Goal: Task Accomplishment & Management: Manage account settings

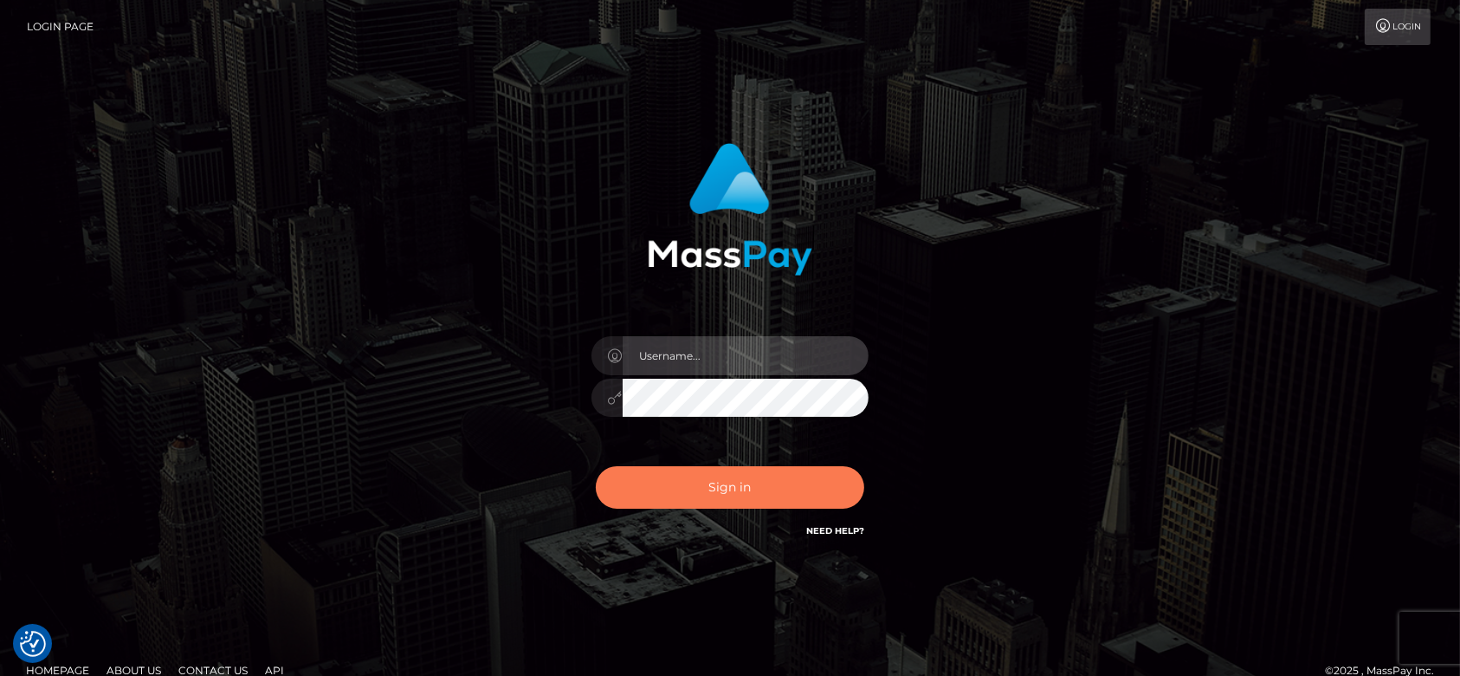
type input "fr.es"
click at [748, 481] on button "Sign in" at bounding box center [730, 487] width 269 height 42
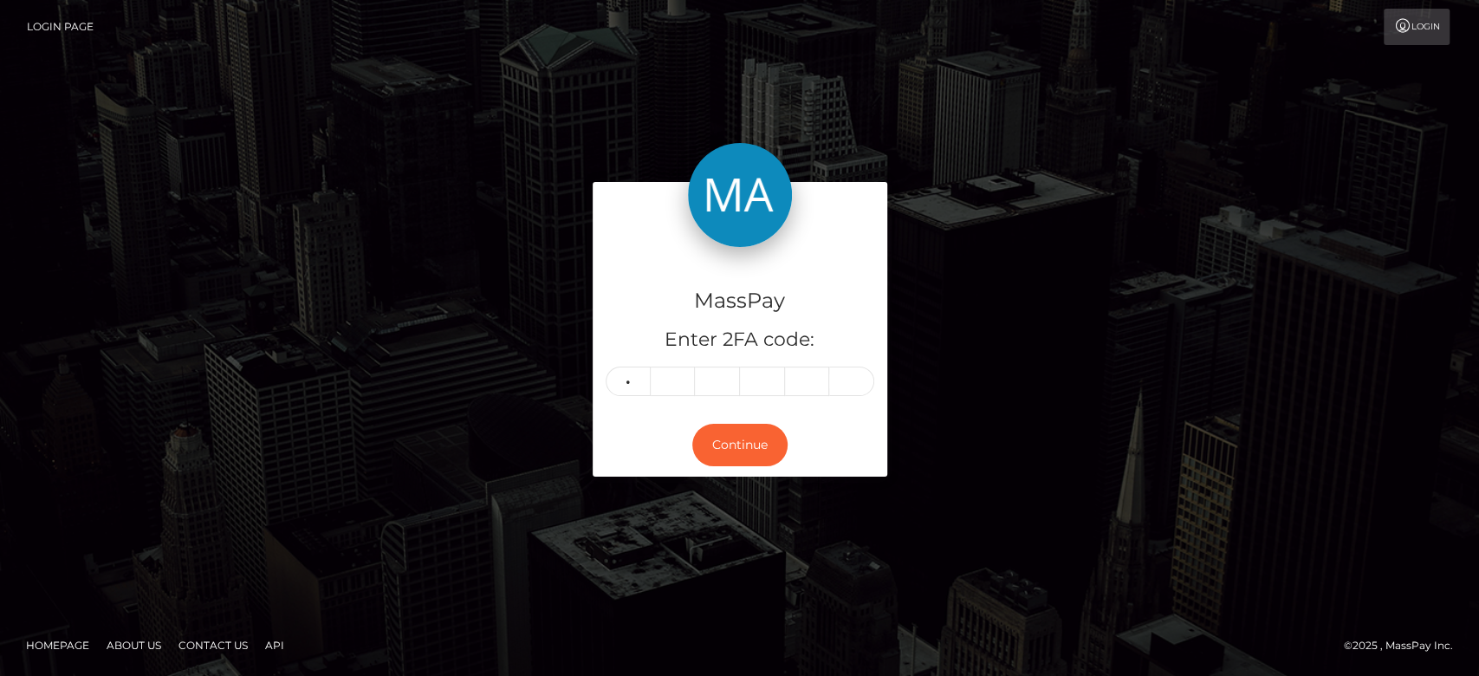
type input "3"
type input "0"
type input "3"
type input "4"
type input "0"
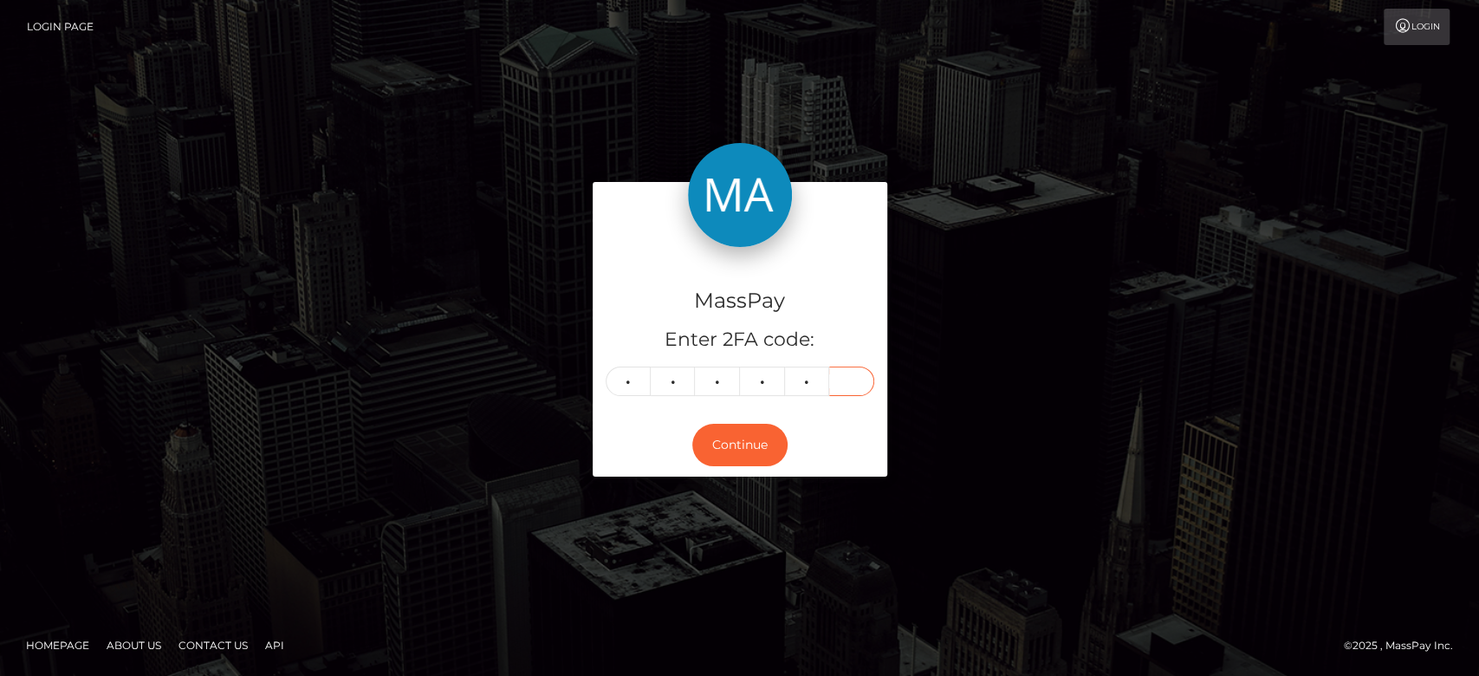
type input "2"
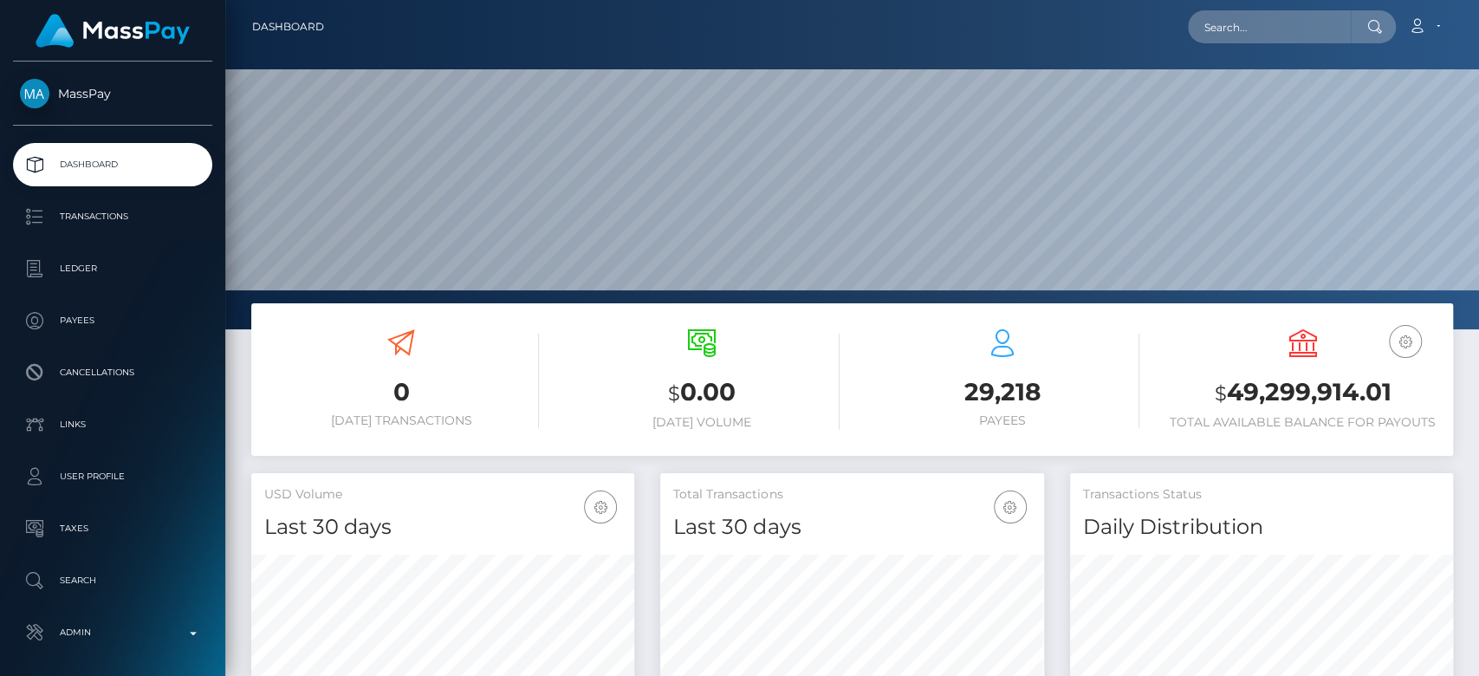
scroll to position [306, 383]
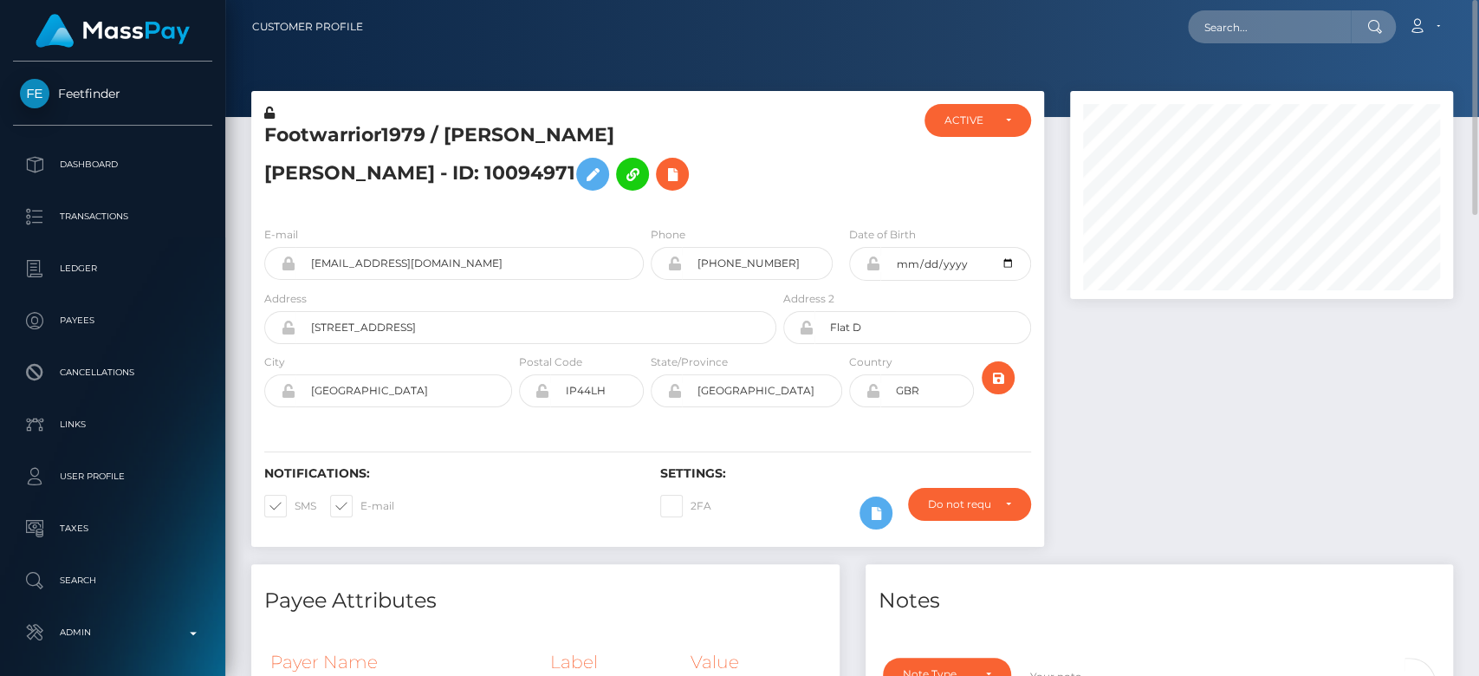
click at [360, 505] on span at bounding box center [360, 505] width 0 height 13
click at [360, 505] on input "E-mail" at bounding box center [365, 500] width 11 height 11
checkbox input "false"
click at [295, 502] on span at bounding box center [295, 505] width 0 height 13
click at [295, 502] on input "SMS" at bounding box center [300, 500] width 11 height 11
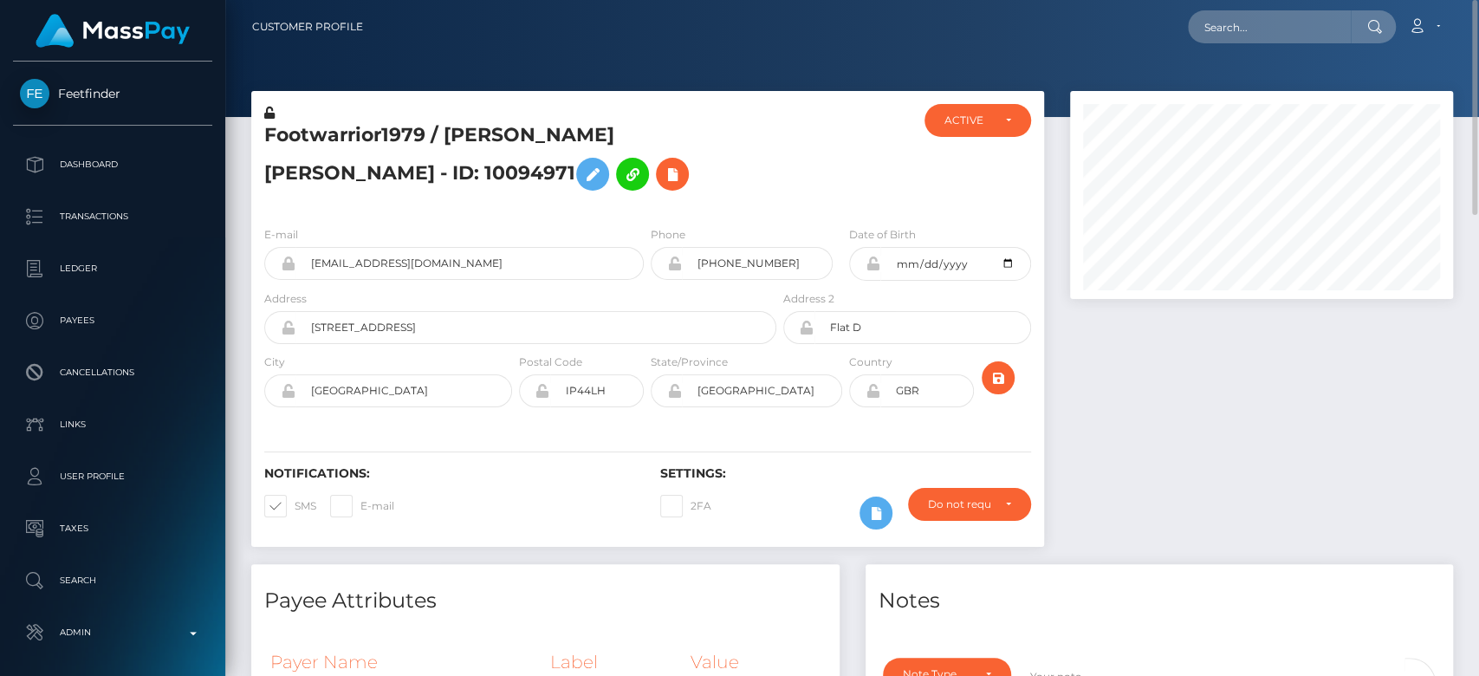
checkbox input "false"
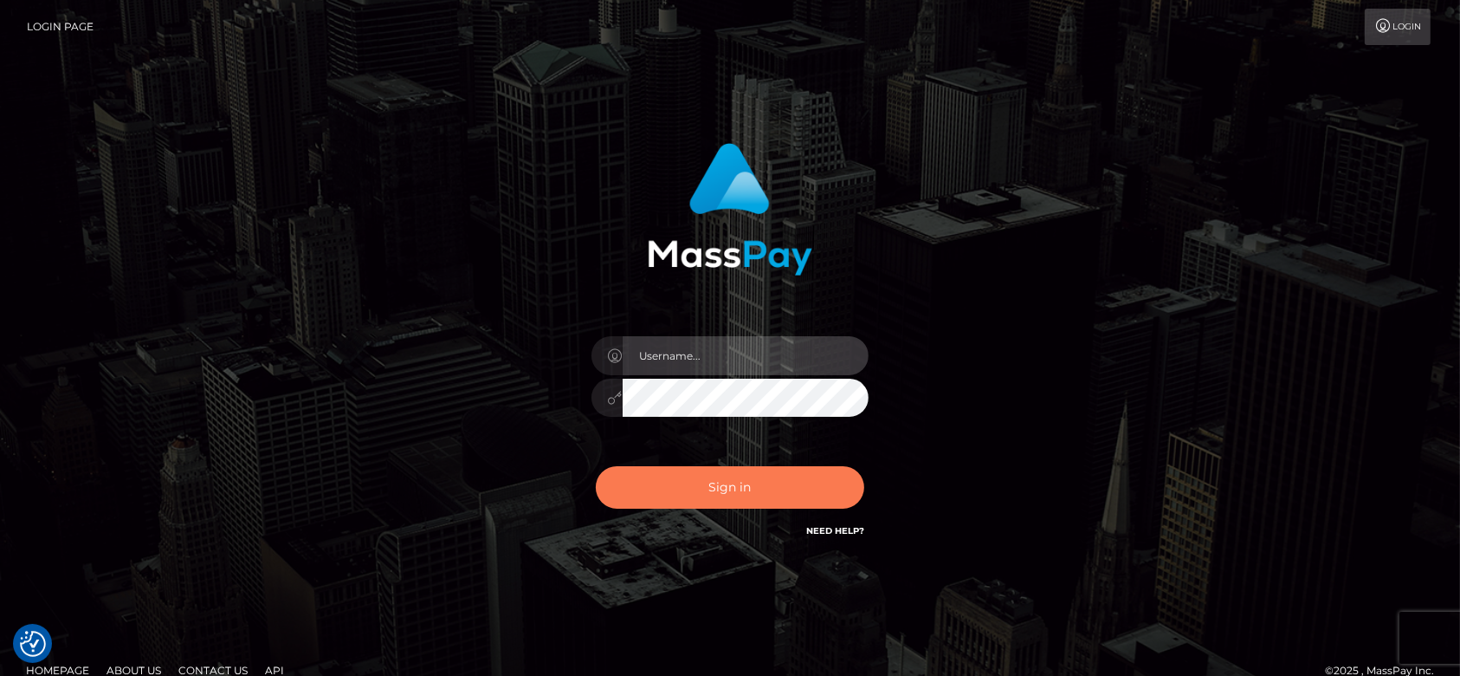
type input "[DOMAIN_NAME]"
click at [725, 493] on button "Sign in" at bounding box center [730, 487] width 269 height 42
type input "fr.es"
click at [737, 495] on button "Sign in" at bounding box center [730, 487] width 269 height 42
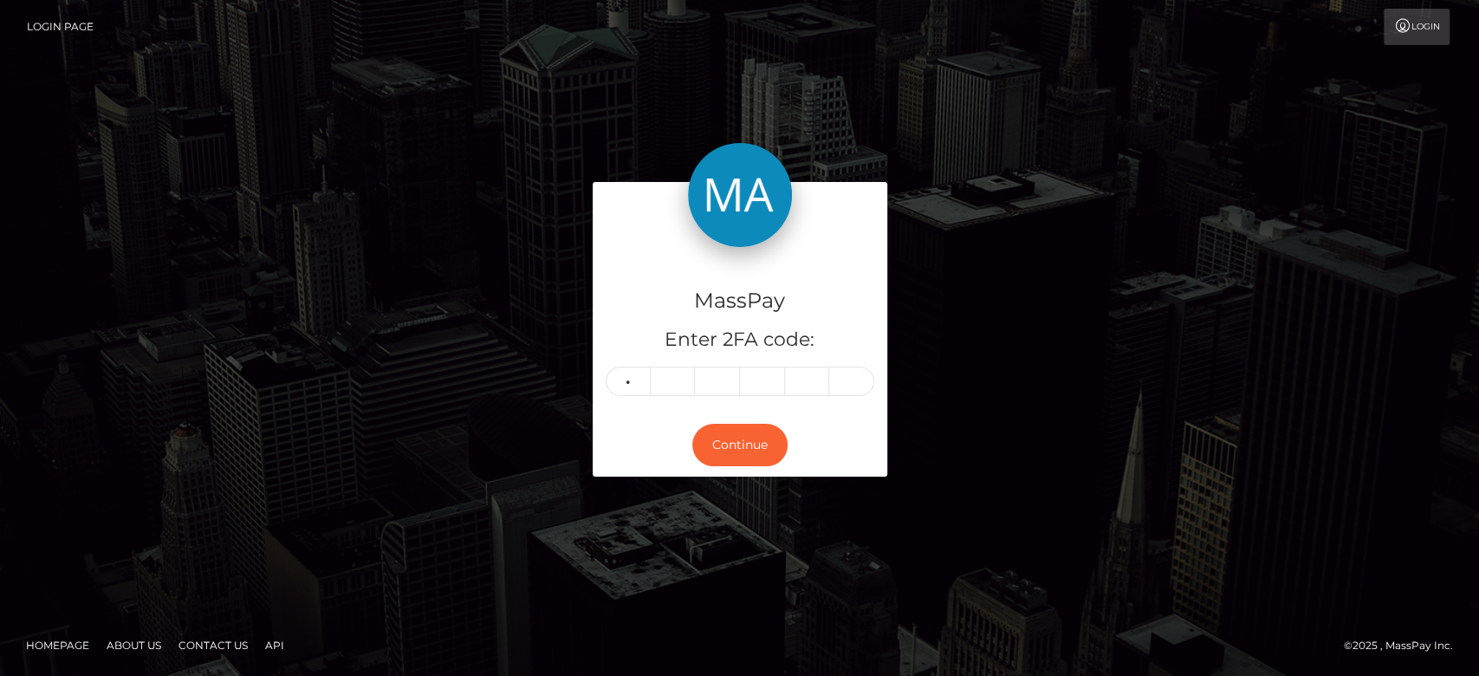
type input "7"
type input "1"
type input "3"
type input "7"
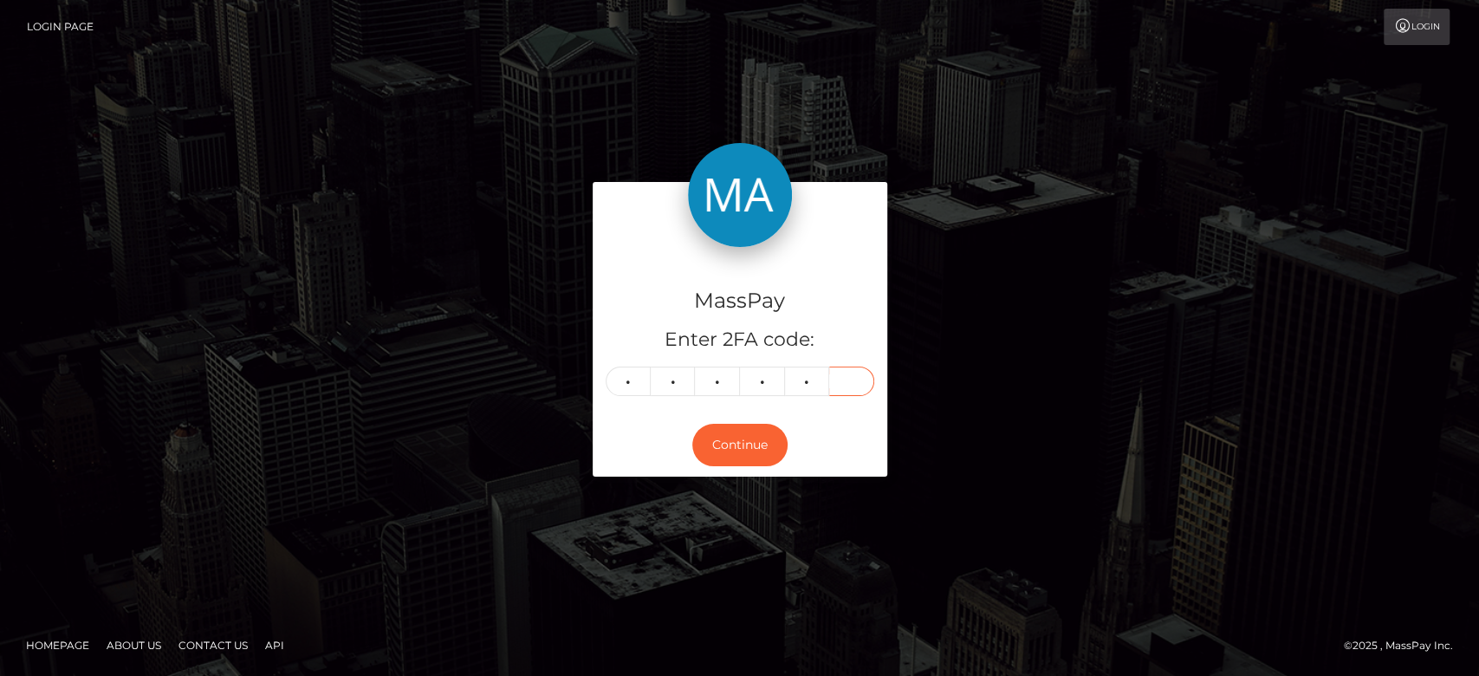
type input "6"
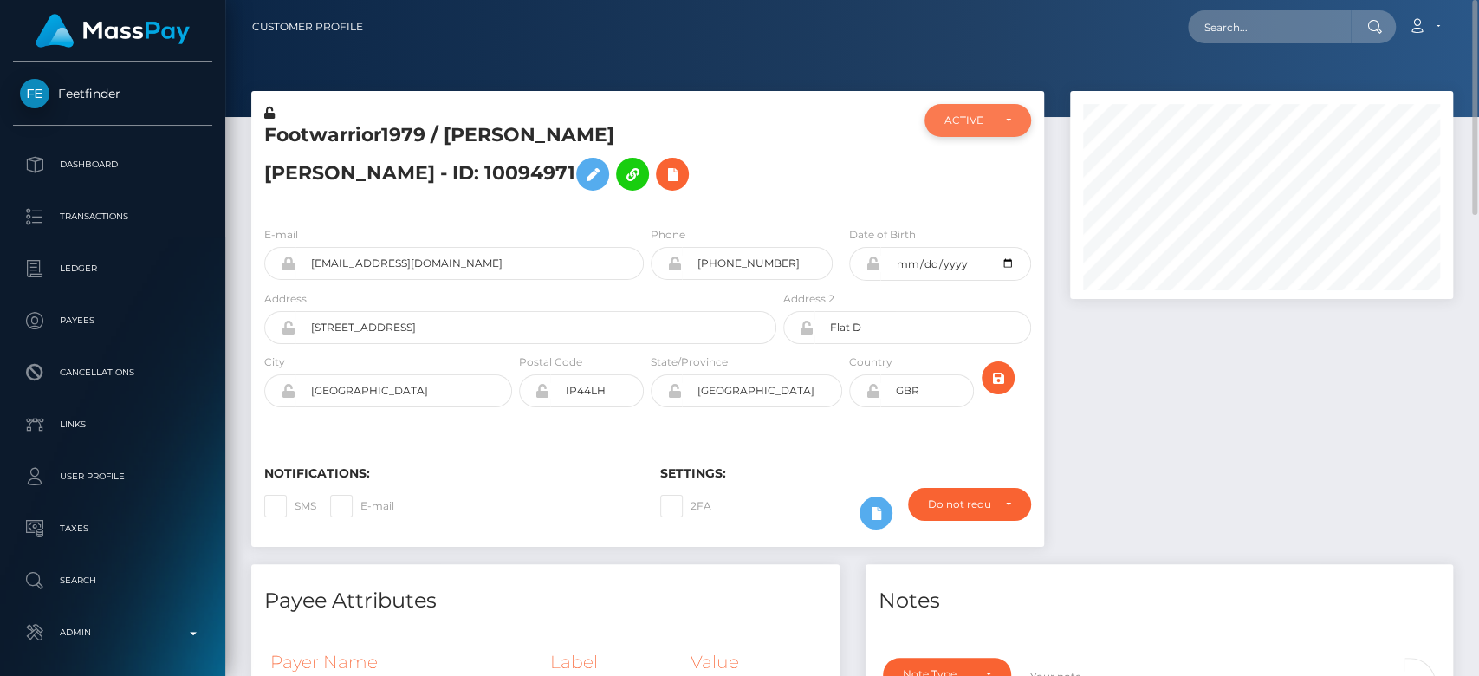
click at [990, 125] on div "ACTIVE" at bounding box center [967, 120] width 46 height 14
click at [947, 243] on span "CLOSED" at bounding box center [967, 240] width 44 height 16
select select "CLOSED"
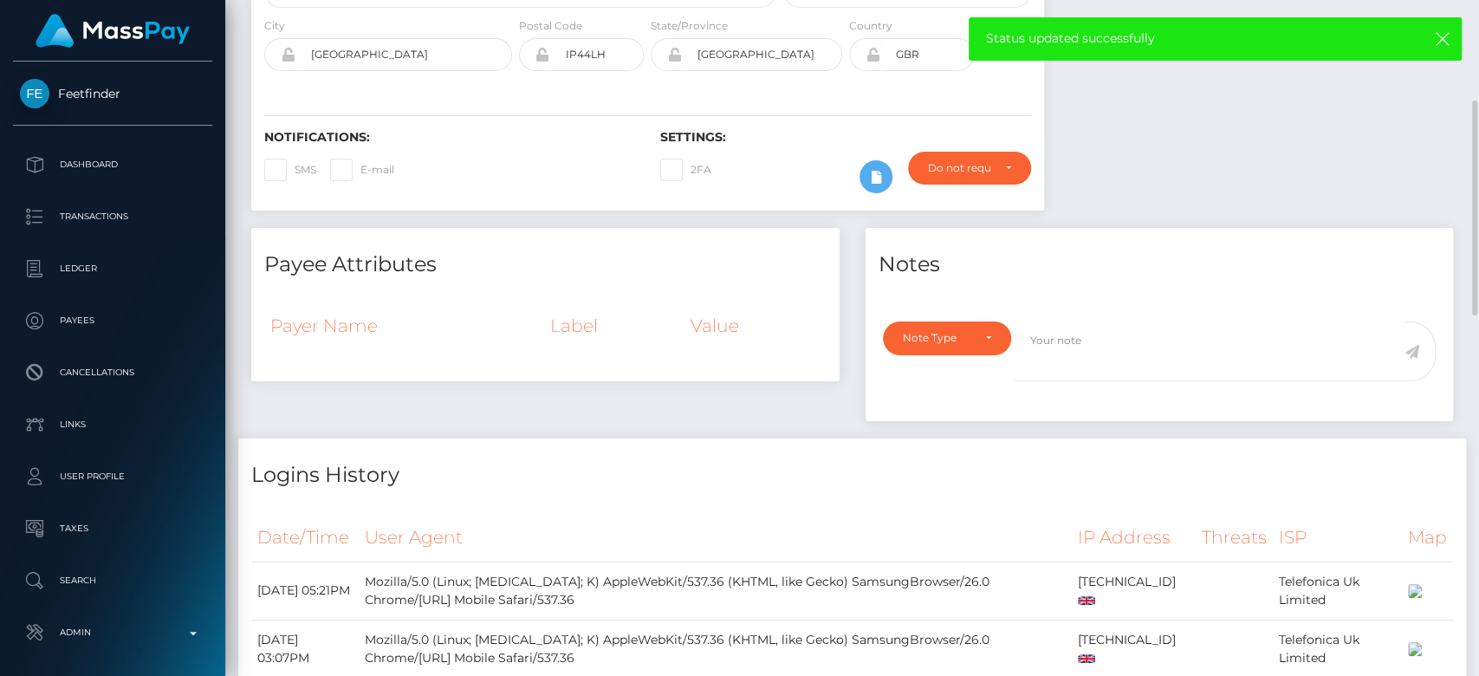
scroll to position [338, 0]
click at [961, 342] on div "Note Type" at bounding box center [947, 336] width 128 height 33
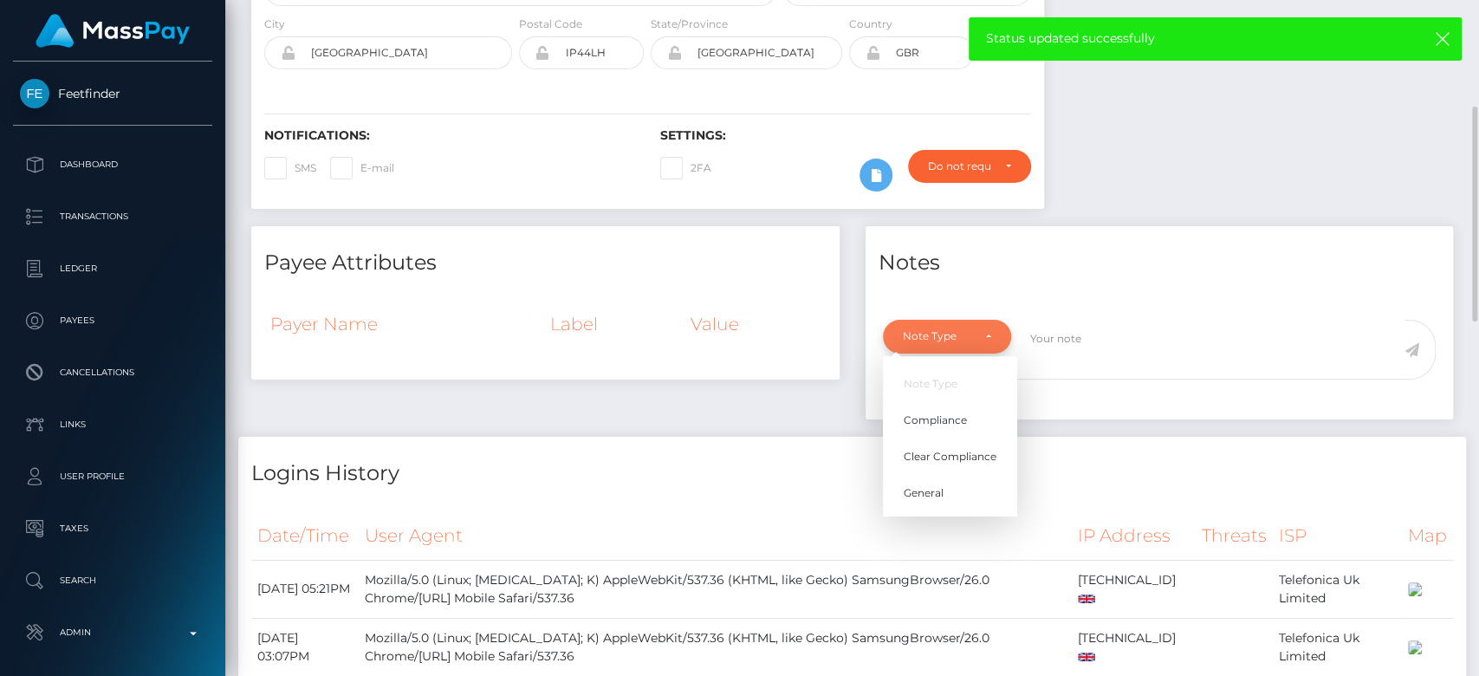
scroll to position [208, 383]
click at [936, 495] on span "General" at bounding box center [923, 493] width 40 height 16
select select "GENERAL"
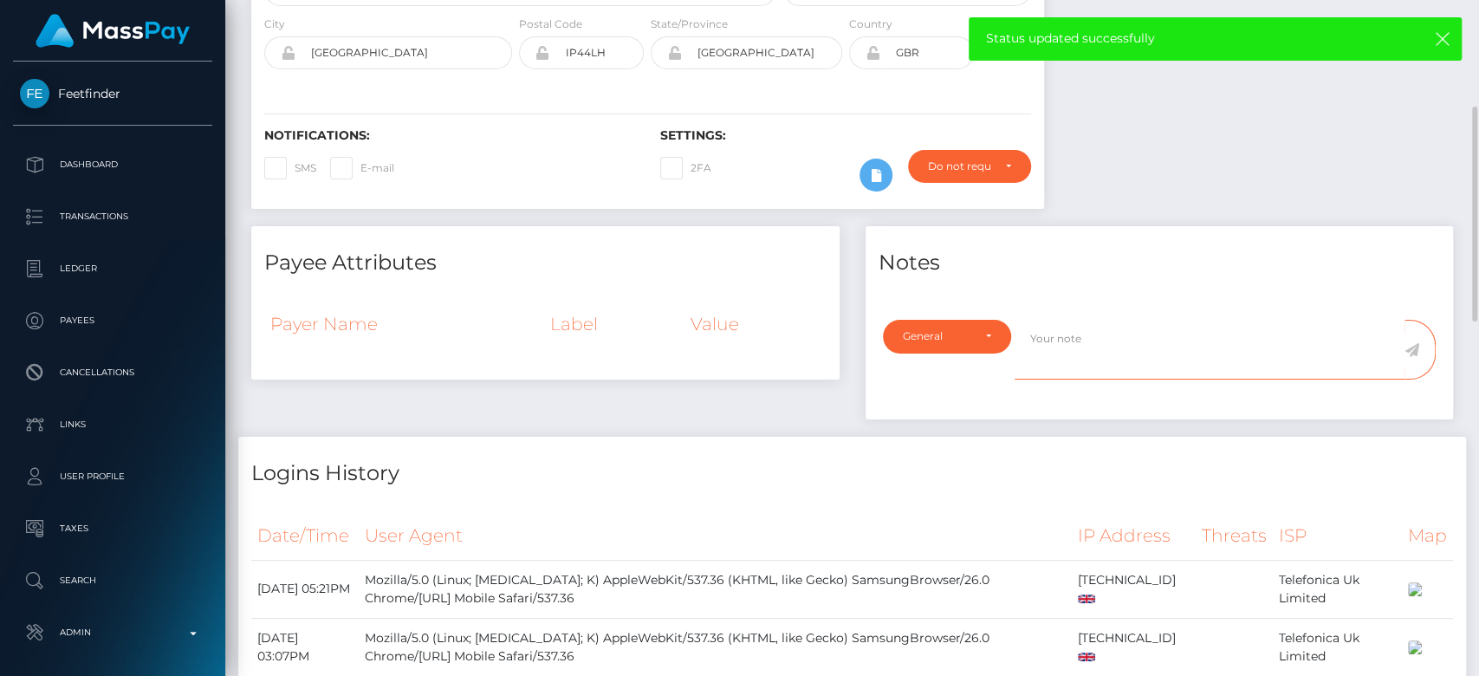
click at [1066, 346] on textarea at bounding box center [1209, 350] width 390 height 60
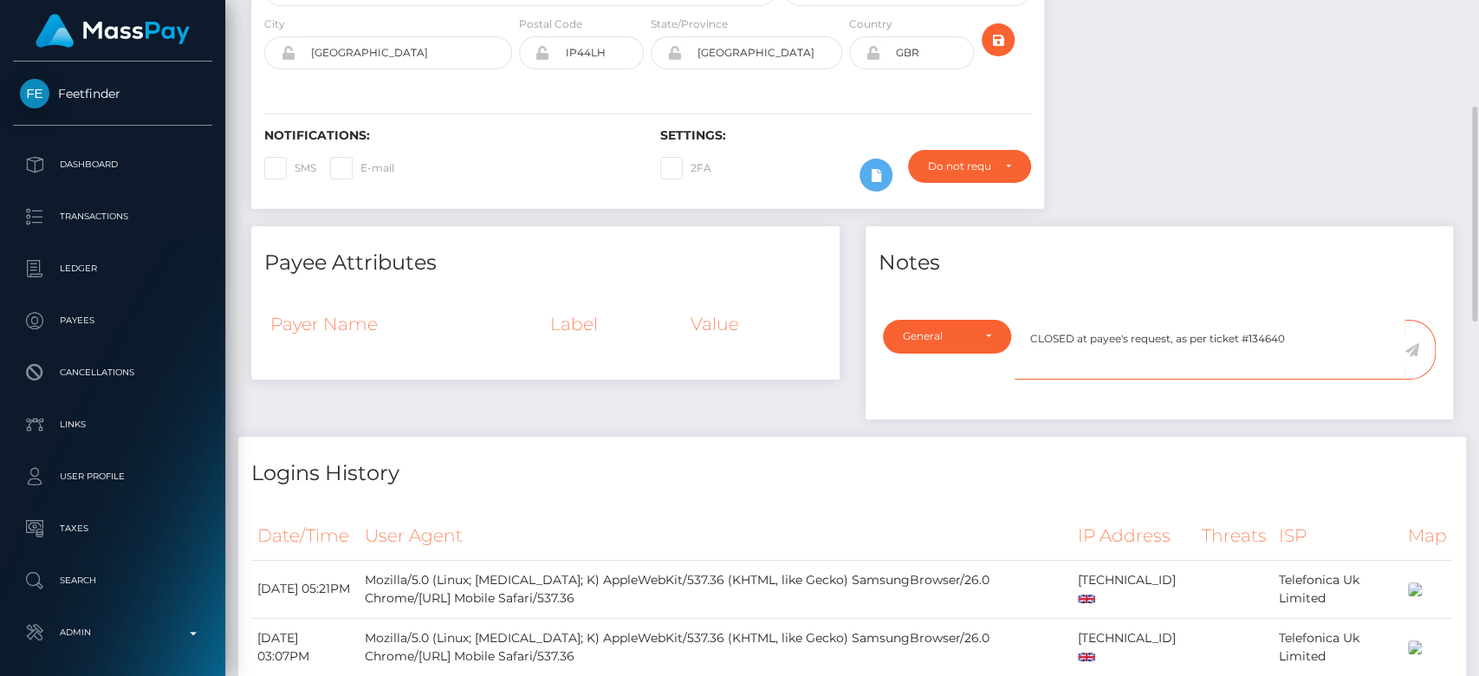
type textarea "CLOSED at payee's request, as per ticket #134640"
click at [1414, 352] on icon at bounding box center [1411, 350] width 15 height 14
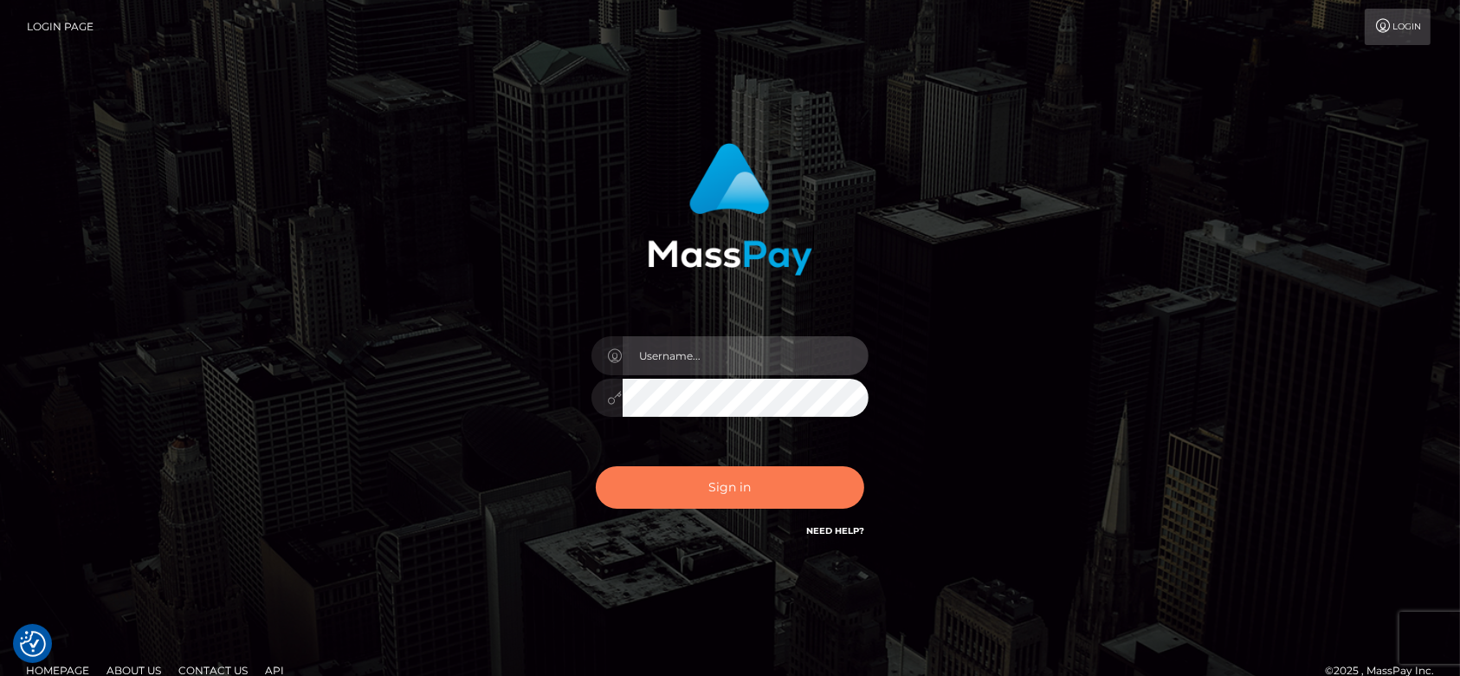
type input "fr.es"
click at [742, 500] on button "Sign in" at bounding box center [730, 487] width 269 height 42
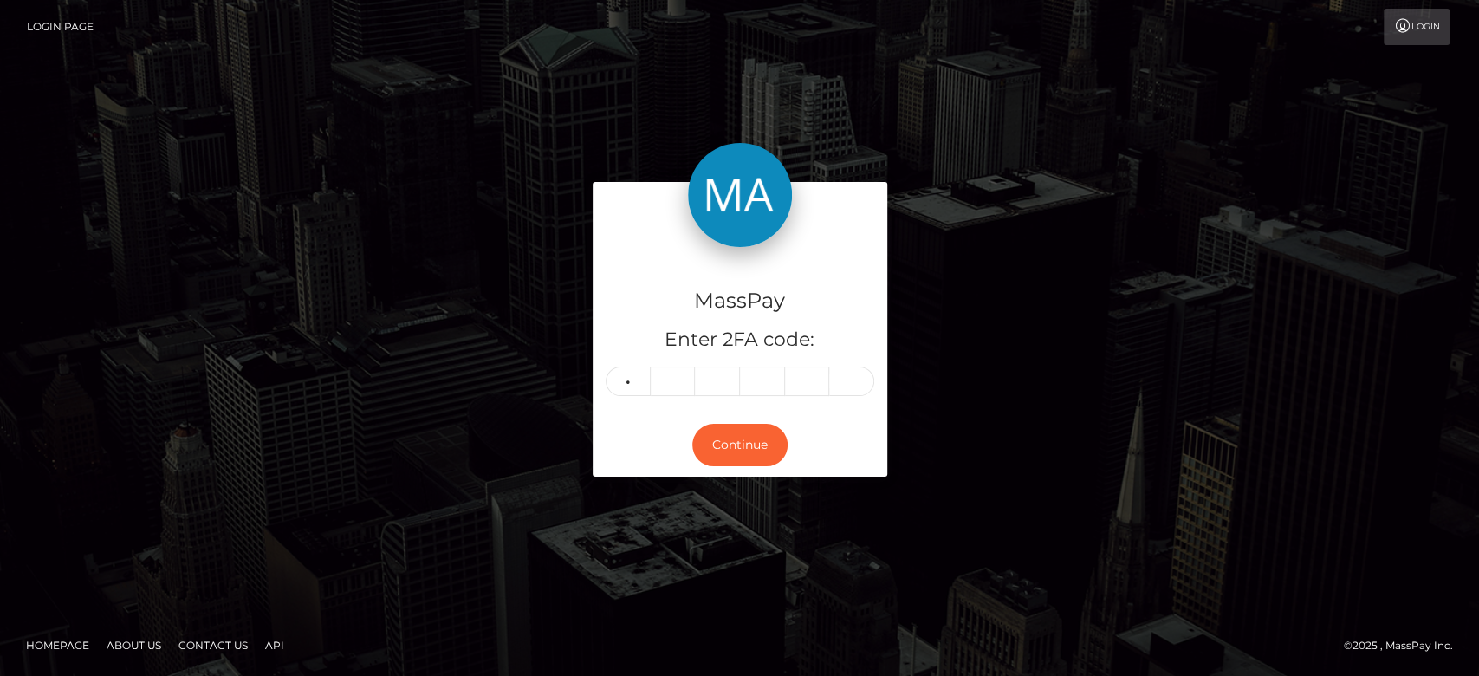
type input "7"
type input "8"
type input "2"
type input "9"
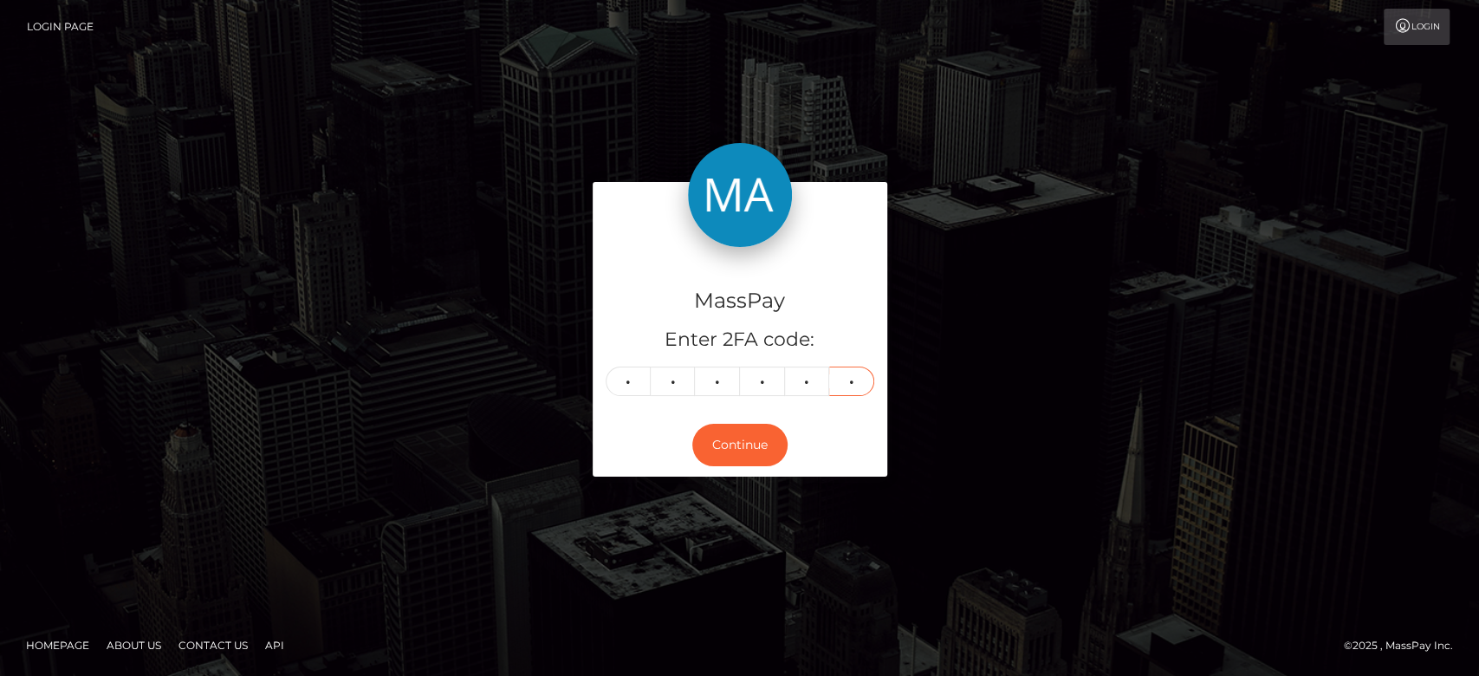
type input "3"
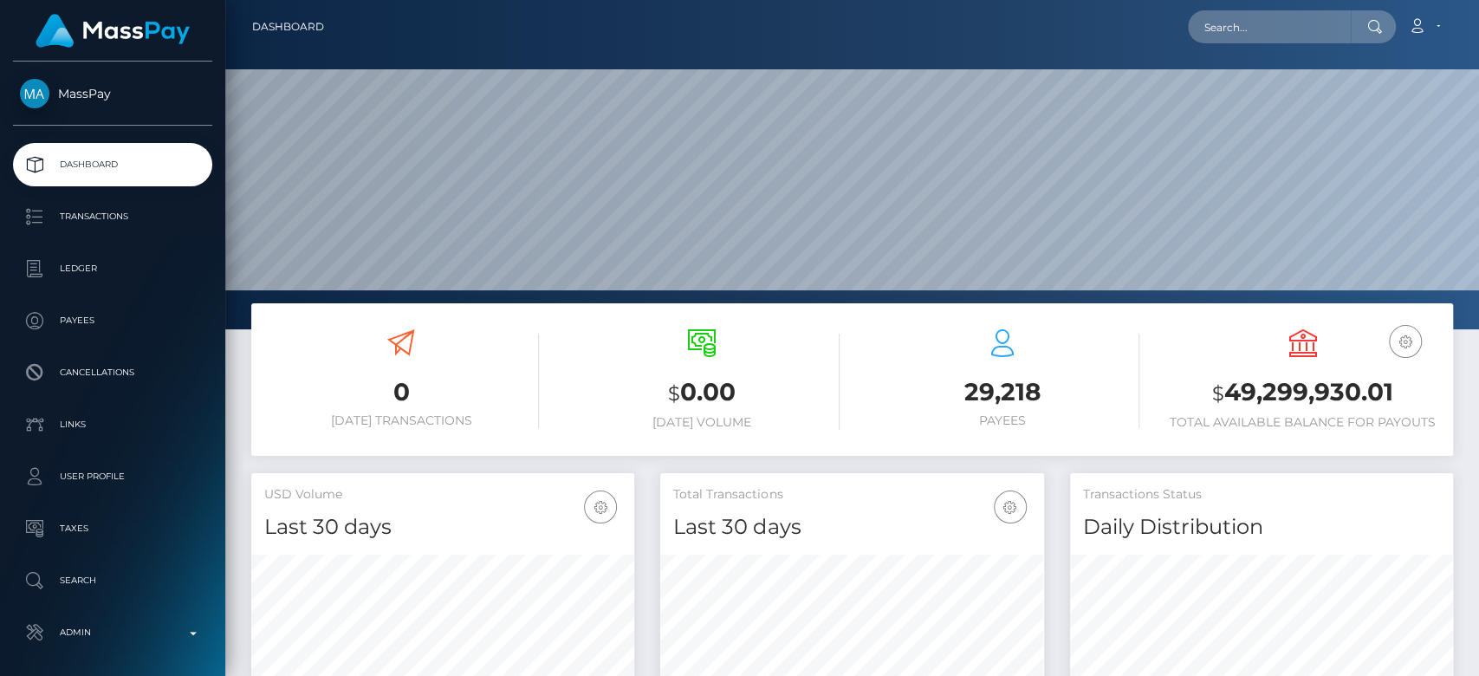
scroll to position [306, 383]
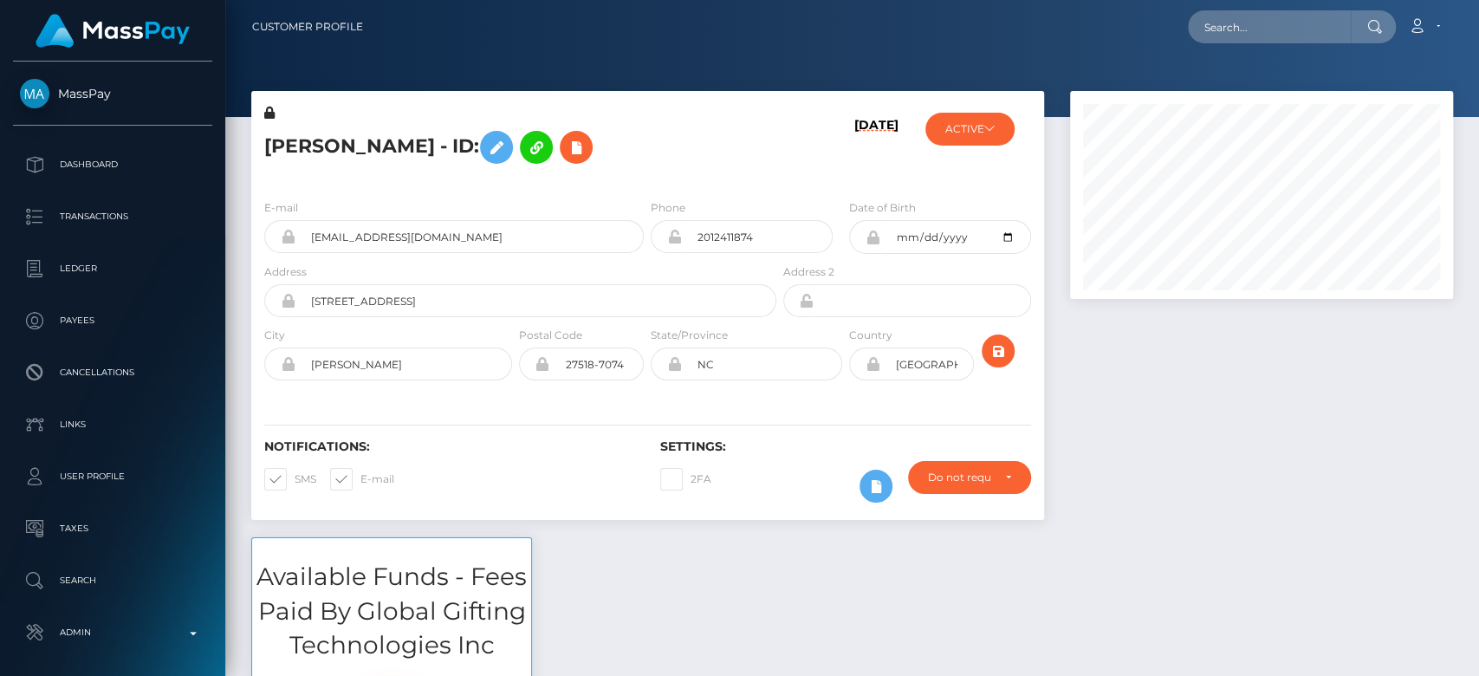
scroll to position [208, 383]
click at [1139, 422] on div at bounding box center [1261, 314] width 409 height 446
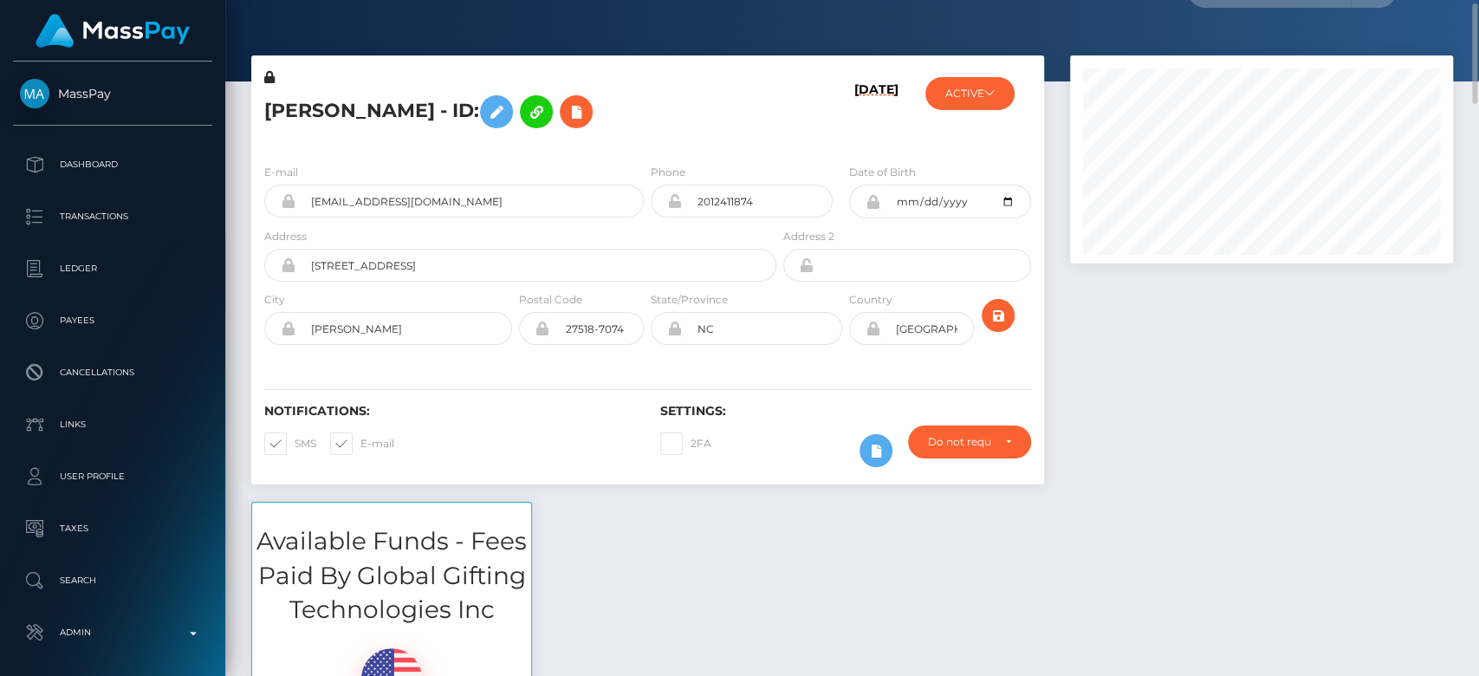
scroll to position [0, 0]
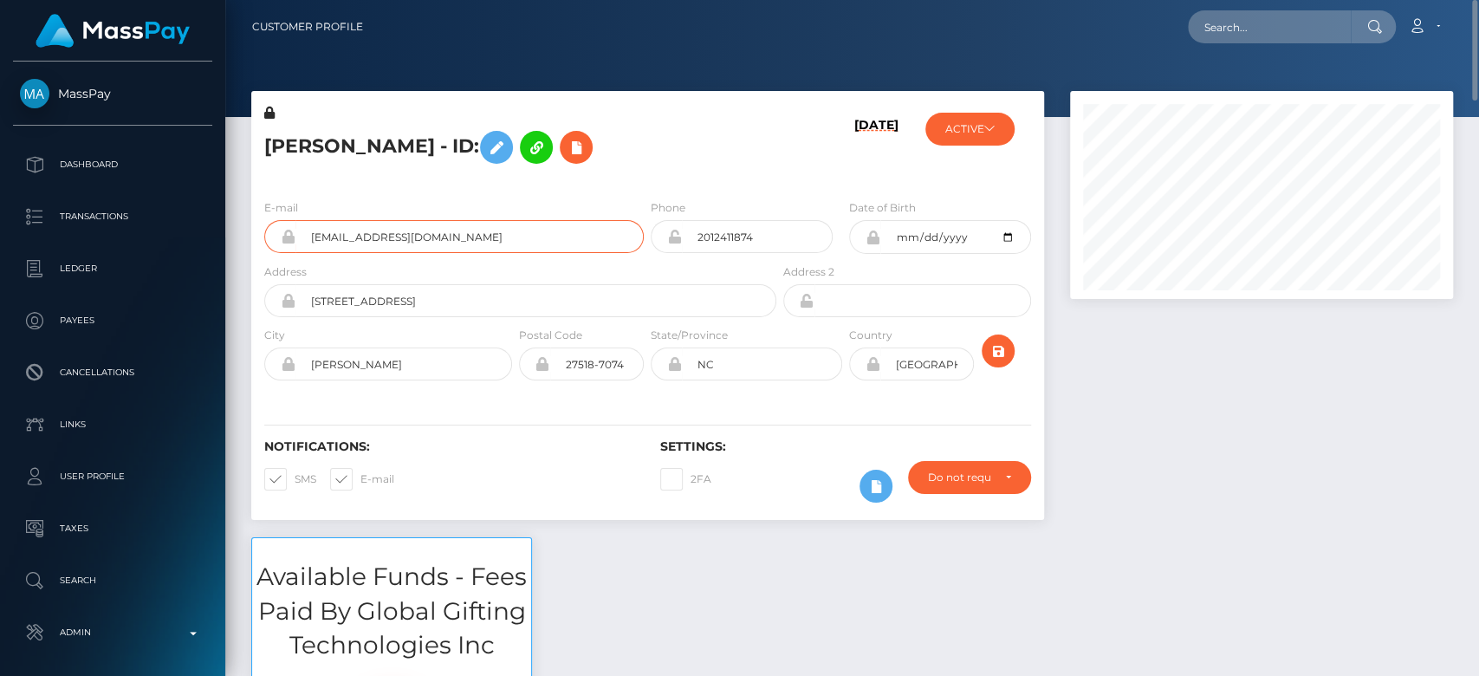
drag, startPoint x: 522, startPoint y: 233, endPoint x: 305, endPoint y: 281, distance: 222.6
click at [305, 281] on form "E-mail michimoon0307@gmail.com Phone 2012411874 Date of Birth Address" at bounding box center [647, 293] width 767 height 191
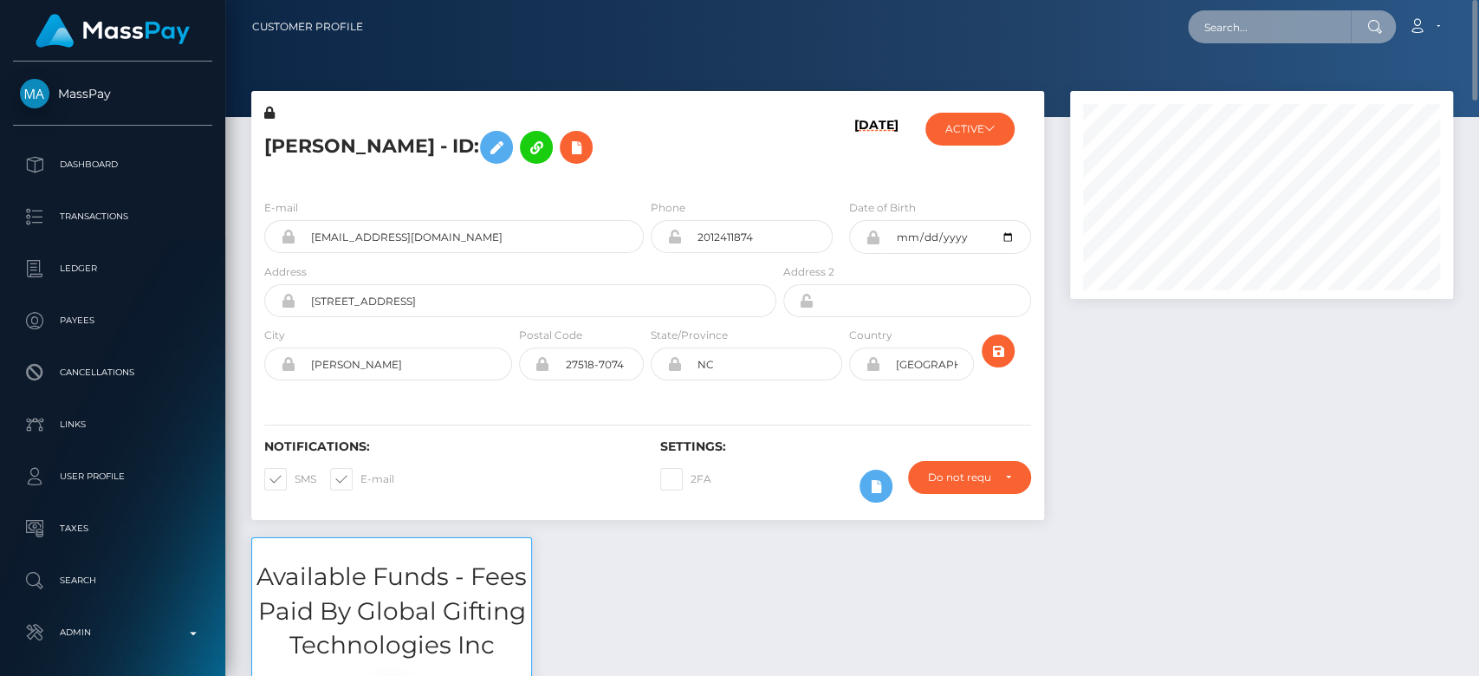
paste input "[EMAIL_ADDRESS][DOMAIN_NAME]"
click at [1247, 27] on input "[EMAIL_ADDRESS][DOMAIN_NAME]" at bounding box center [1269, 26] width 163 height 33
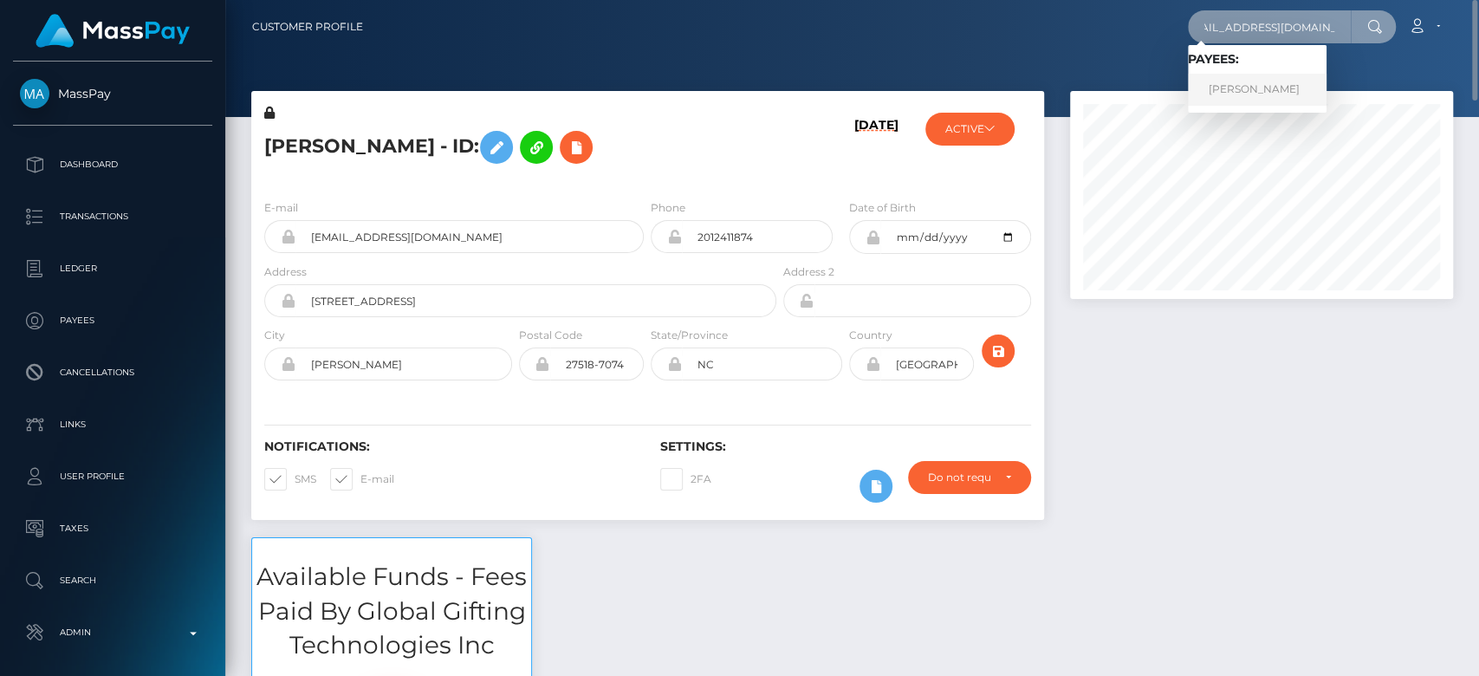
type input "[EMAIL_ADDRESS][DOMAIN_NAME]"
click at [1265, 87] on link "MICHELLE PHUONG HUYNH" at bounding box center [1257, 90] width 139 height 32
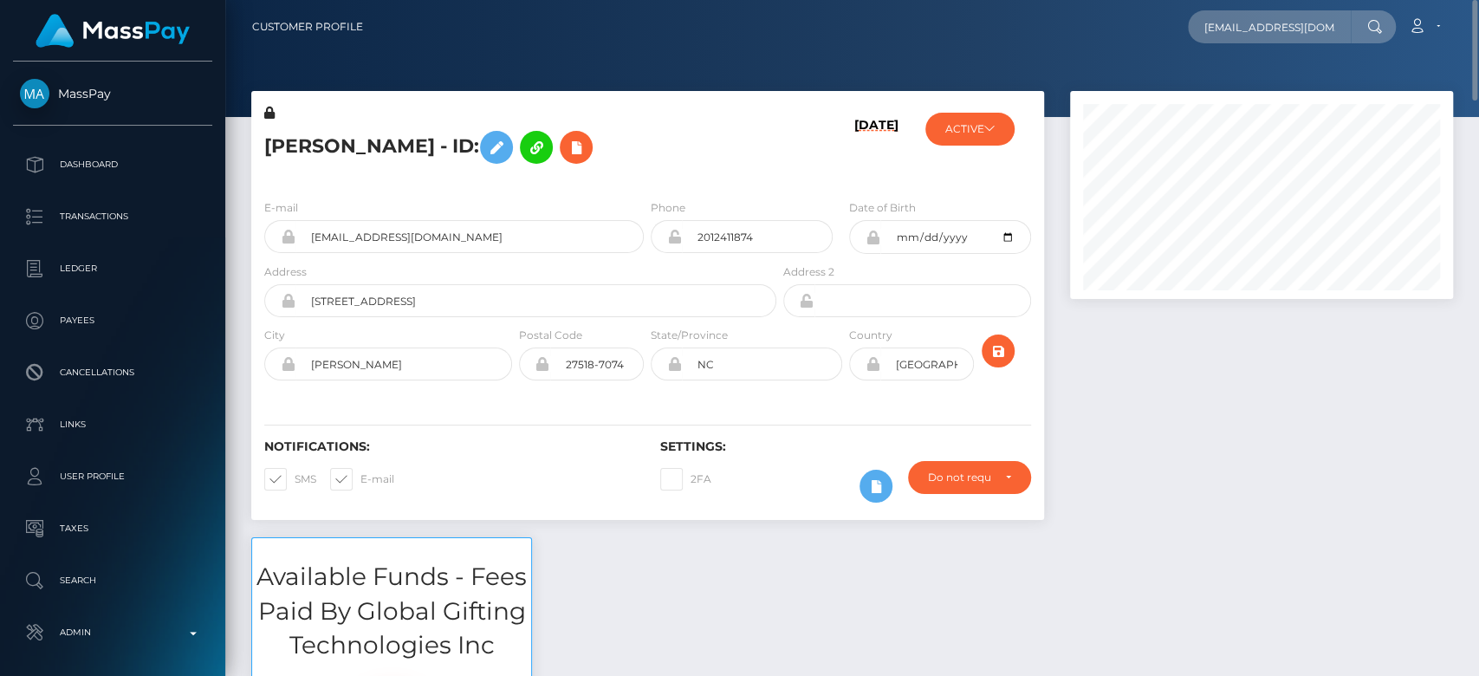
click at [1209, 415] on div at bounding box center [1261, 314] width 409 height 446
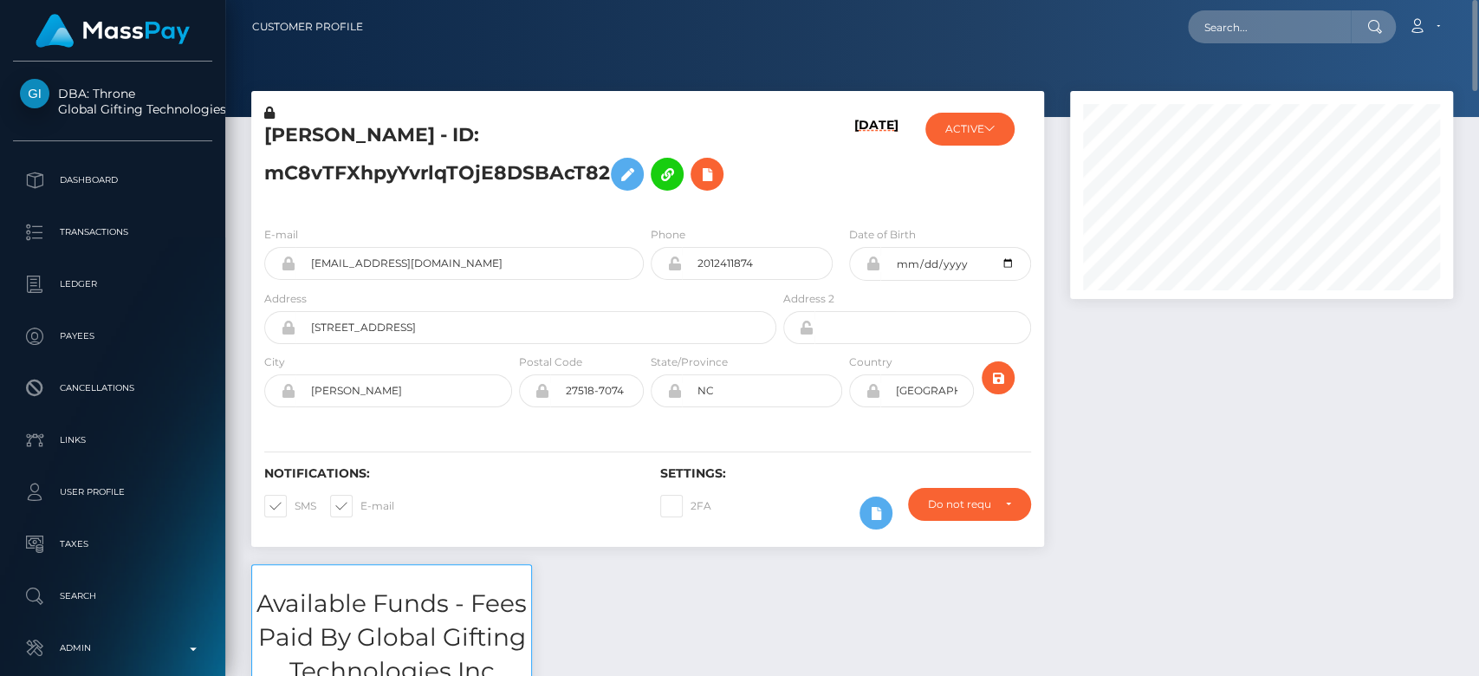
click at [360, 504] on span at bounding box center [360, 505] width 0 height 13
click at [360, 504] on input "E-mail" at bounding box center [365, 500] width 11 height 11
checkbox input "false"
click at [295, 508] on span at bounding box center [295, 505] width 0 height 13
click at [295, 506] on input "SMS" at bounding box center [300, 500] width 11 height 11
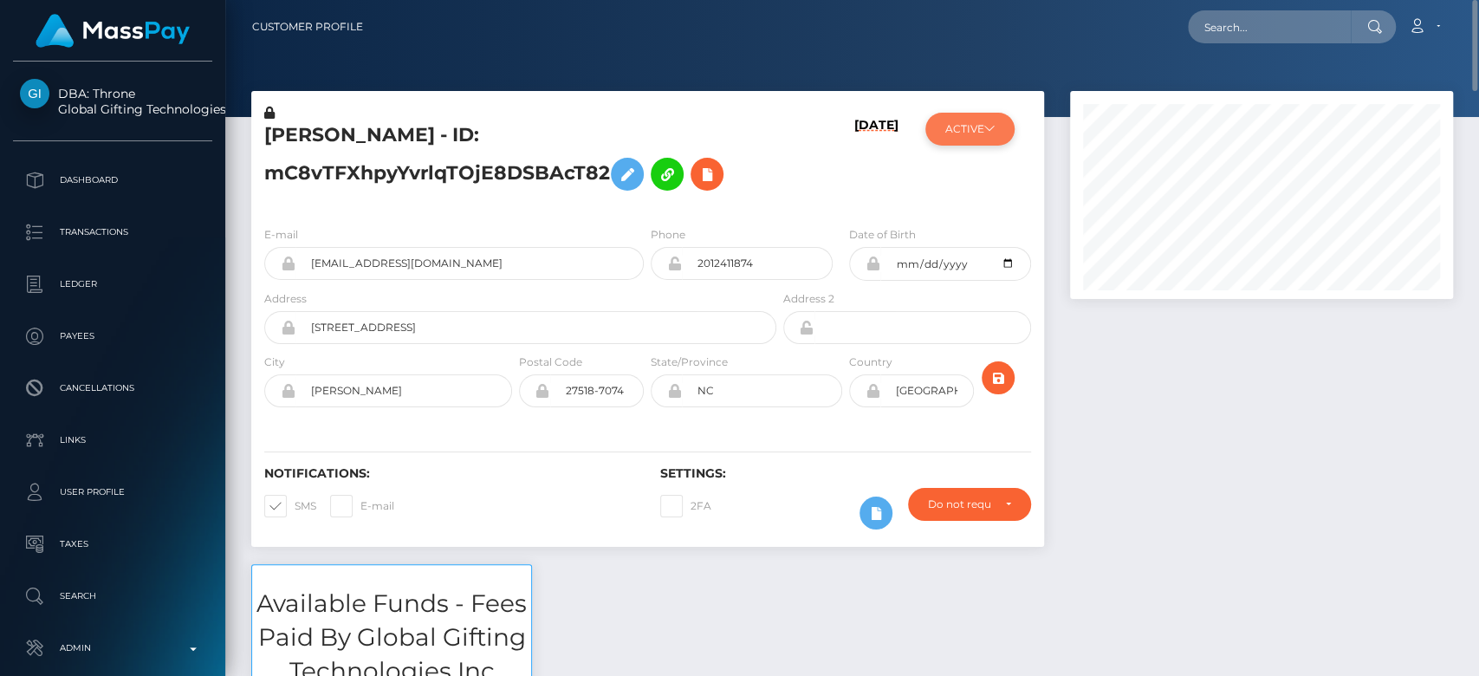
checkbox input "false"
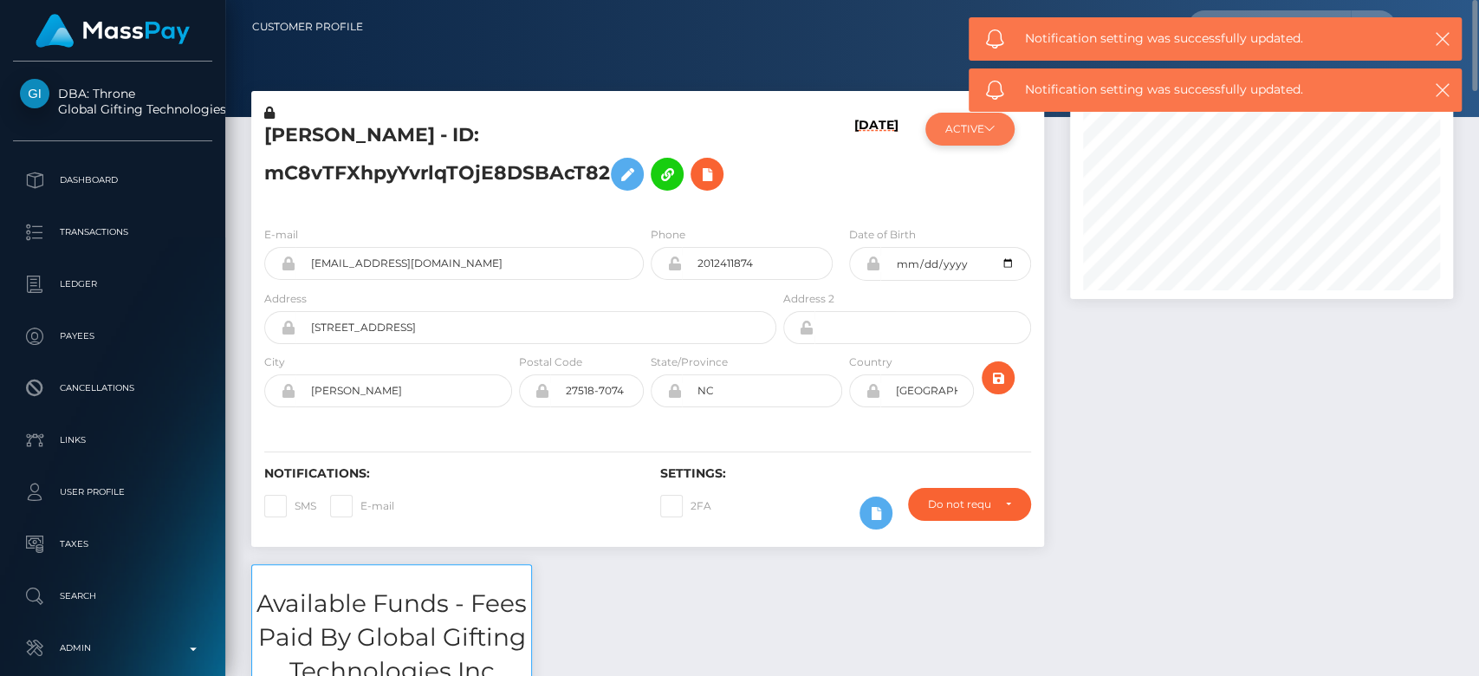
click at [974, 127] on button "ACTIVE" at bounding box center [969, 129] width 89 height 33
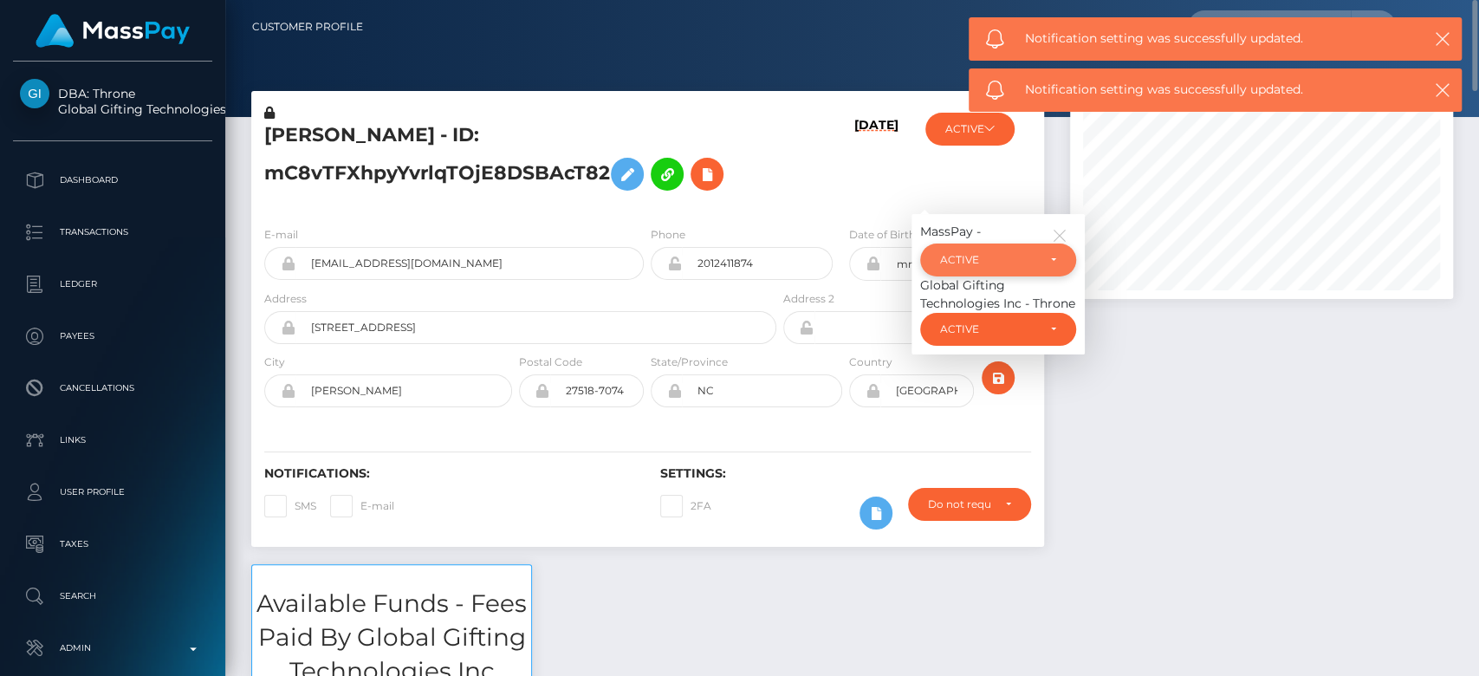
click at [968, 261] on div "ACTIVE" at bounding box center [988, 260] width 96 height 14
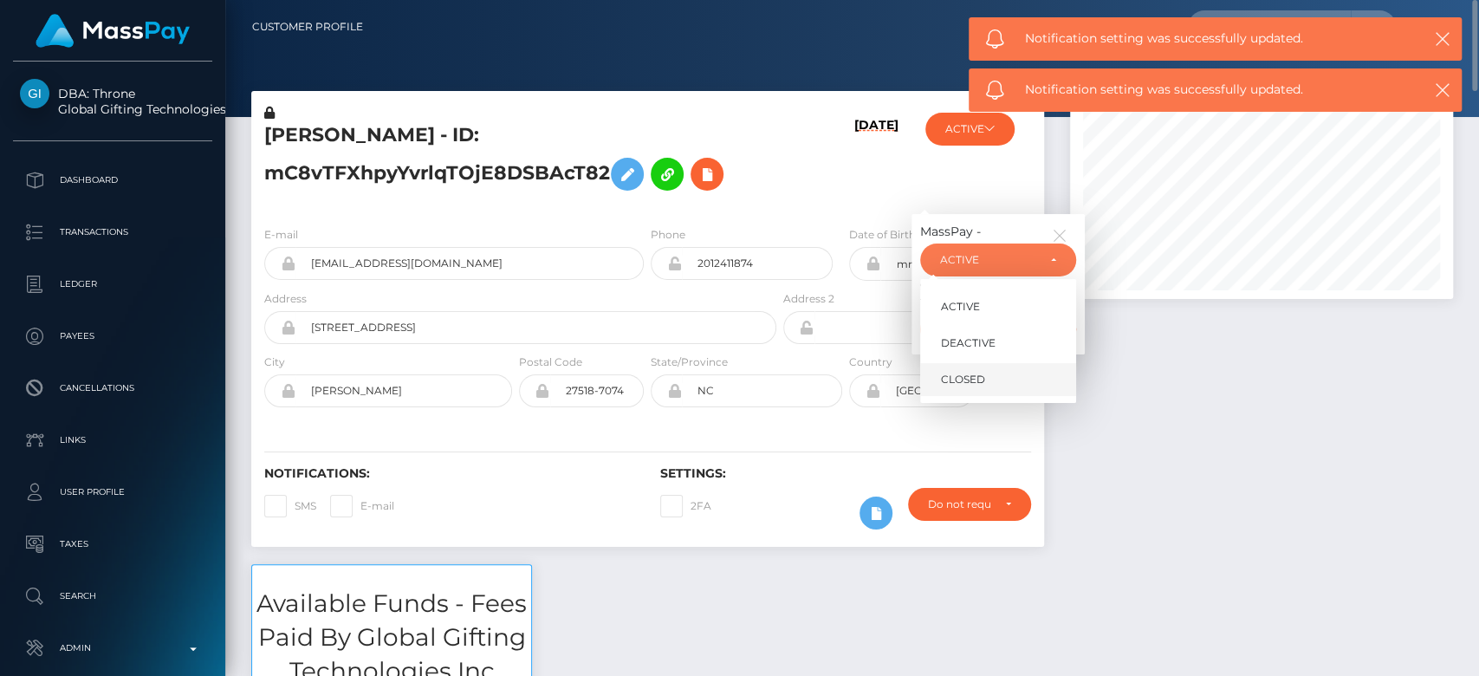
click at [962, 376] on span "CLOSED" at bounding box center [963, 380] width 44 height 16
select select "CLOSED"
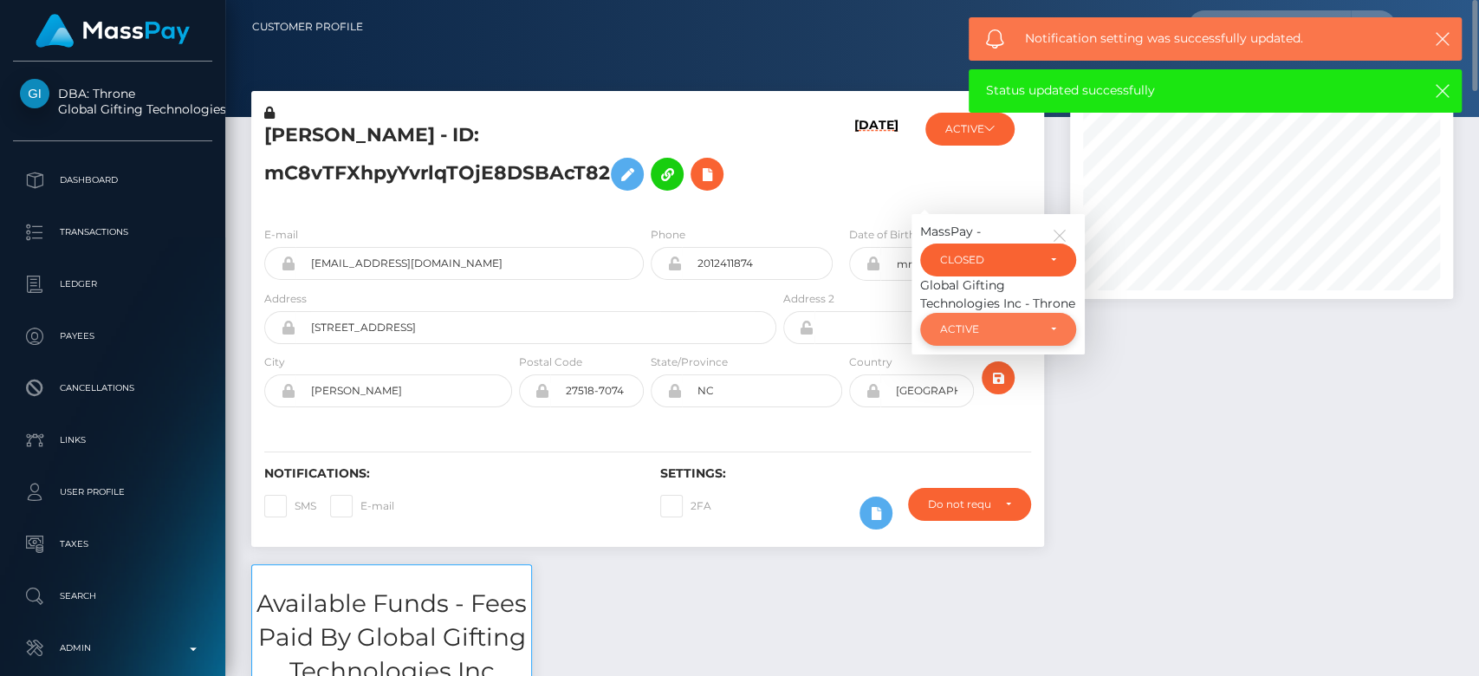
click at [981, 337] on div "ACTIVE" at bounding box center [998, 329] width 156 height 33
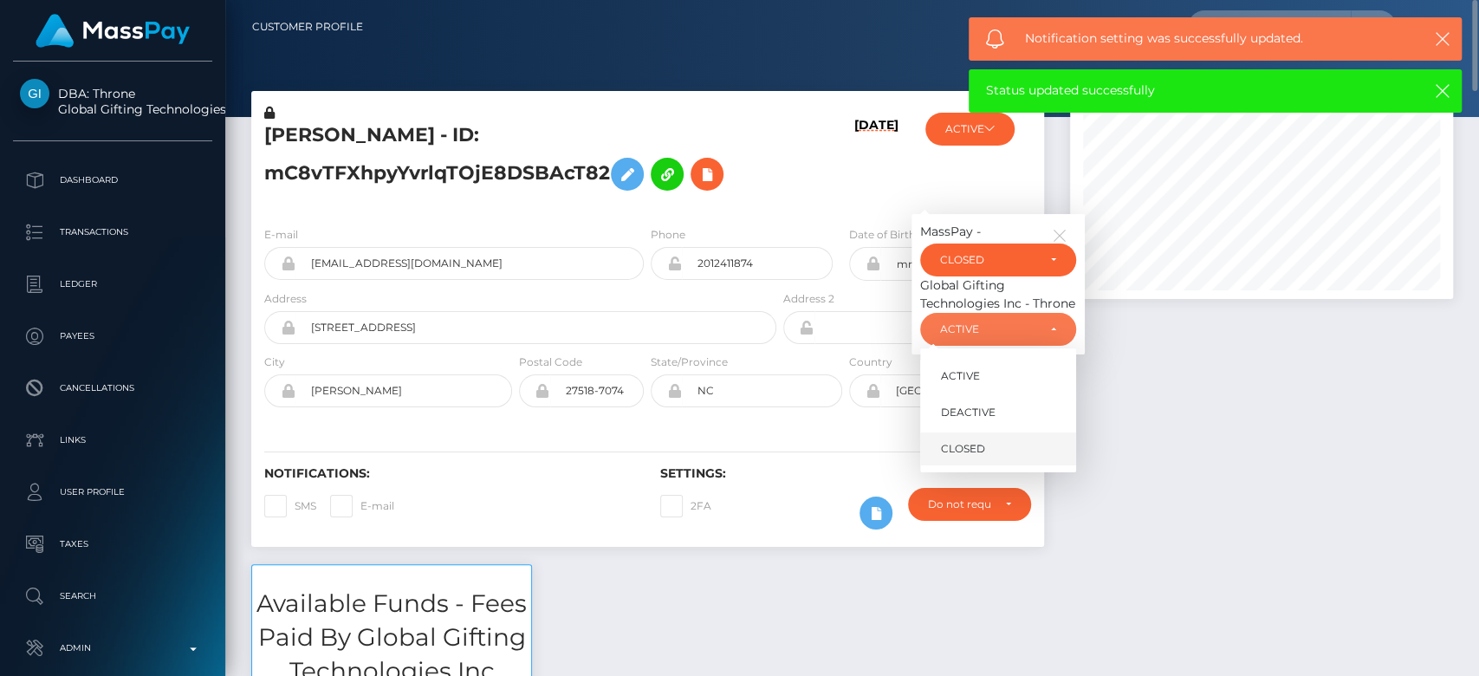
click at [983, 461] on link "CLOSED" at bounding box center [998, 449] width 156 height 32
select select "CLOSED"
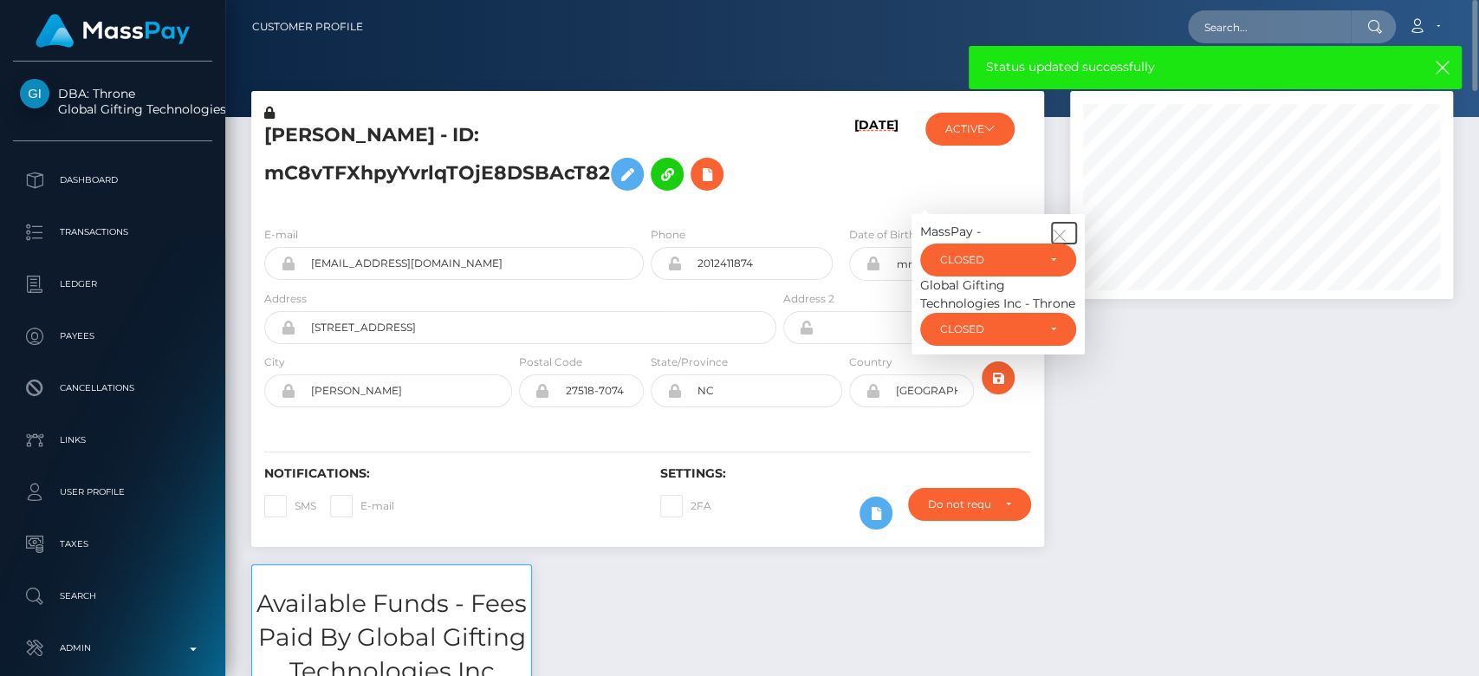
click at [1060, 233] on icon "button" at bounding box center [1060, 236] width 16 height 16
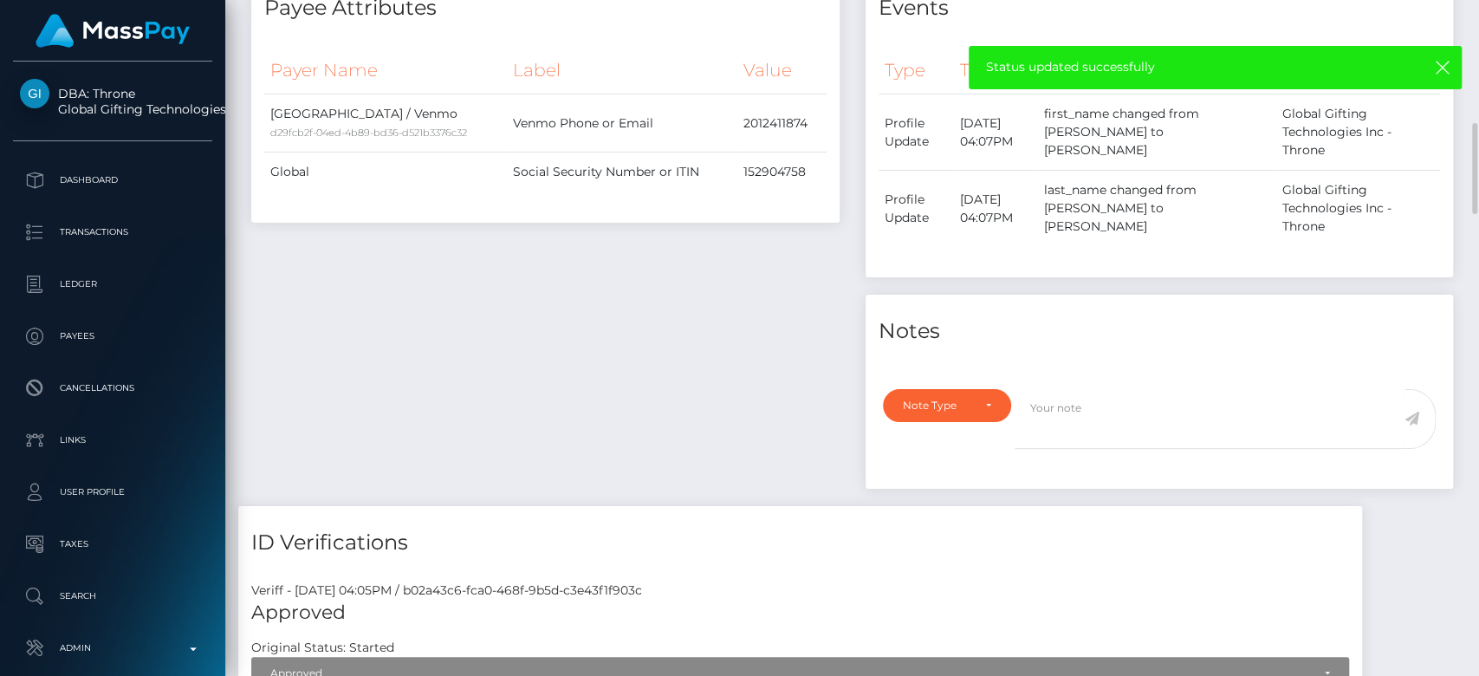
scroll to position [928, 0]
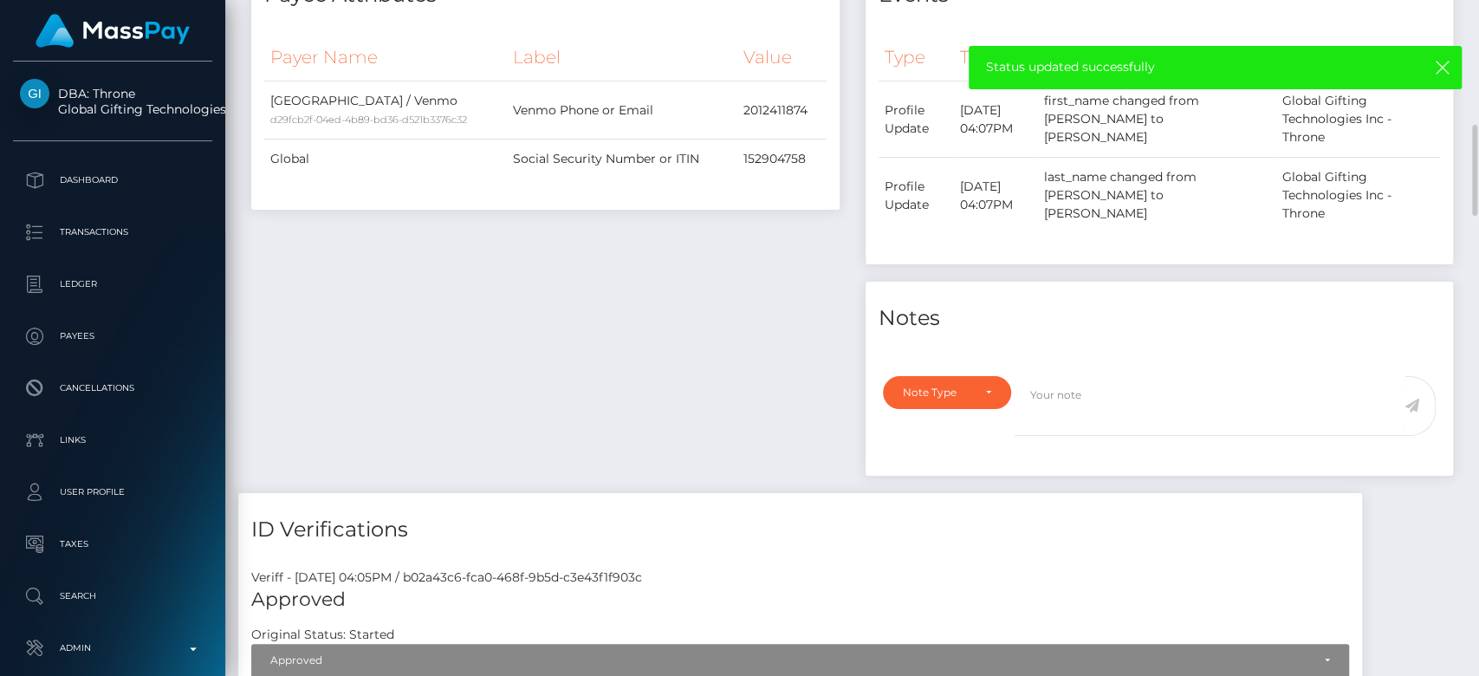
click at [921, 376] on div "Note Type Compliance Clear Compliance General Note Type" at bounding box center [942, 416] width 145 height 81
click at [926, 385] on div "Note Type" at bounding box center [937, 392] width 68 height 14
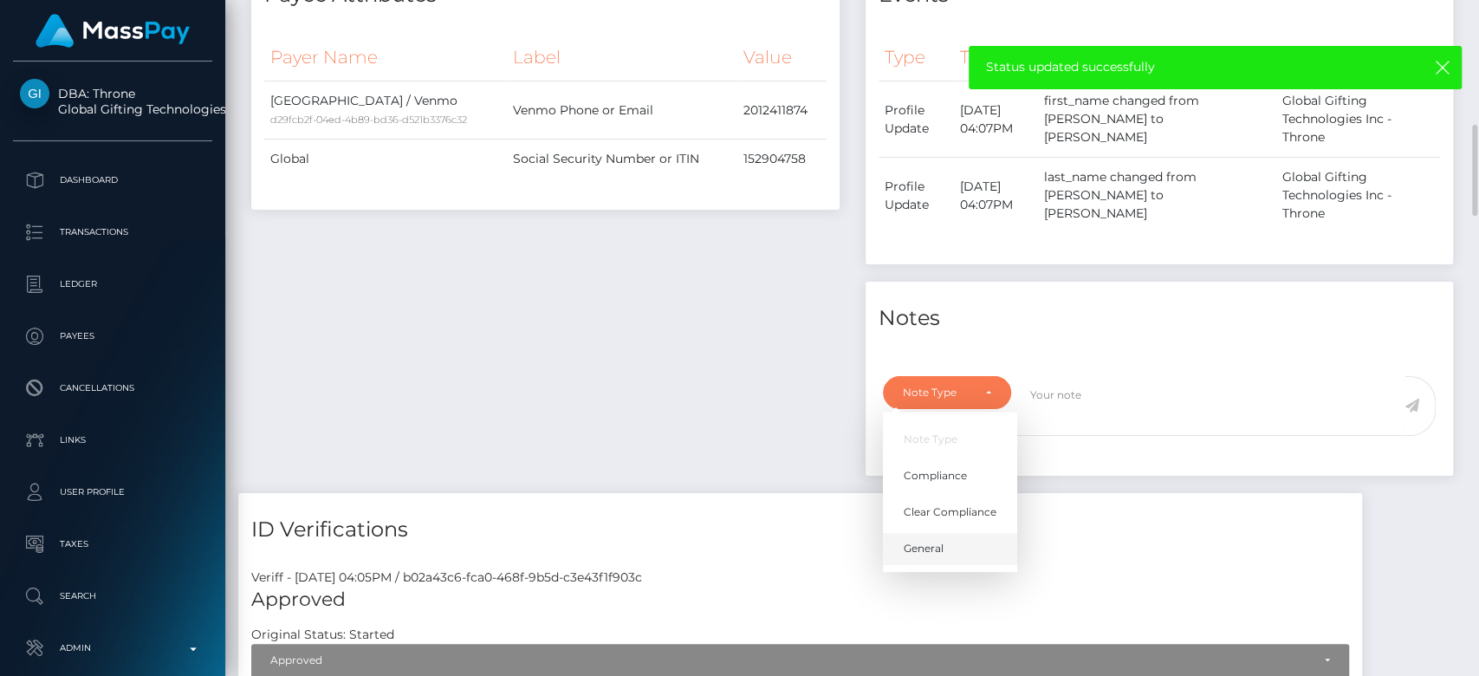
click at [928, 541] on span "General" at bounding box center [923, 549] width 40 height 16
select select "GENERAL"
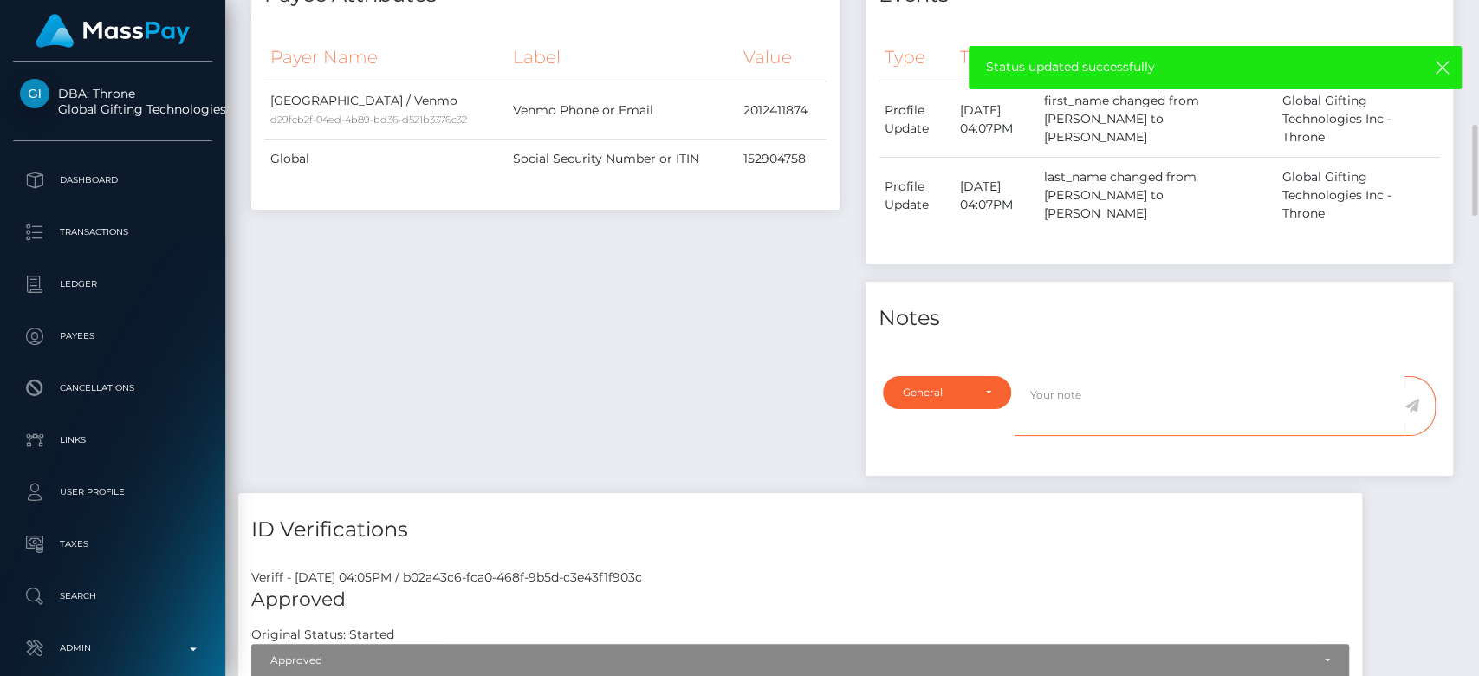
click at [1057, 376] on textarea at bounding box center [1209, 406] width 390 height 60
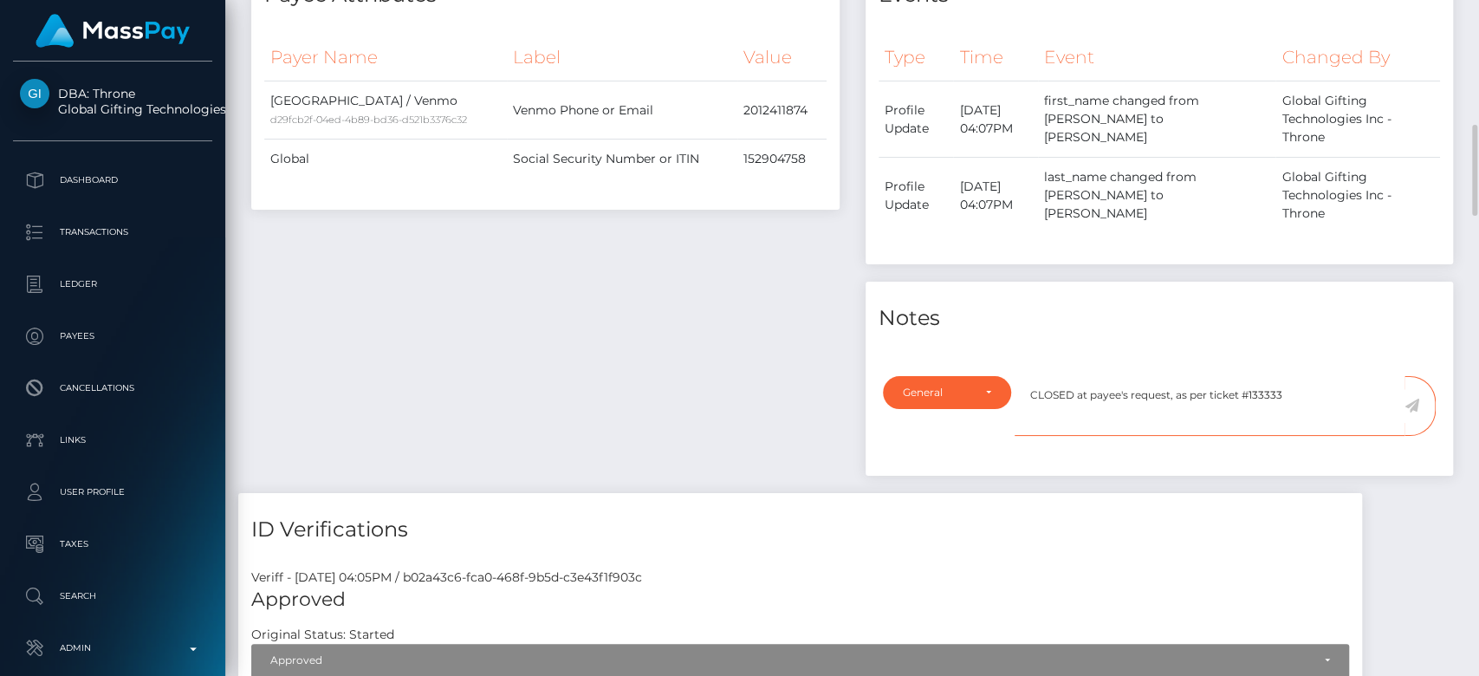
type textarea "CLOSED at payee's request, as per ticket #133333"
click at [1415, 398] on icon at bounding box center [1411, 405] width 15 height 14
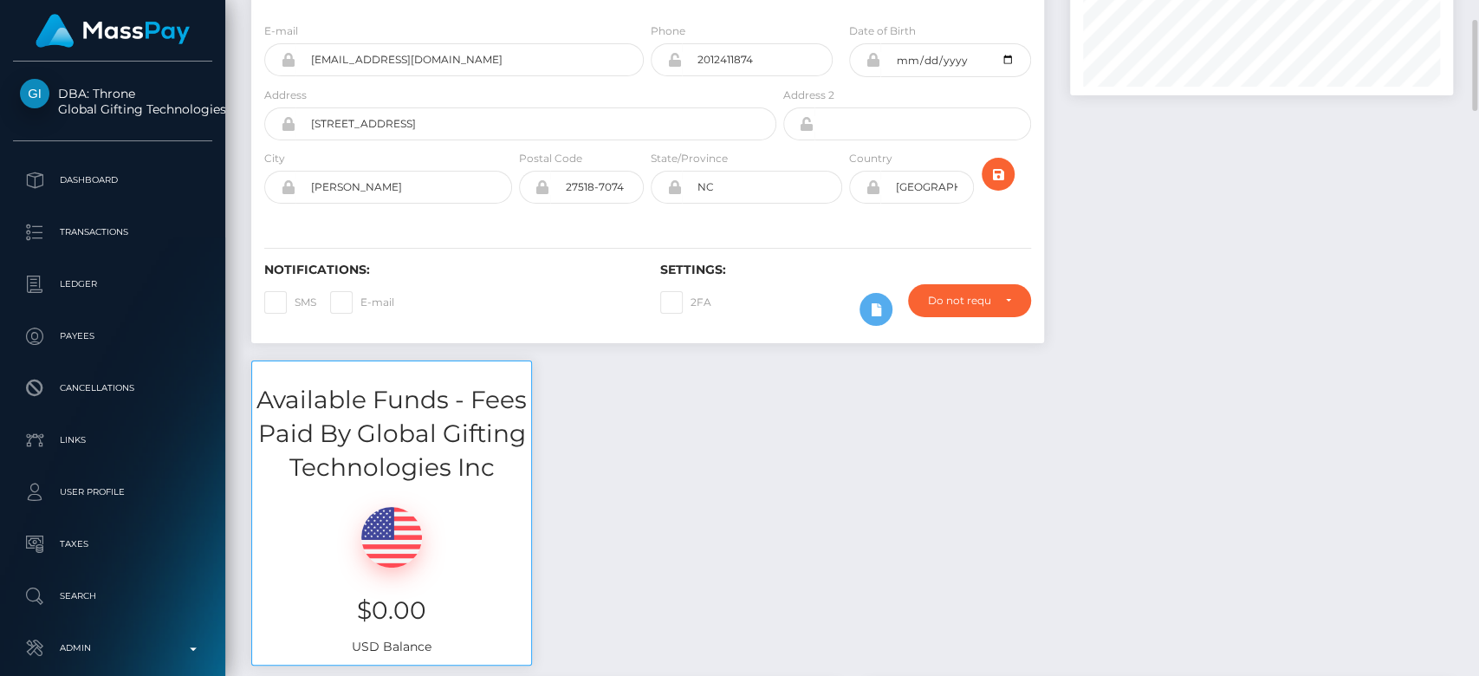
scroll to position [0, 0]
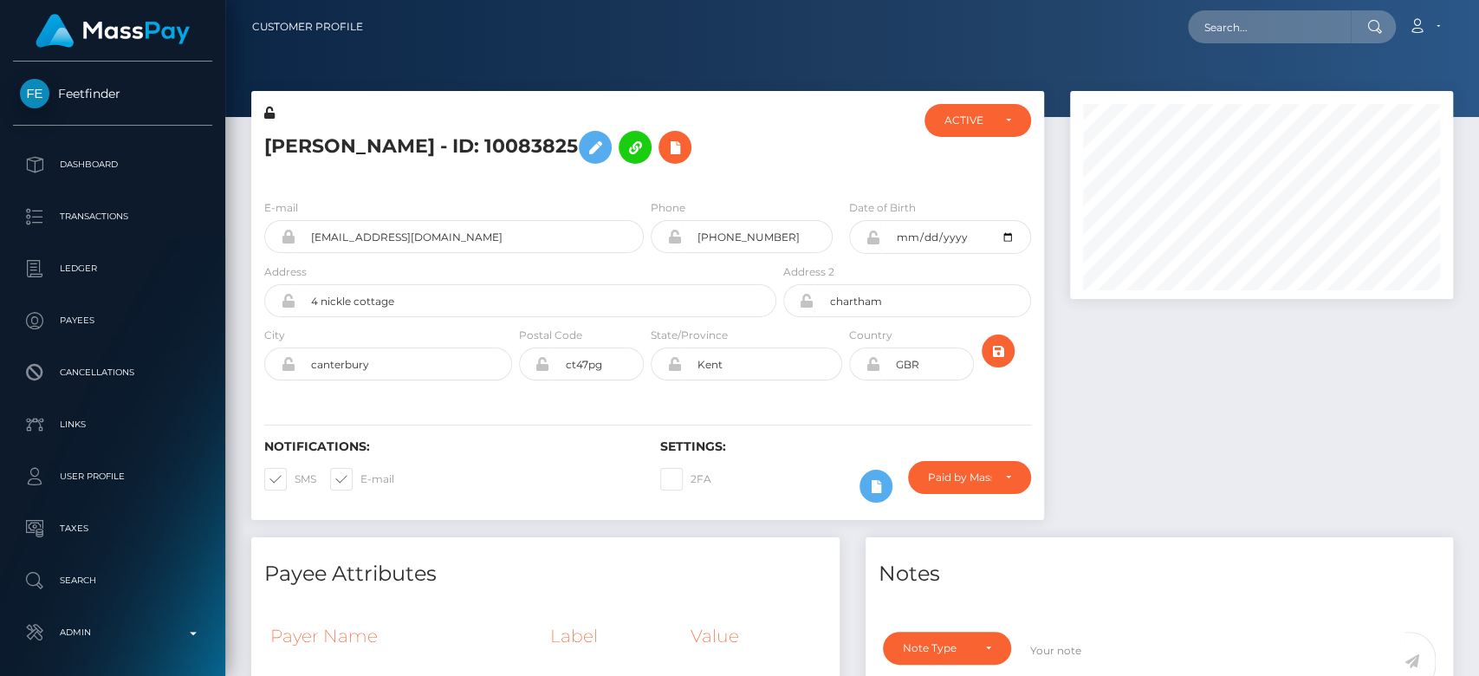
scroll to position [208, 383]
click at [360, 477] on span at bounding box center [360, 478] width 0 height 13
click at [360, 477] on input "E-mail" at bounding box center [365, 473] width 11 height 11
checkbox input "false"
click at [295, 475] on span at bounding box center [295, 478] width 0 height 13
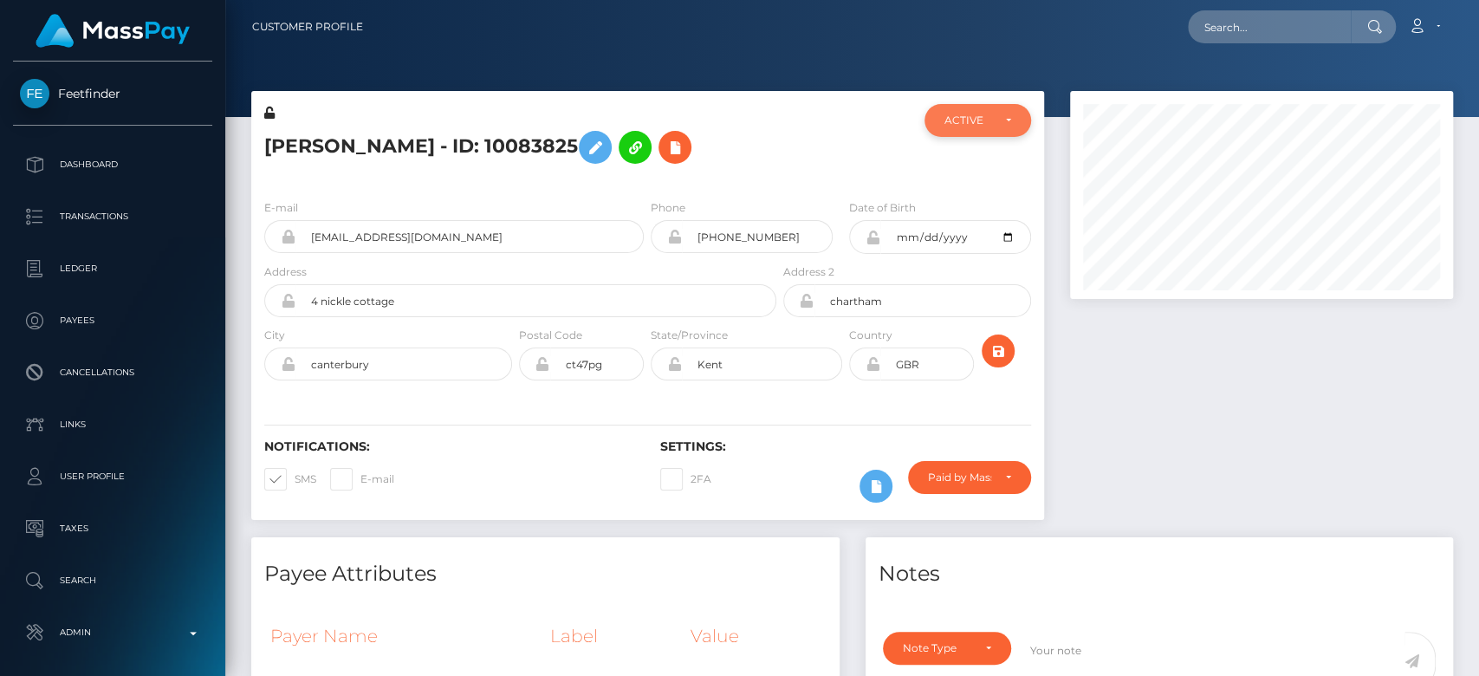
click at [295, 475] on input "SMS" at bounding box center [300, 473] width 11 height 11
checkbox input "false"
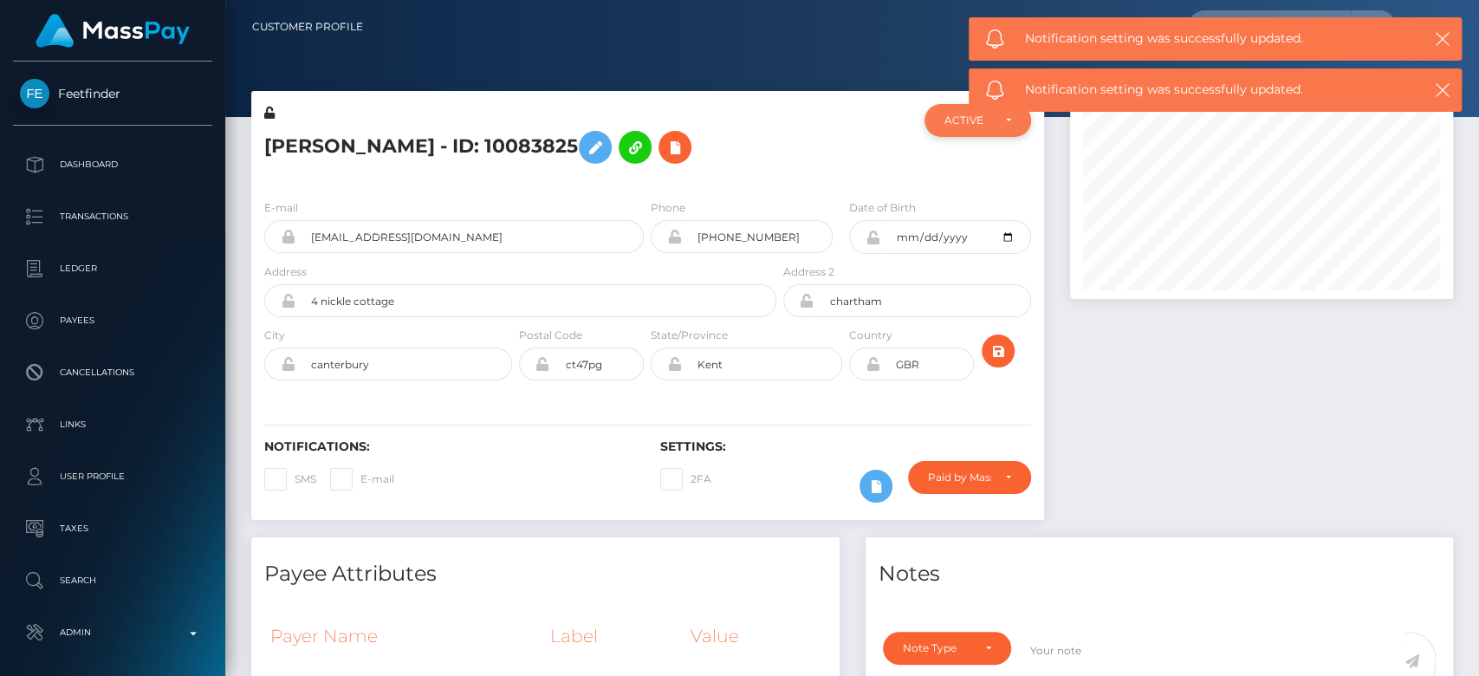
click at [973, 120] on div "ACTIVE" at bounding box center [967, 120] width 46 height 14
click at [974, 240] on span "CLOSED" at bounding box center [967, 240] width 44 height 16
select select "CLOSED"
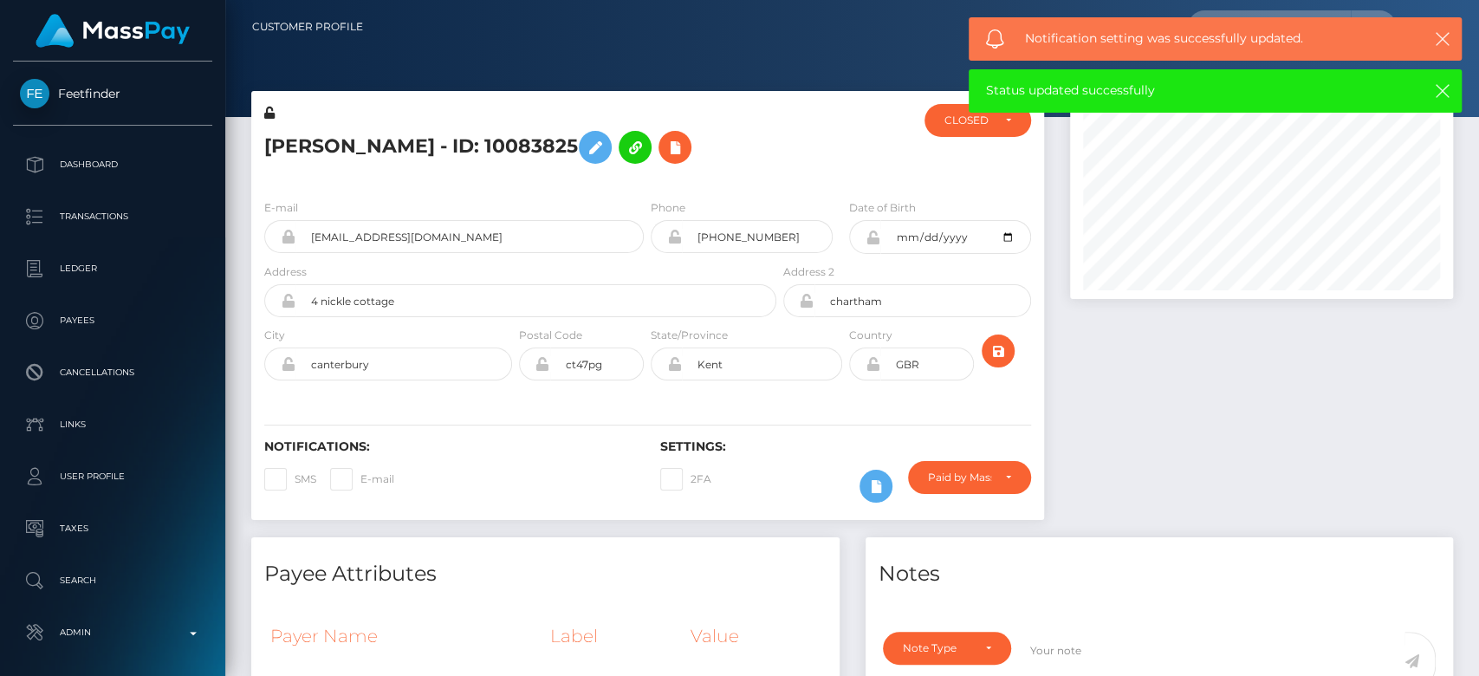
click at [1158, 385] on div at bounding box center [1261, 314] width 409 height 446
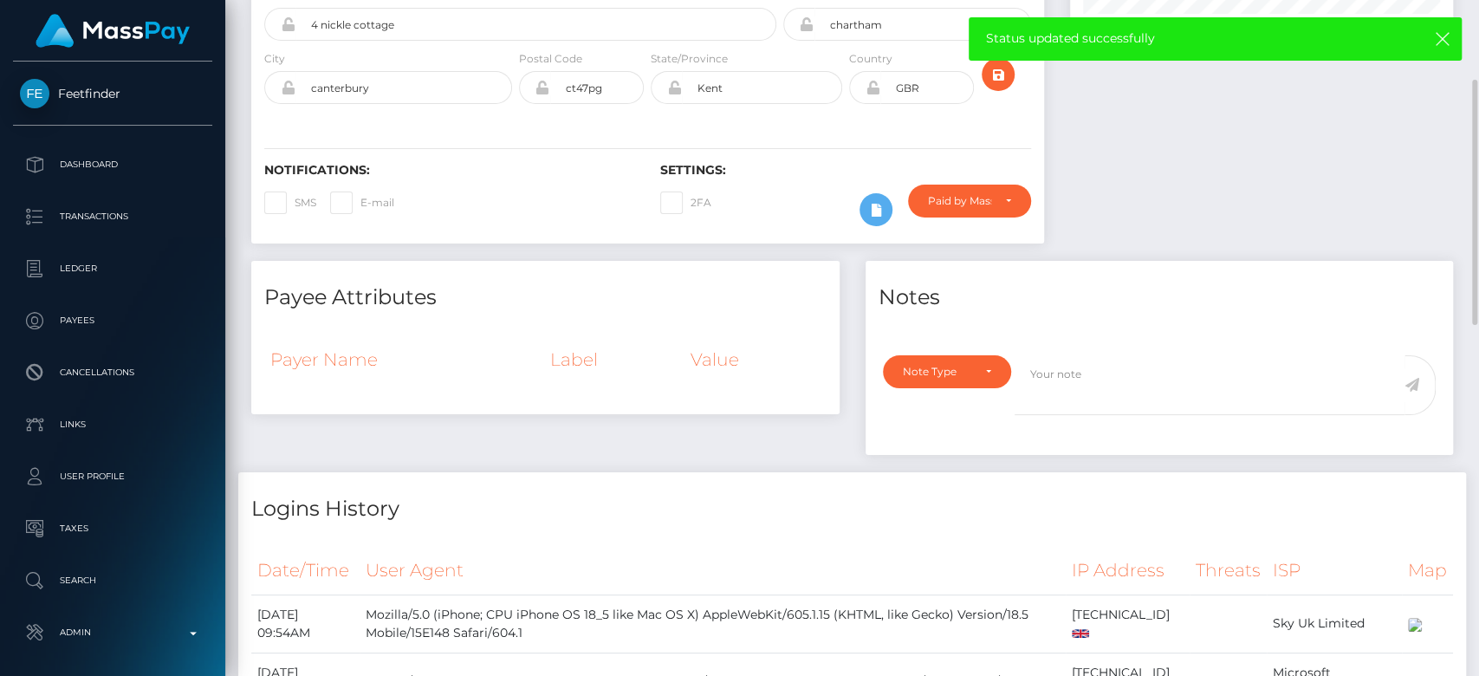
scroll to position [252, 0]
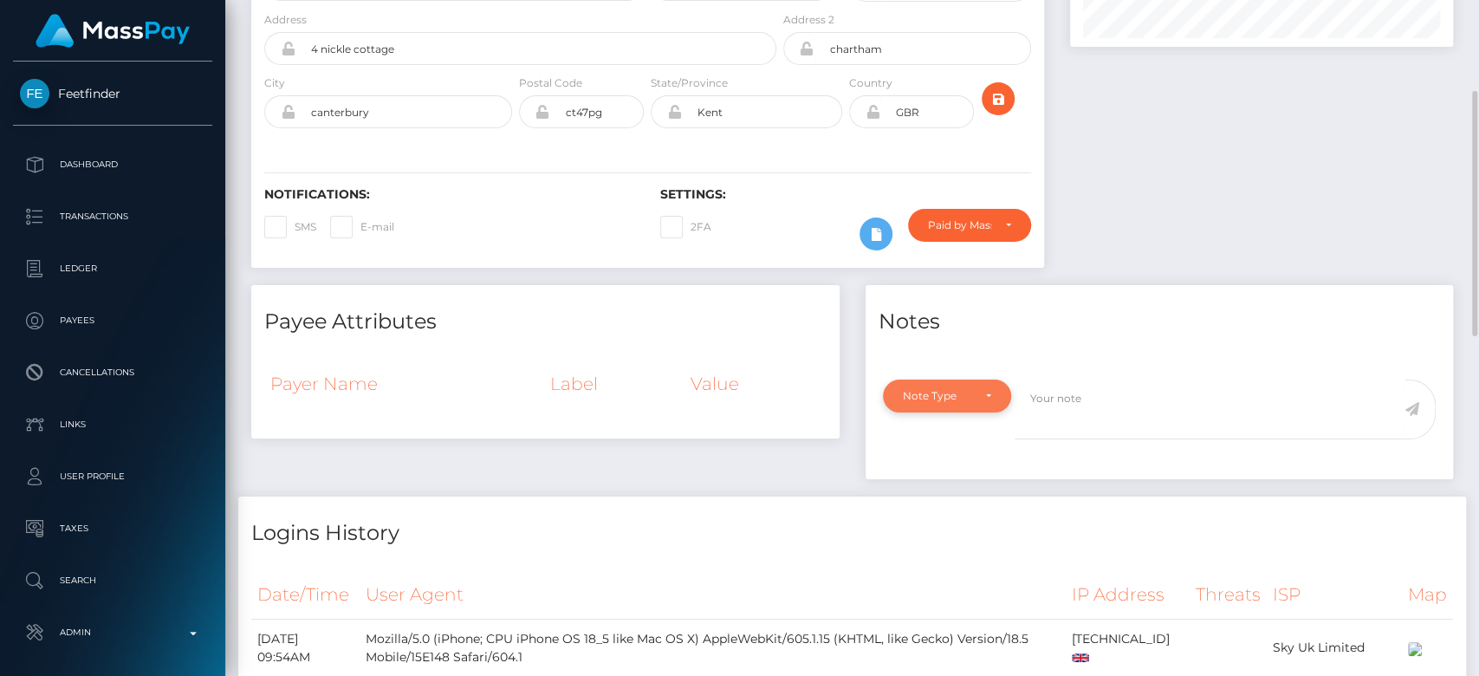
click at [958, 398] on div "Note Type" at bounding box center [937, 396] width 68 height 14
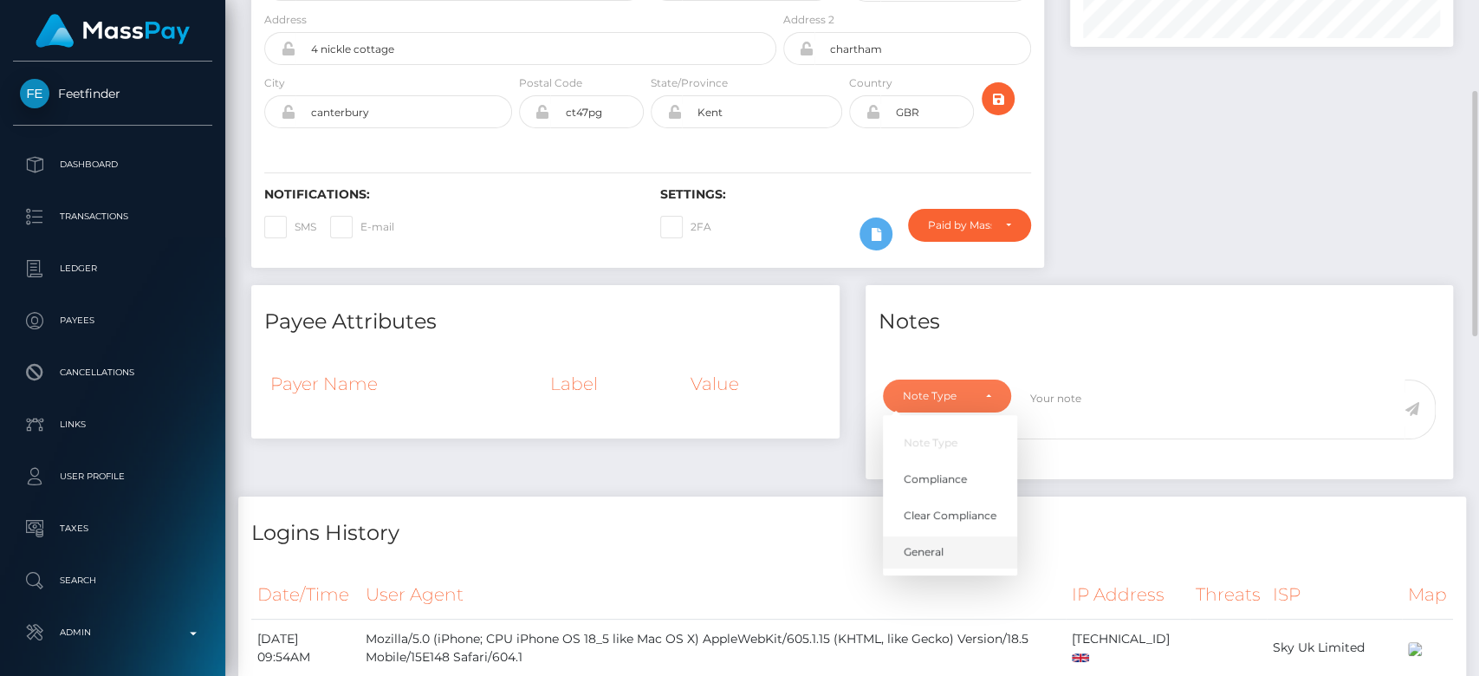
click at [925, 555] on span "General" at bounding box center [923, 552] width 40 height 16
select select "GENERAL"
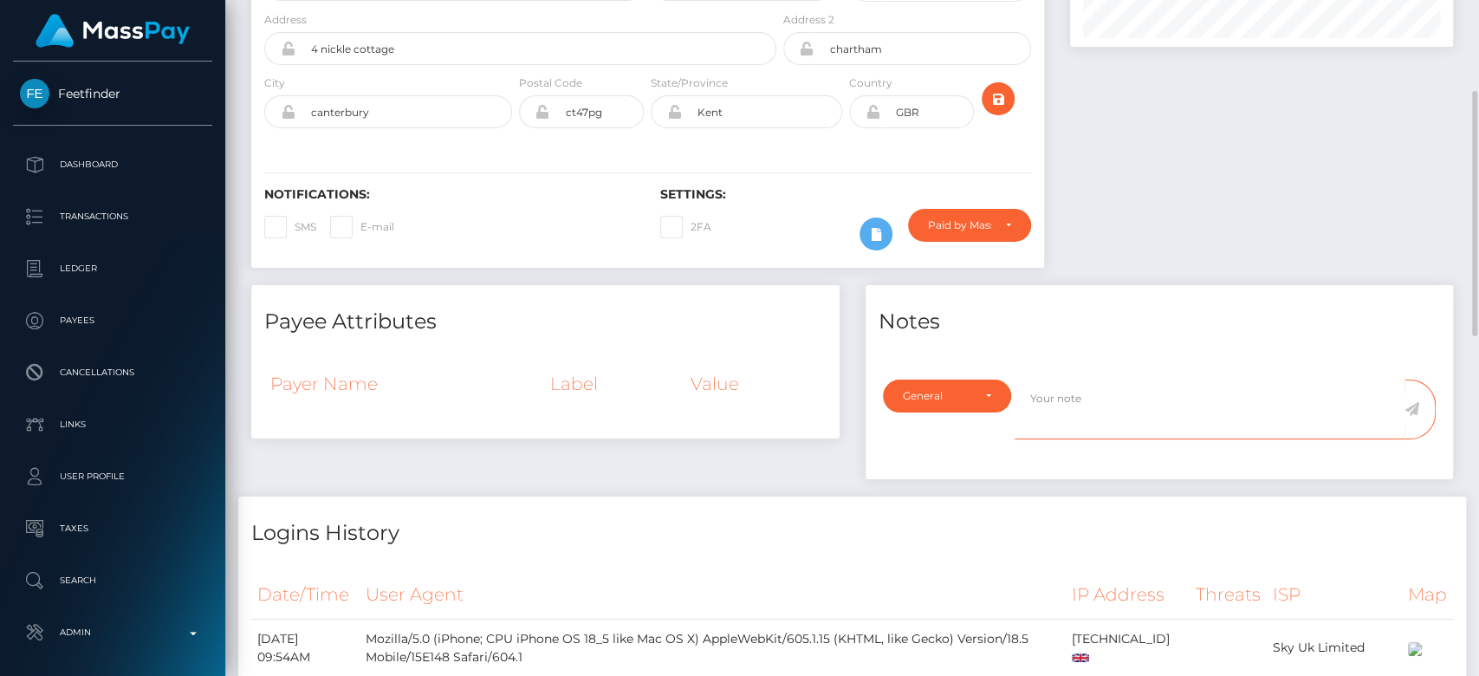
click at [1053, 379] on textarea at bounding box center [1209, 409] width 390 height 60
type textarea "CLOSED at payee's request, as per ticket #134704"
click at [1415, 411] on icon at bounding box center [1411, 409] width 15 height 14
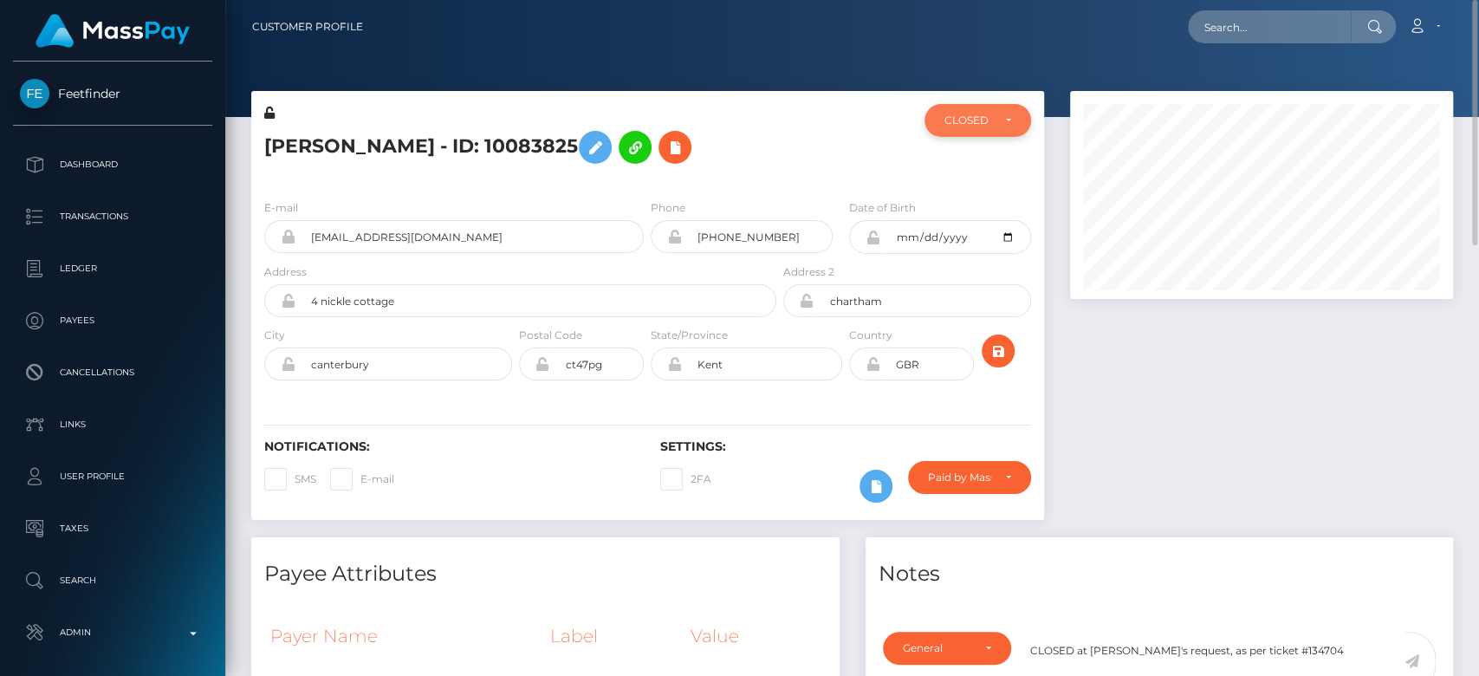
click at [998, 126] on div "CLOSED" at bounding box center [977, 120] width 66 height 14
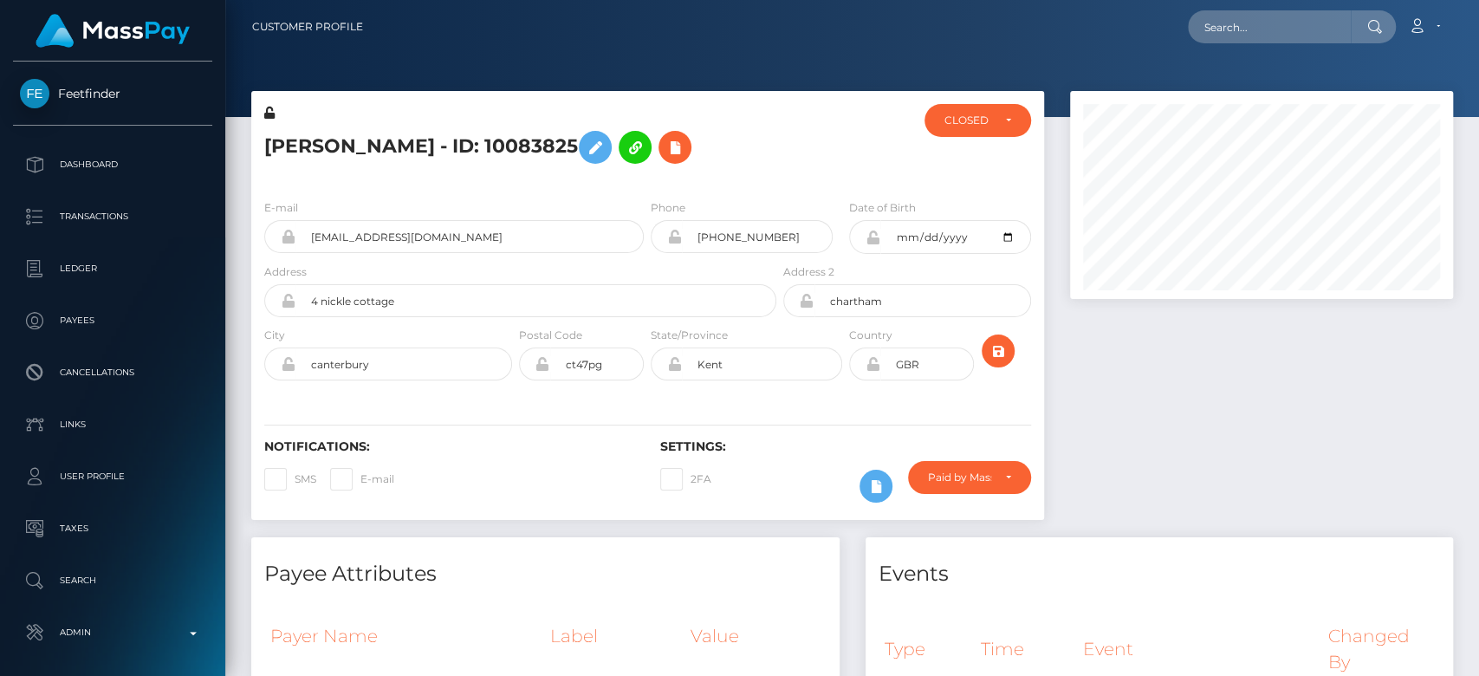
scroll to position [208, 383]
click at [980, 113] on div "CLOSED" at bounding box center [967, 120] width 46 height 14
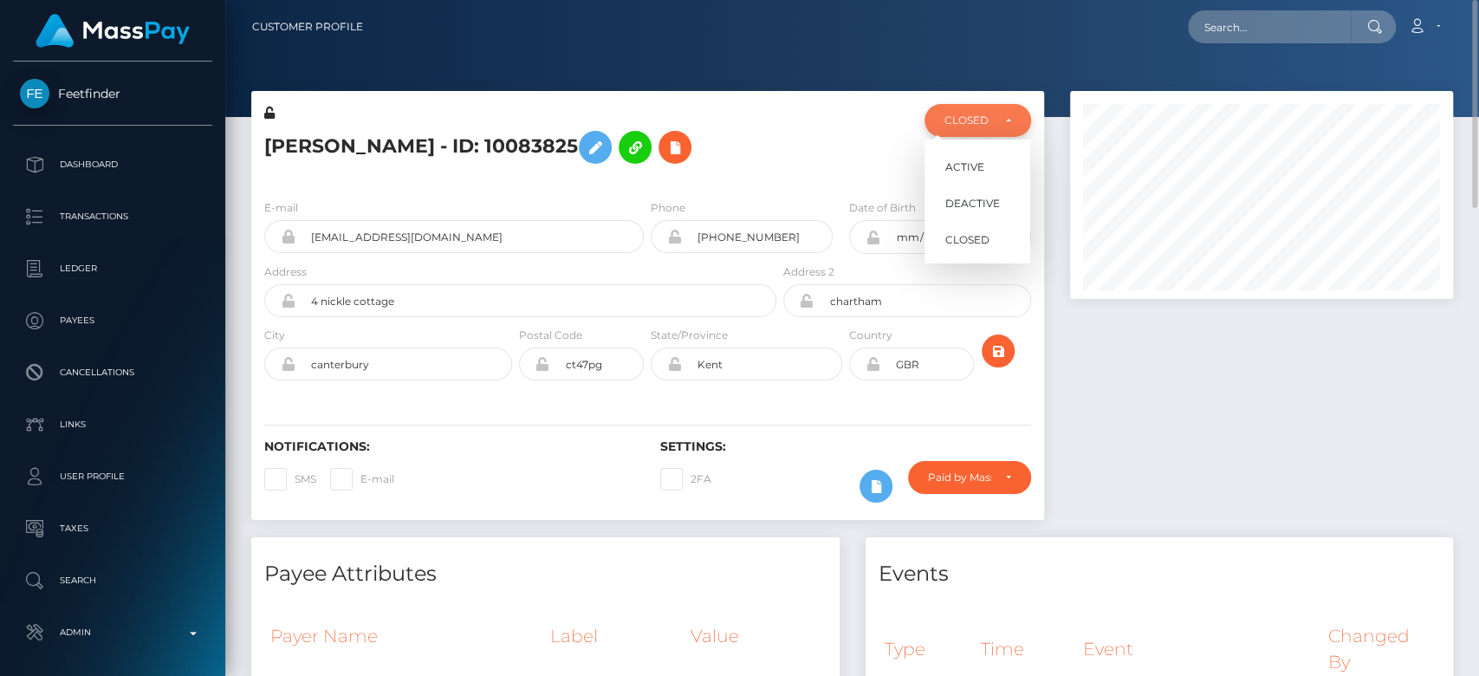
click at [980, 113] on div "CLOSED" at bounding box center [967, 120] width 46 height 14
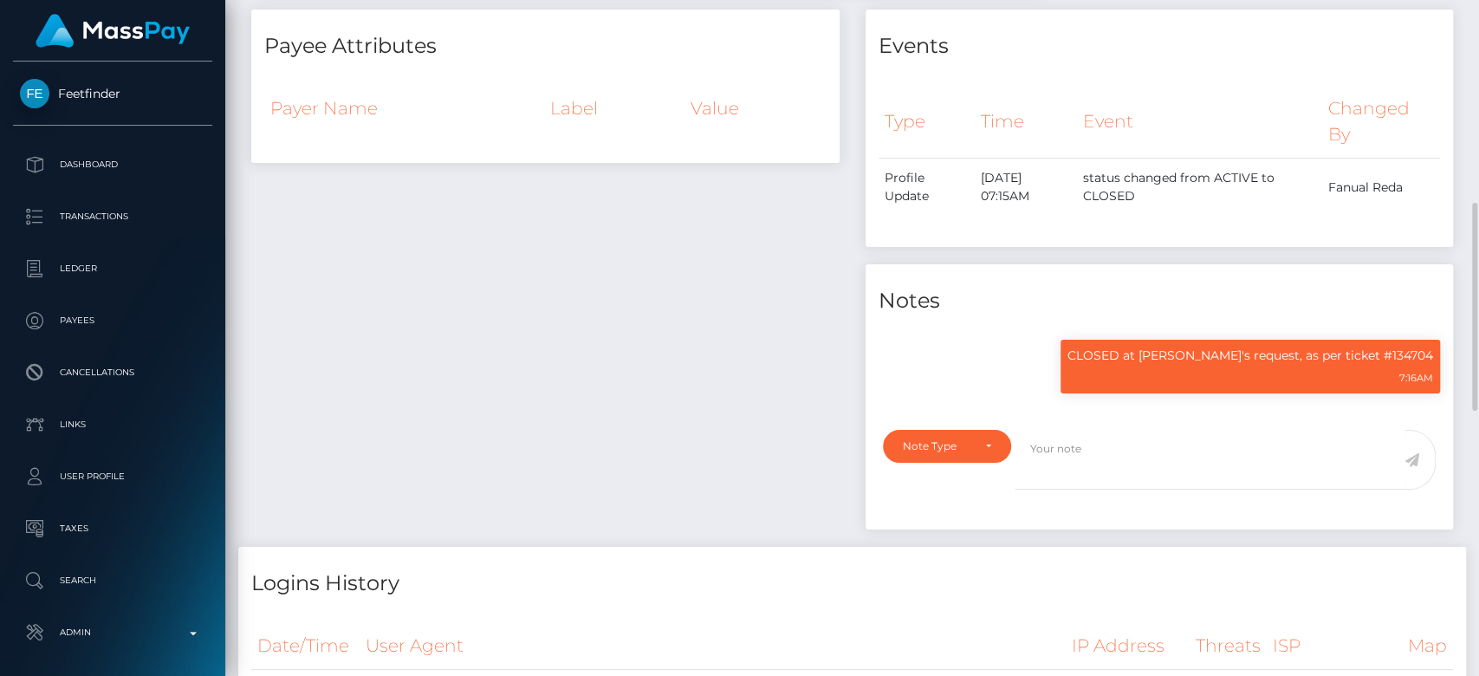
scroll to position [564, 0]
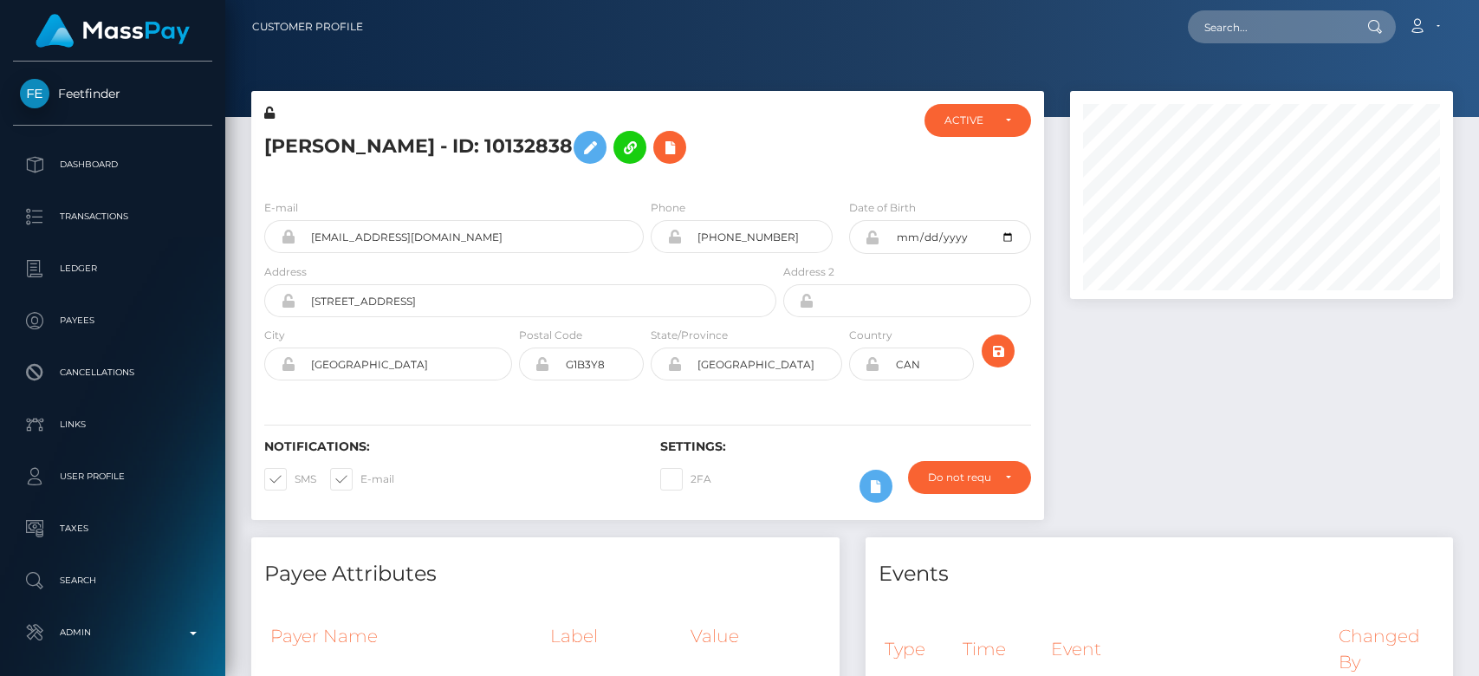
click at [360, 478] on span at bounding box center [360, 478] width 0 height 13
click at [360, 478] on input "E-mail" at bounding box center [365, 473] width 11 height 11
checkbox input "false"
click at [295, 479] on span at bounding box center [295, 478] width 0 height 13
click at [295, 479] on input "SMS" at bounding box center [300, 473] width 11 height 11
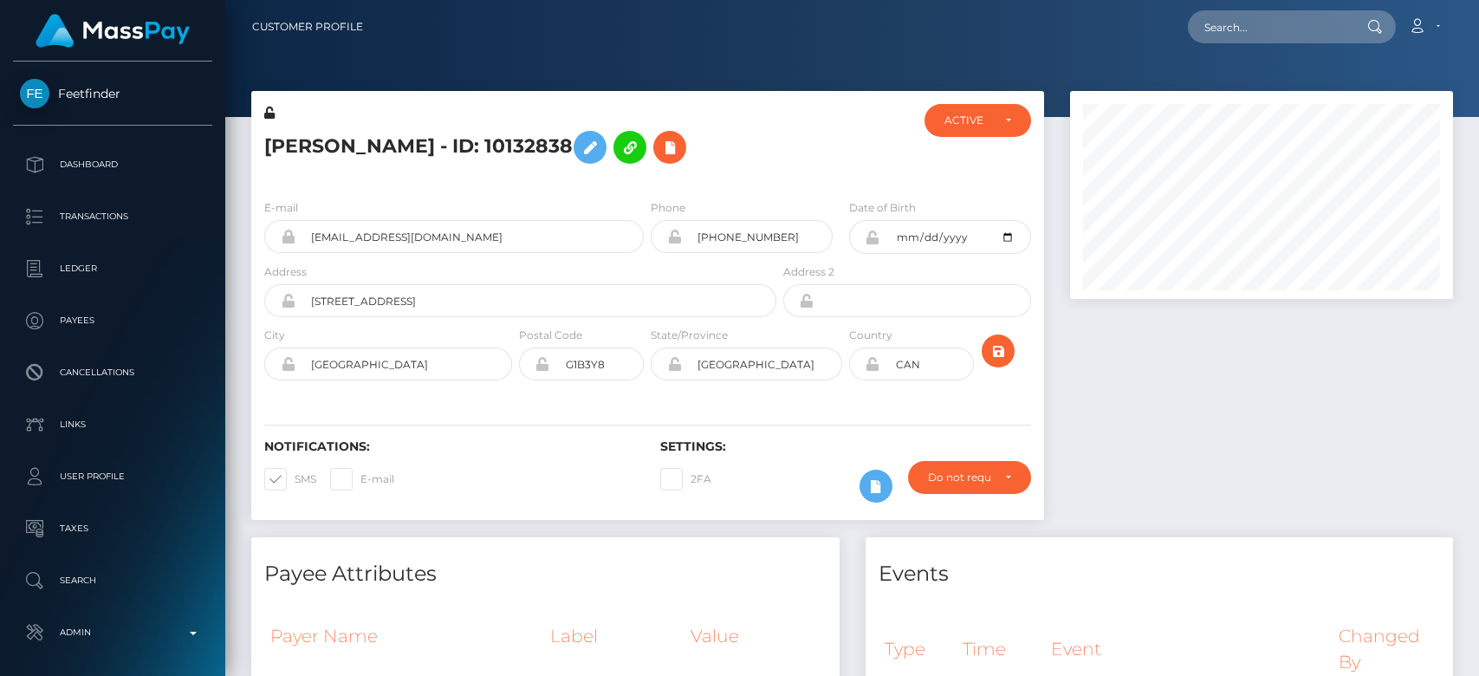
checkbox input "false"
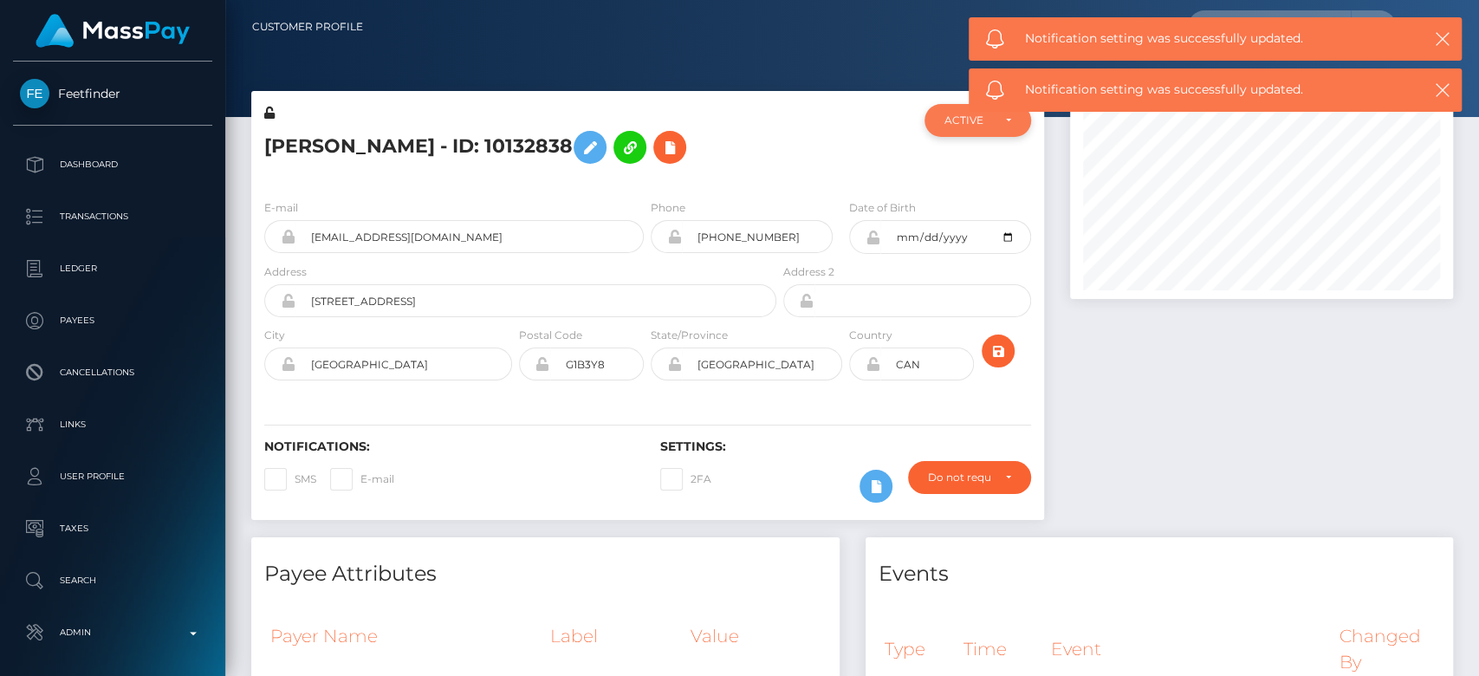
click at [987, 128] on div "ACTIVE" at bounding box center [977, 120] width 106 height 33
click at [977, 237] on span "CLOSED" at bounding box center [967, 240] width 44 height 16
select select "CLOSED"
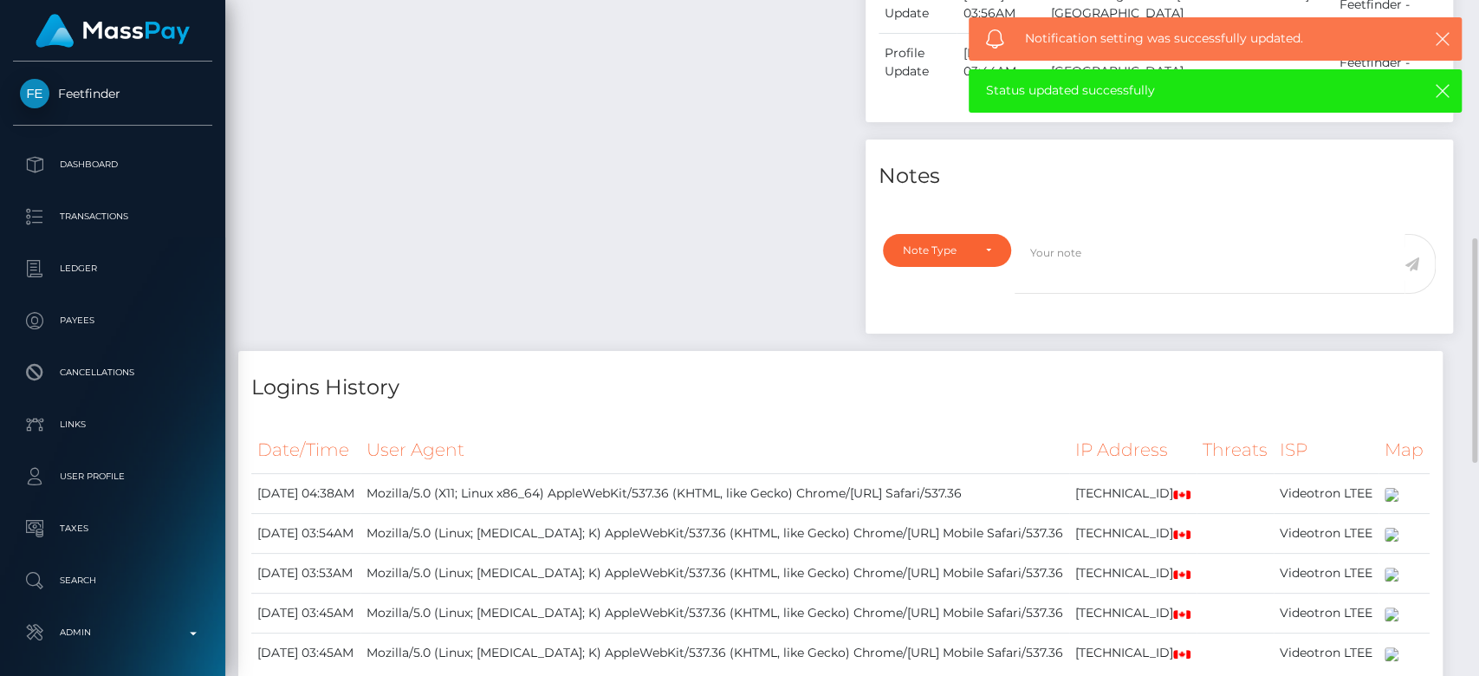
scroll to position [712, 0]
click at [975, 242] on div "Note Type" at bounding box center [947, 249] width 88 height 14
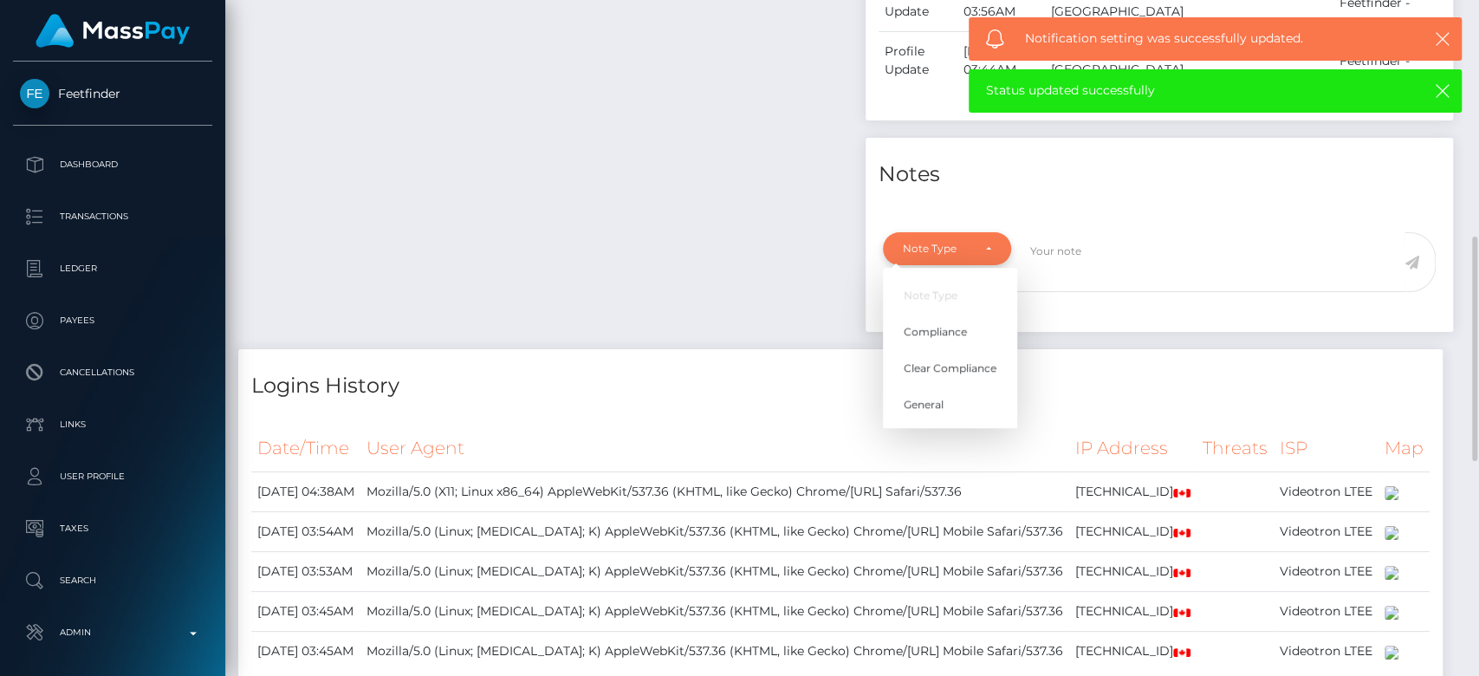
scroll to position [208, 383]
click at [919, 412] on link "General" at bounding box center [950, 405] width 134 height 32
select select "GENERAL"
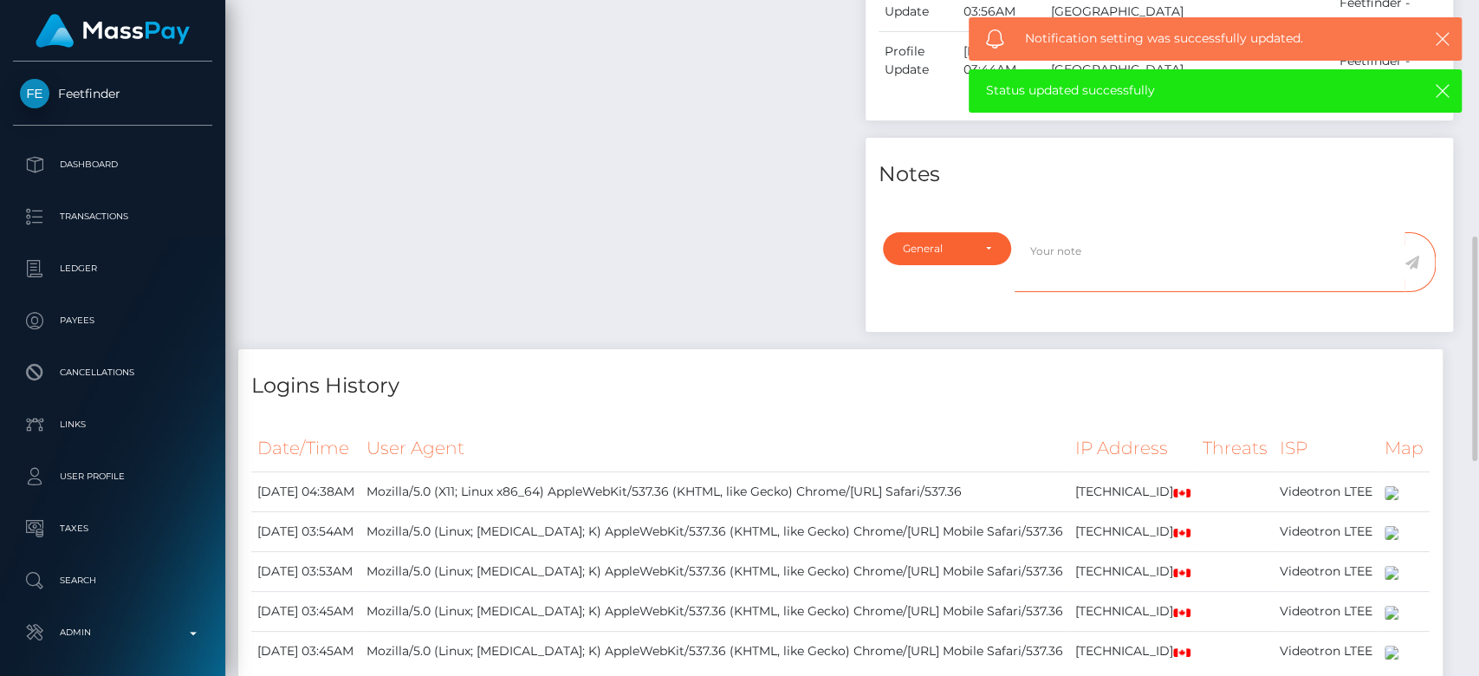
click at [1045, 263] on textarea at bounding box center [1209, 262] width 390 height 60
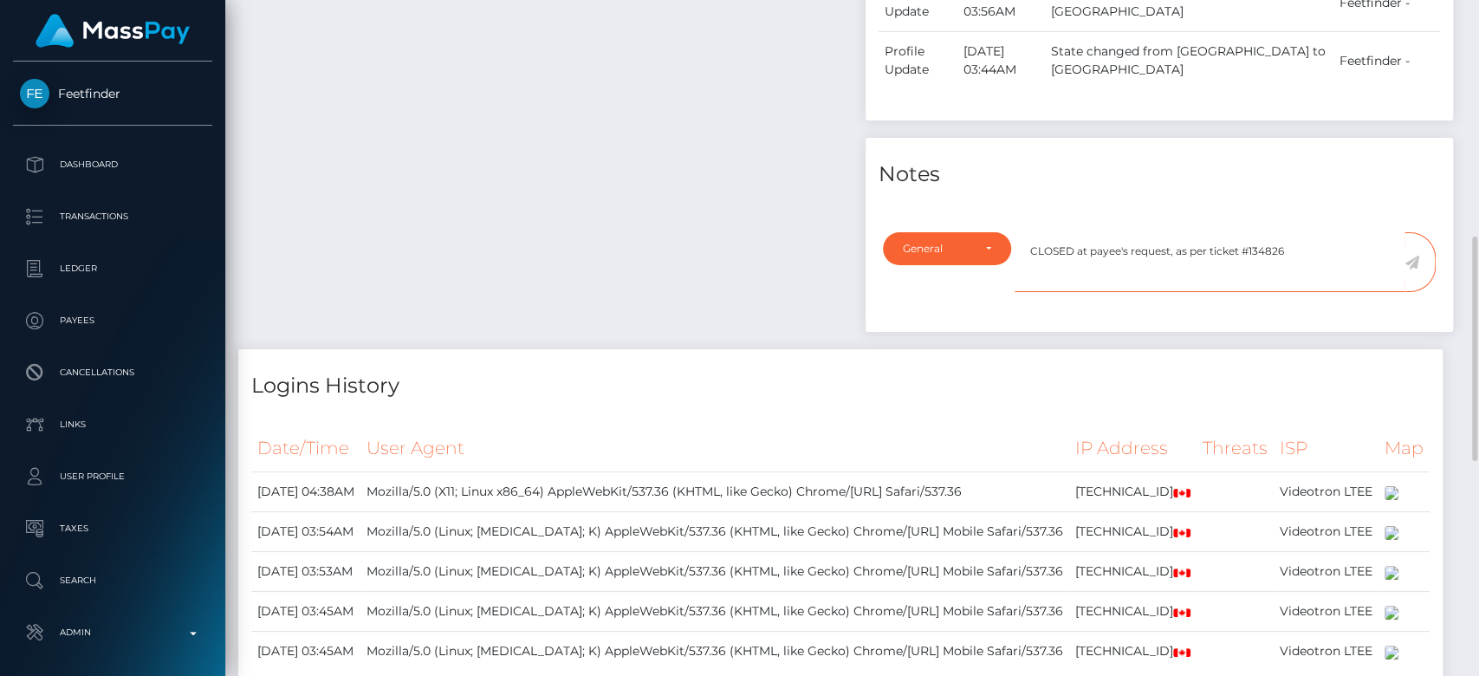
type textarea "CLOSED at payee's request, as per ticket #134826"
click at [1407, 261] on icon at bounding box center [1411, 263] width 15 height 14
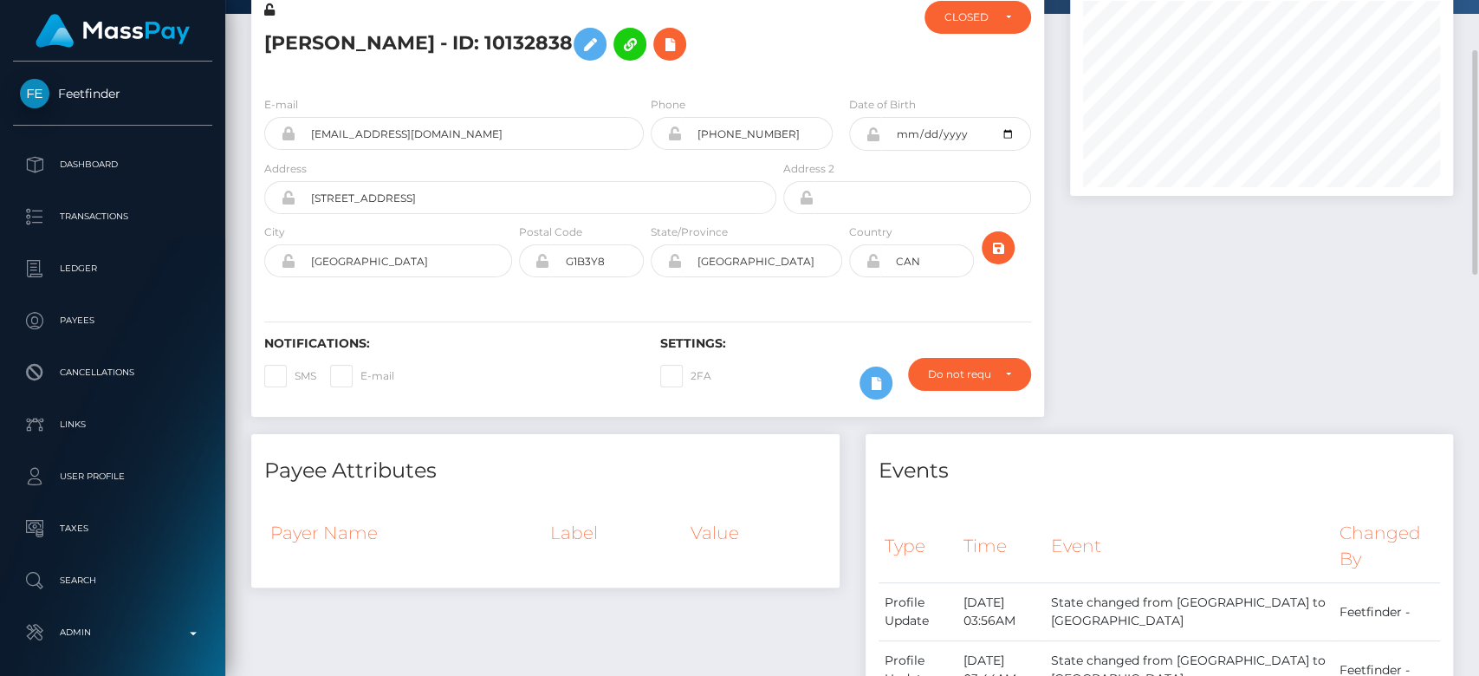
scroll to position [0, 0]
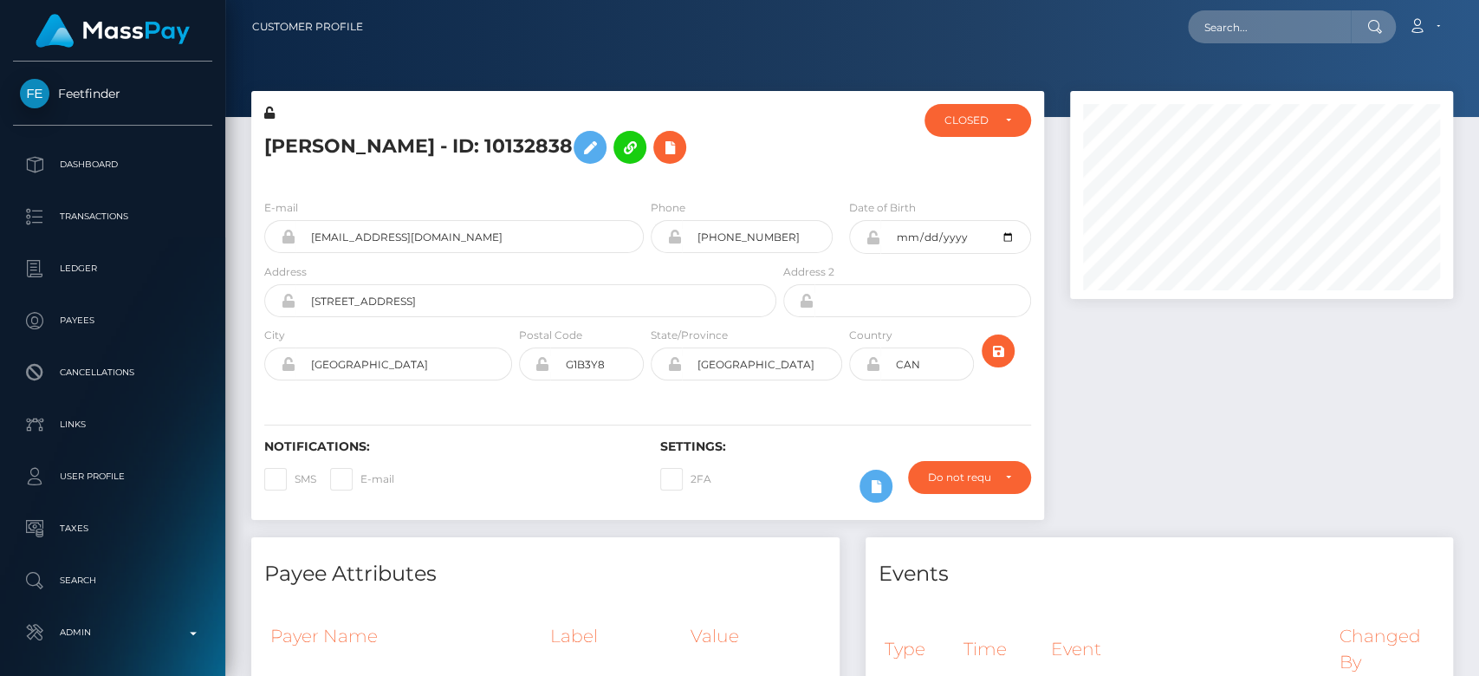
scroll to position [208, 383]
click at [1240, 345] on div at bounding box center [1261, 314] width 409 height 446
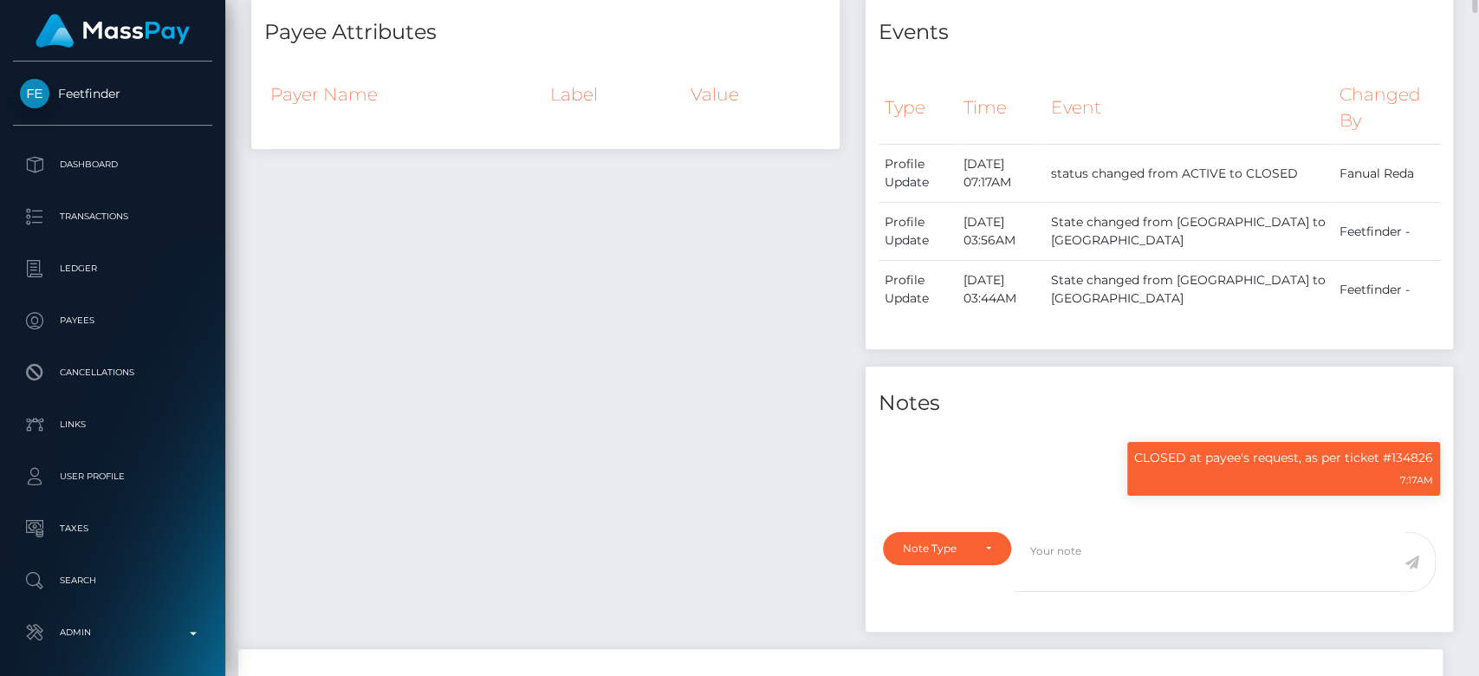
scroll to position [0, 0]
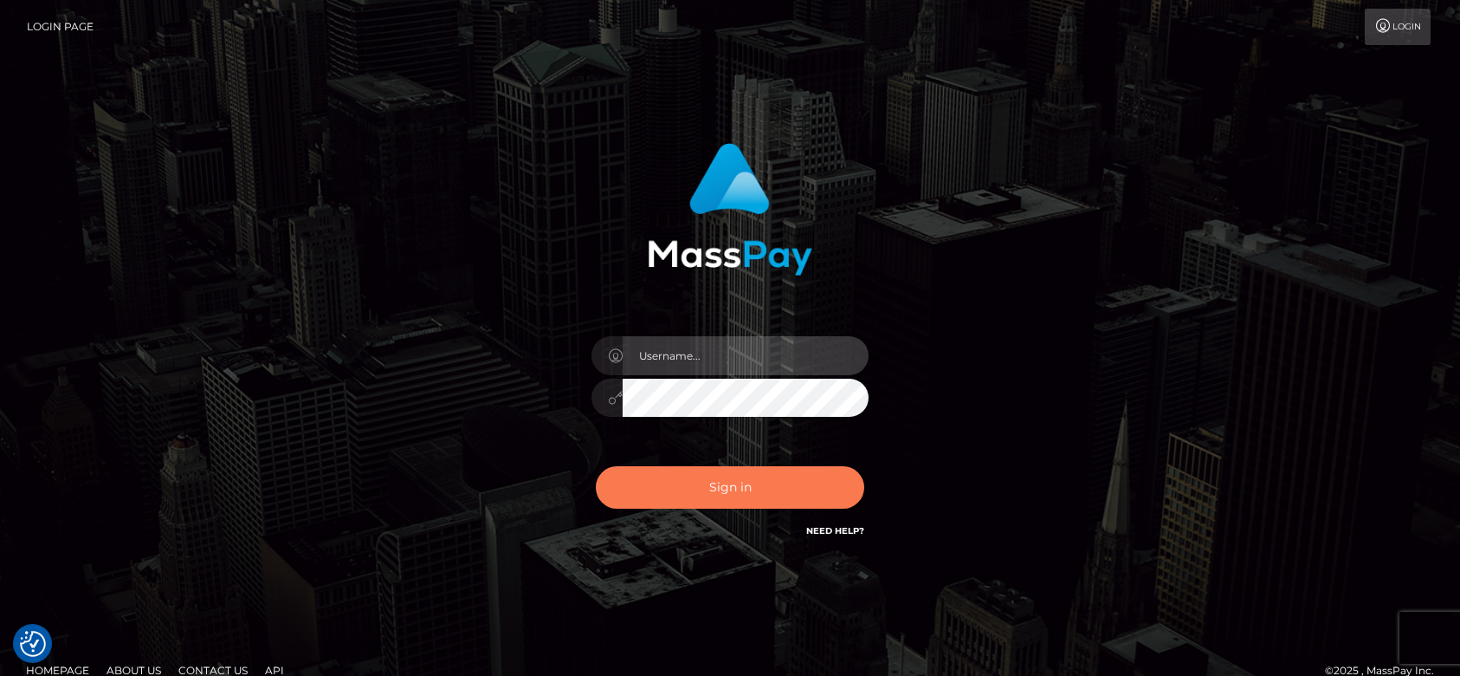
type input "[DOMAIN_NAME]"
click at [692, 476] on button "Sign in" at bounding box center [730, 487] width 269 height 42
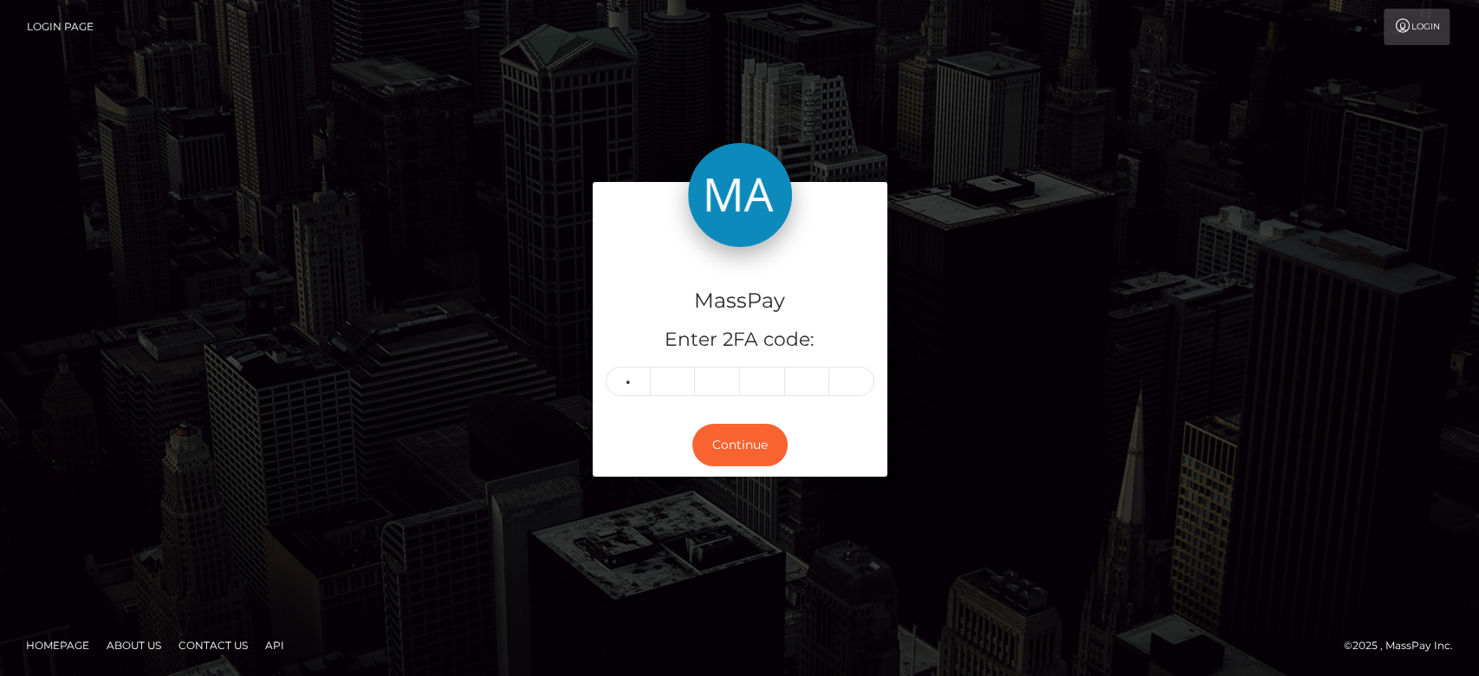
type input "0"
type input "6"
type input "9"
type input "3"
type input "7"
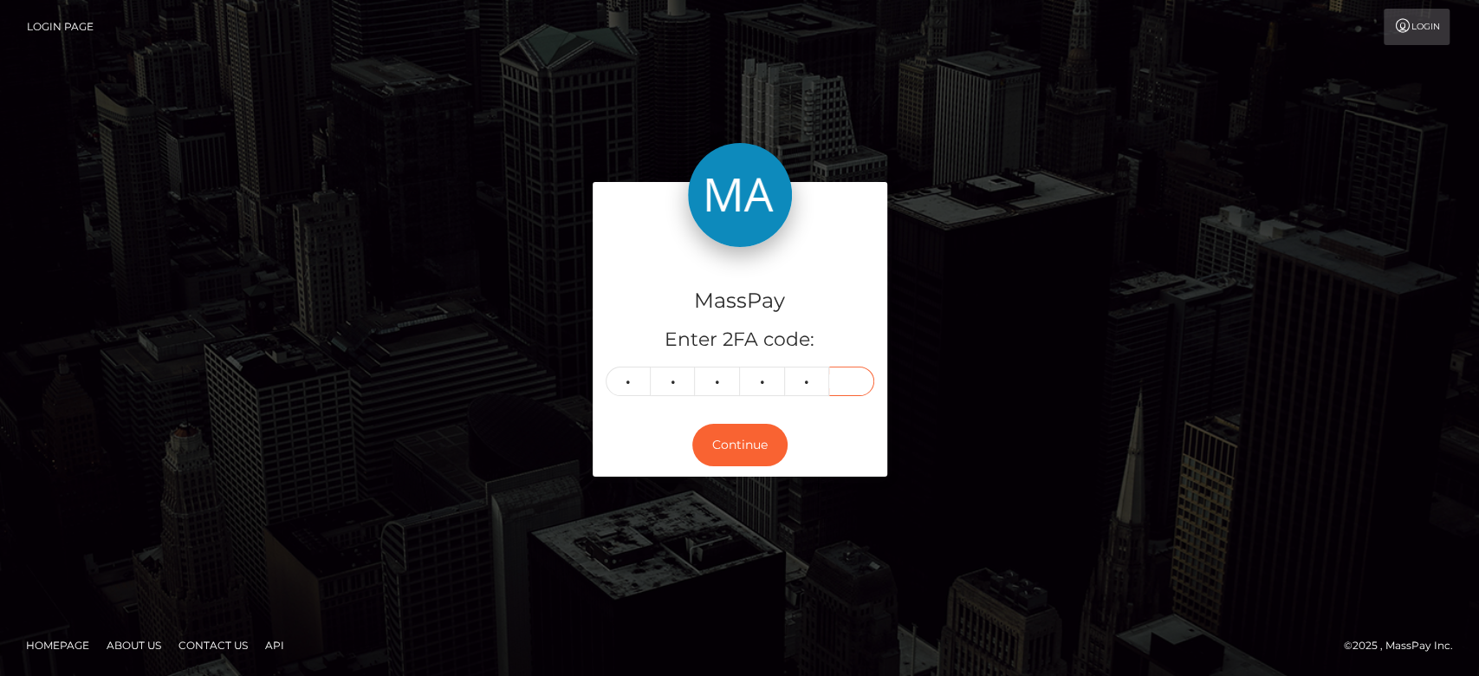
type input "8"
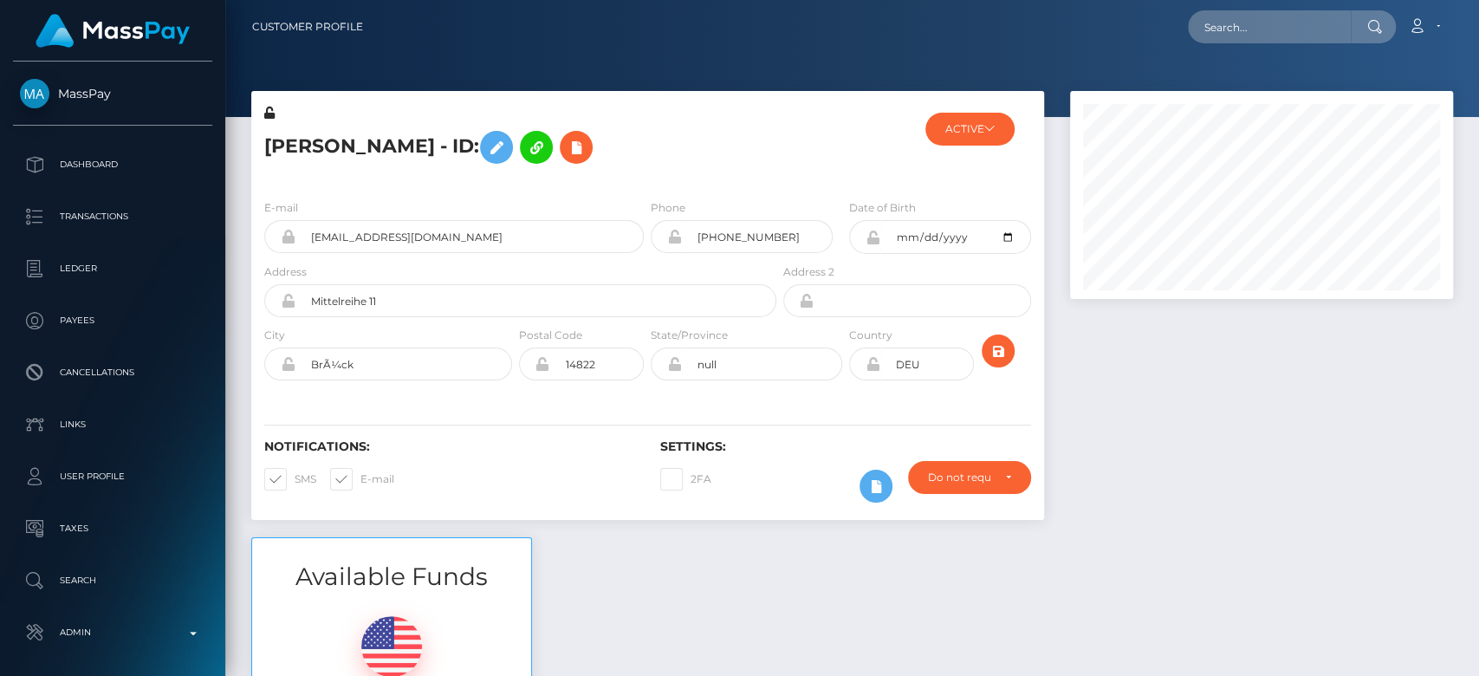
scroll to position [208, 383]
click at [1125, 409] on div at bounding box center [1261, 314] width 409 height 446
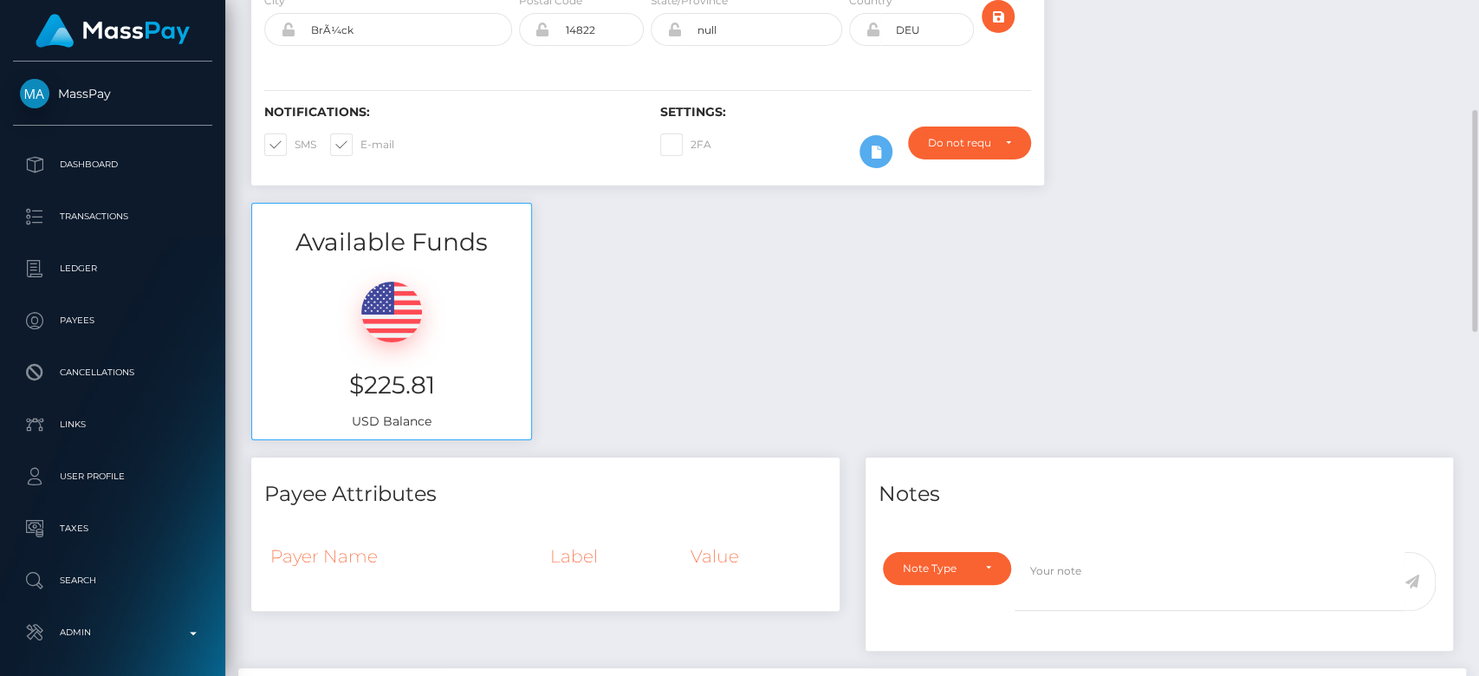
scroll to position [0, 0]
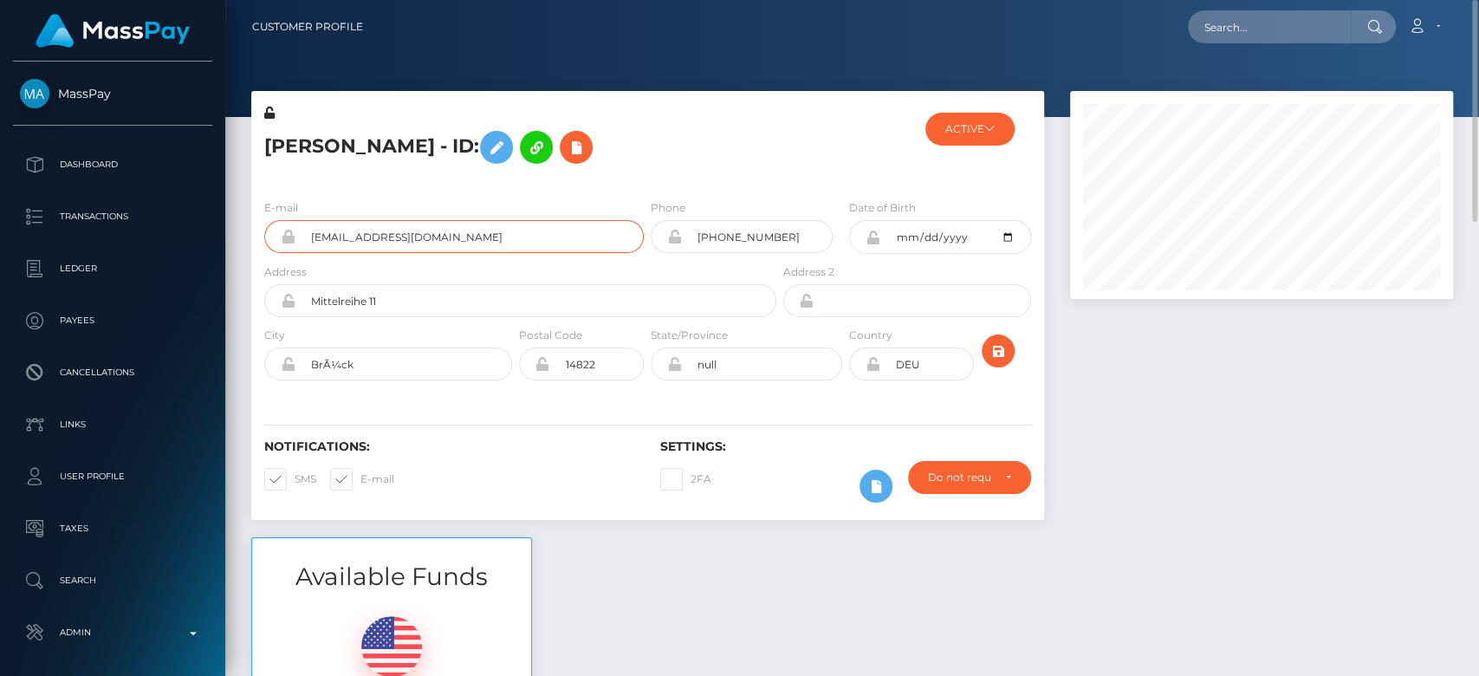
drag, startPoint x: 500, startPoint y: 236, endPoint x: 301, endPoint y: 260, distance: 200.7
click at [301, 260] on div "E-mail [EMAIL_ADDRESS][DOMAIN_NAME]" at bounding box center [449, 230] width 396 height 64
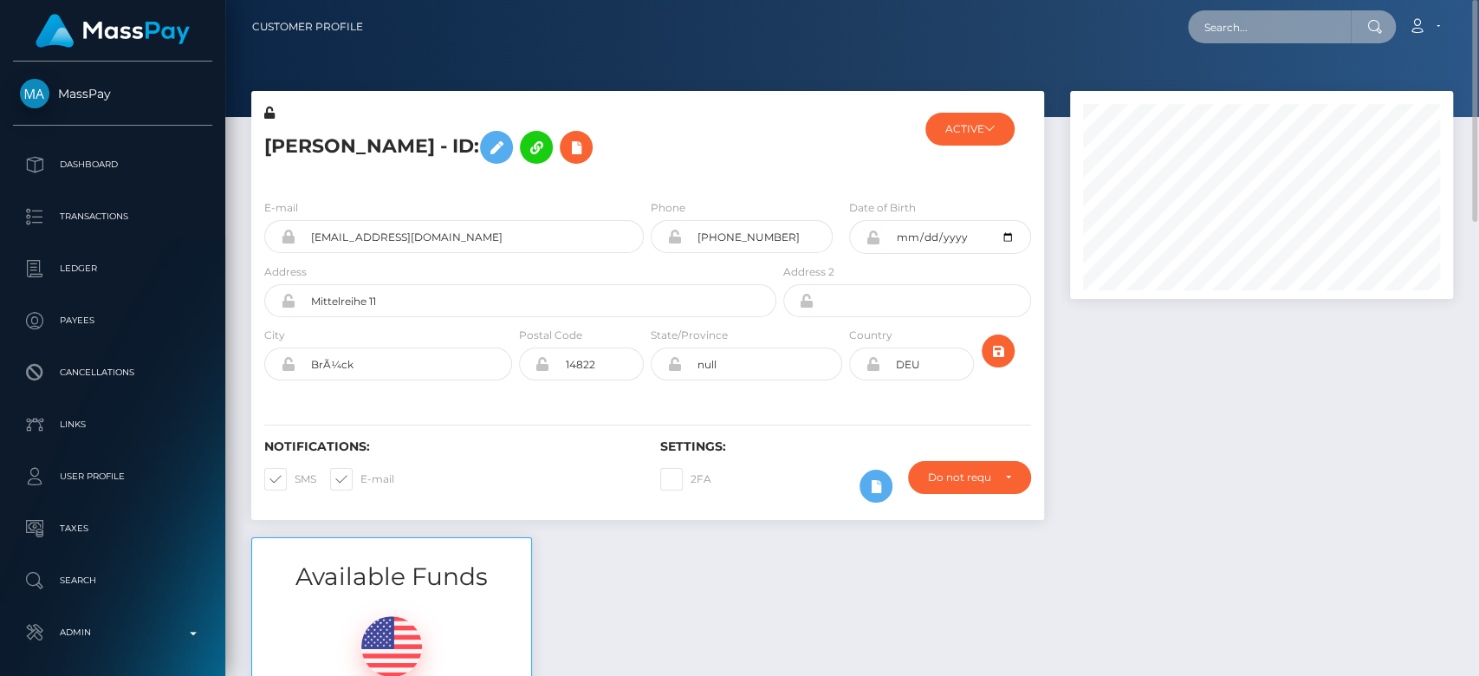
click at [1234, 18] on input "text" at bounding box center [1269, 26] width 163 height 33
paste input "[EMAIL_ADDRESS][DOMAIN_NAME]"
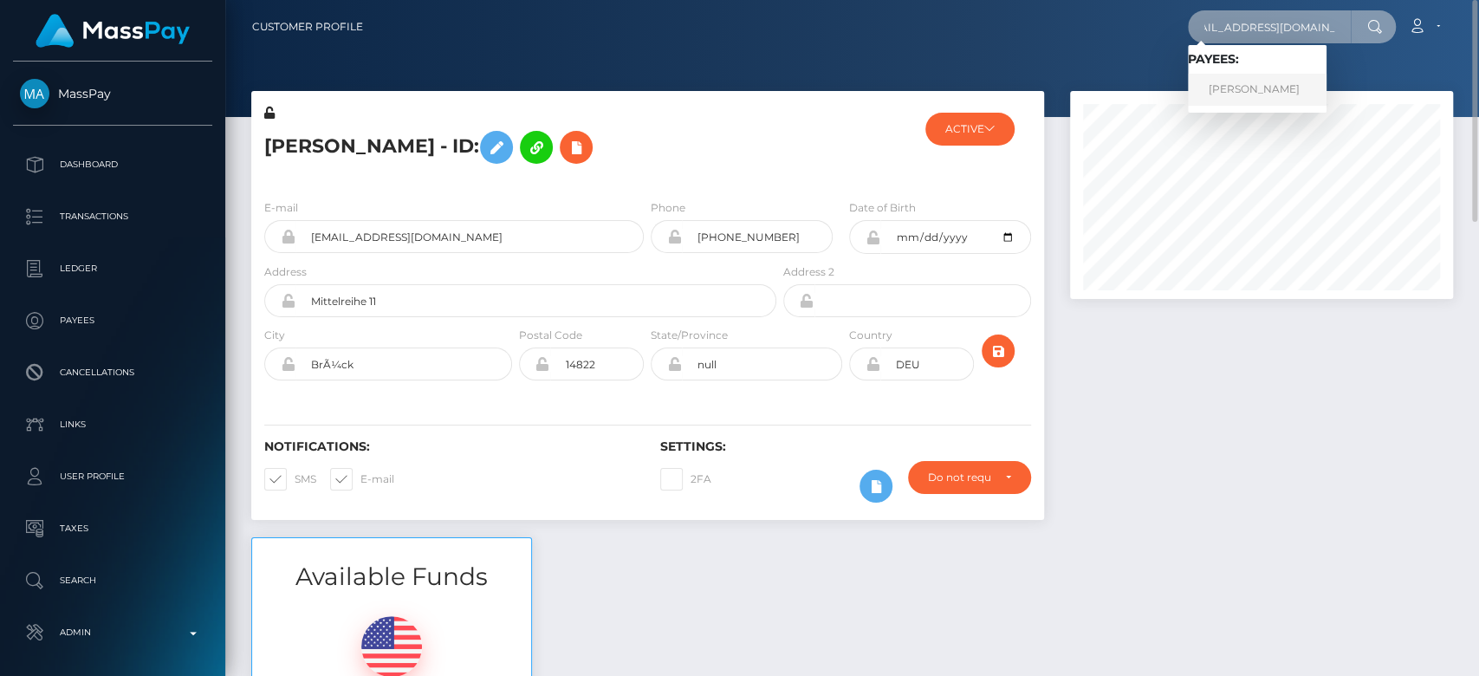
type input "[EMAIL_ADDRESS][DOMAIN_NAME]"
click at [1242, 84] on link "[PERSON_NAME]" at bounding box center [1257, 90] width 139 height 32
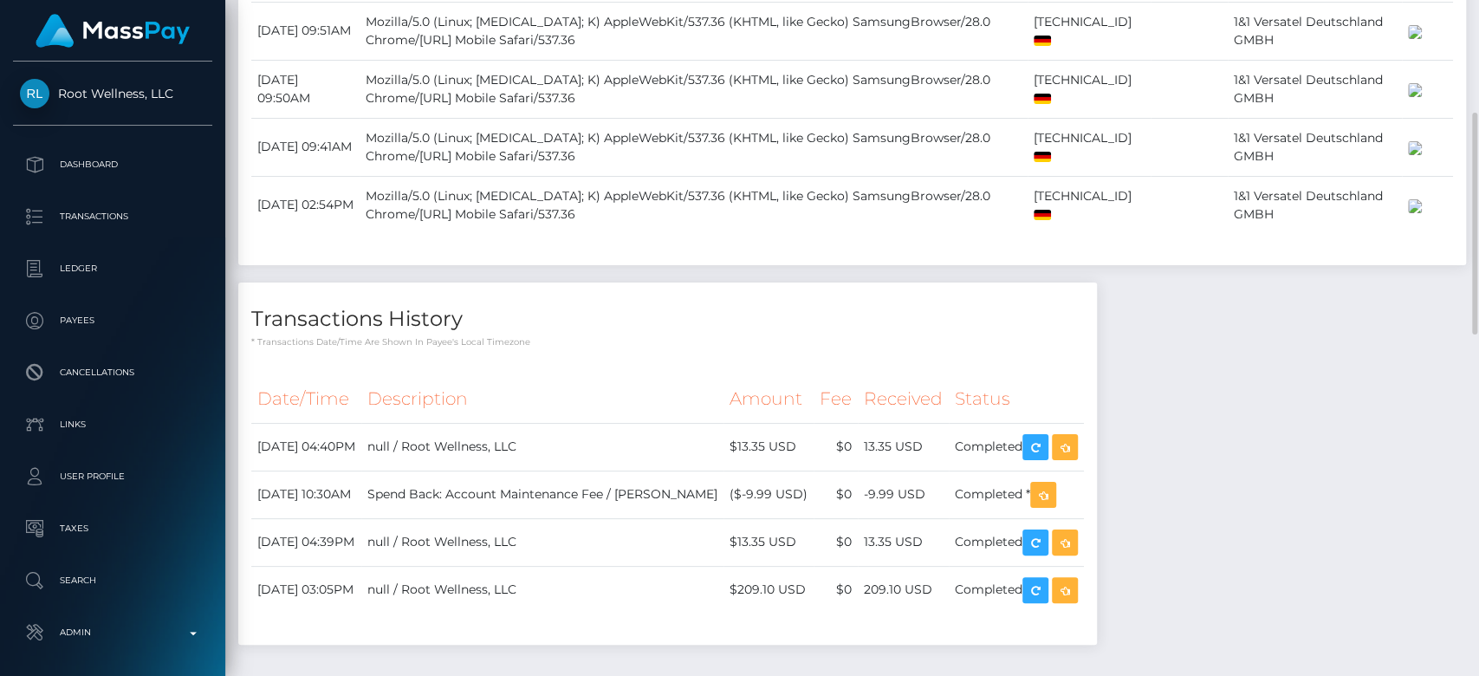
scroll to position [1380, 0]
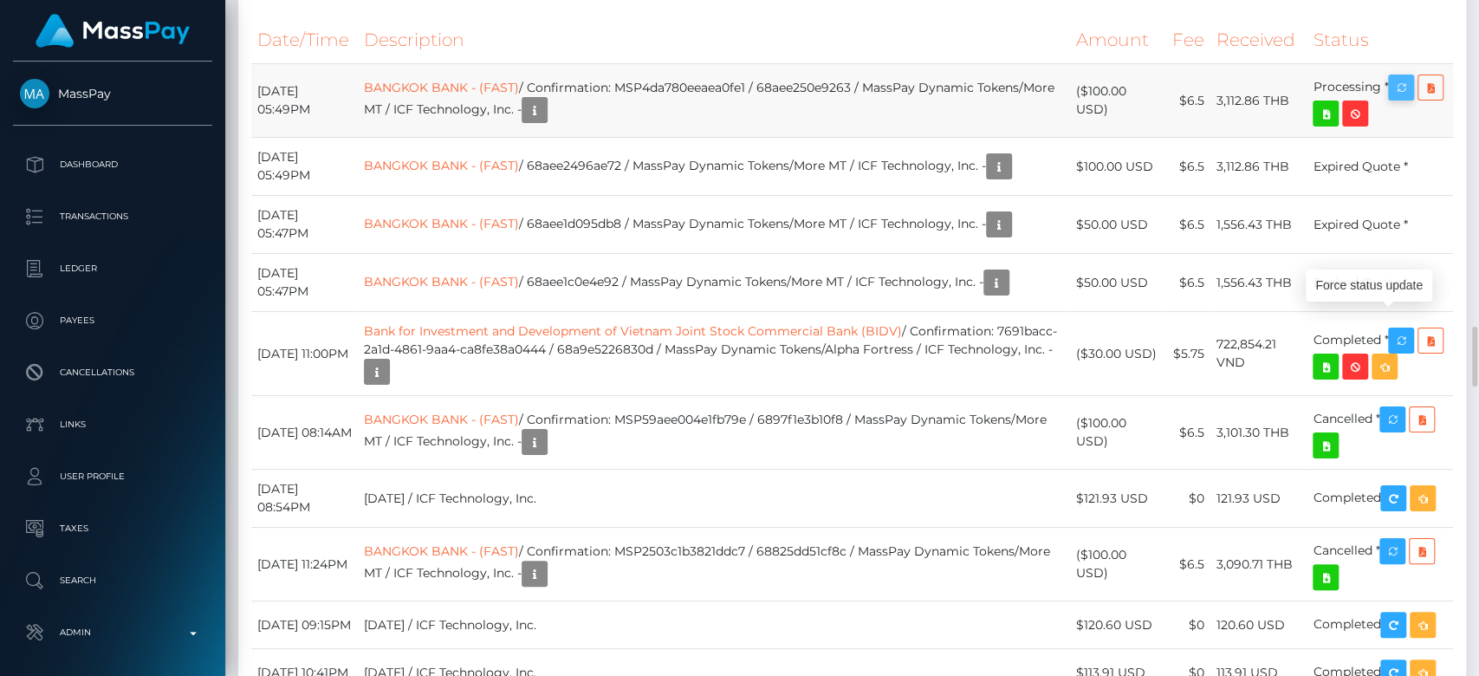
scroll to position [208, 383]
click at [1405, 99] on icon "button" at bounding box center [1400, 88] width 21 height 22
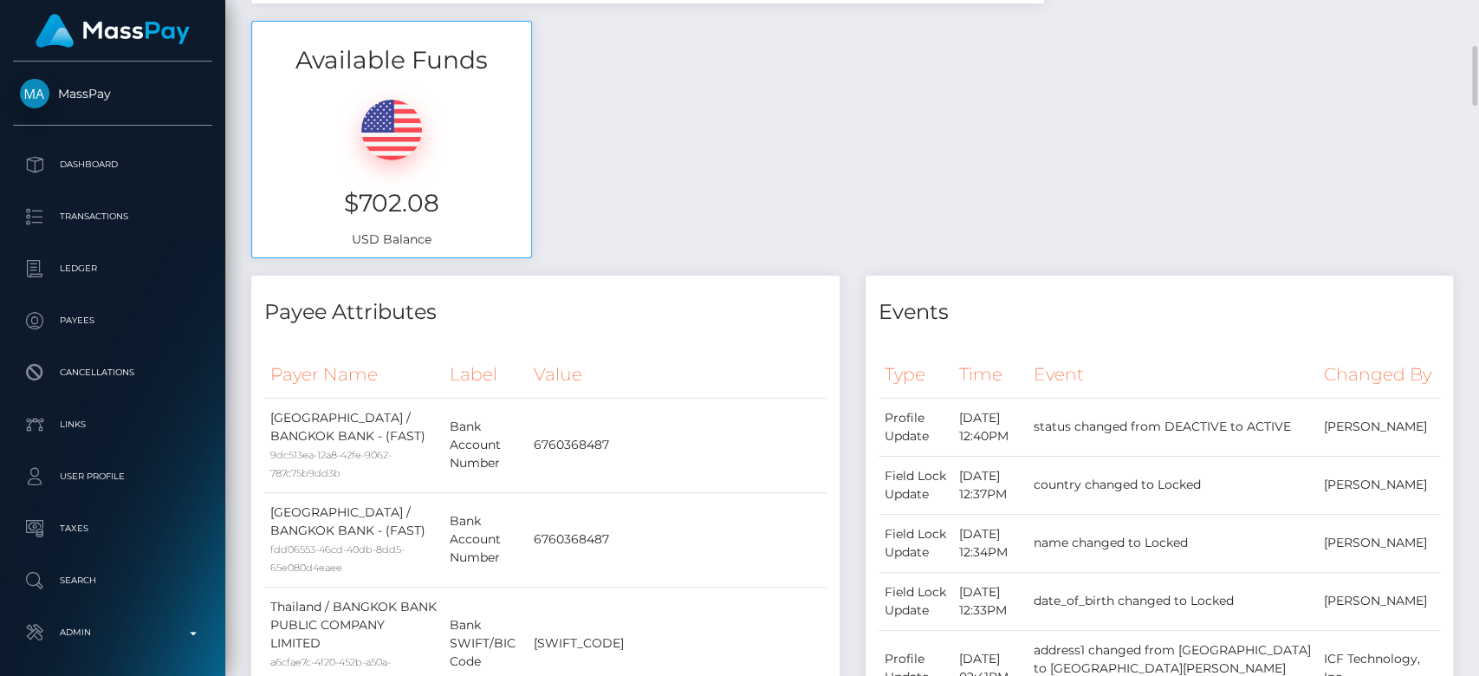
scroll to position [0, 0]
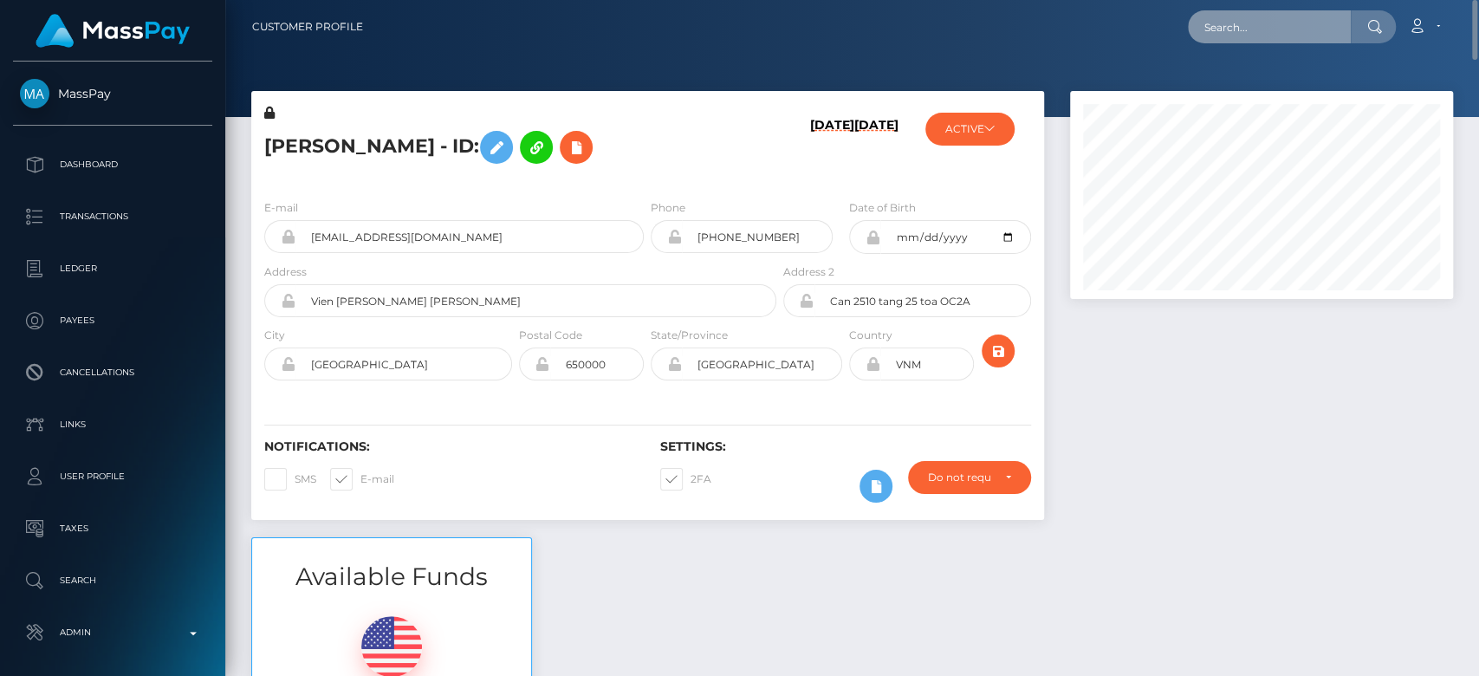
click at [1333, 25] on input "text" at bounding box center [1269, 26] width 163 height 33
paste input "1325576708"
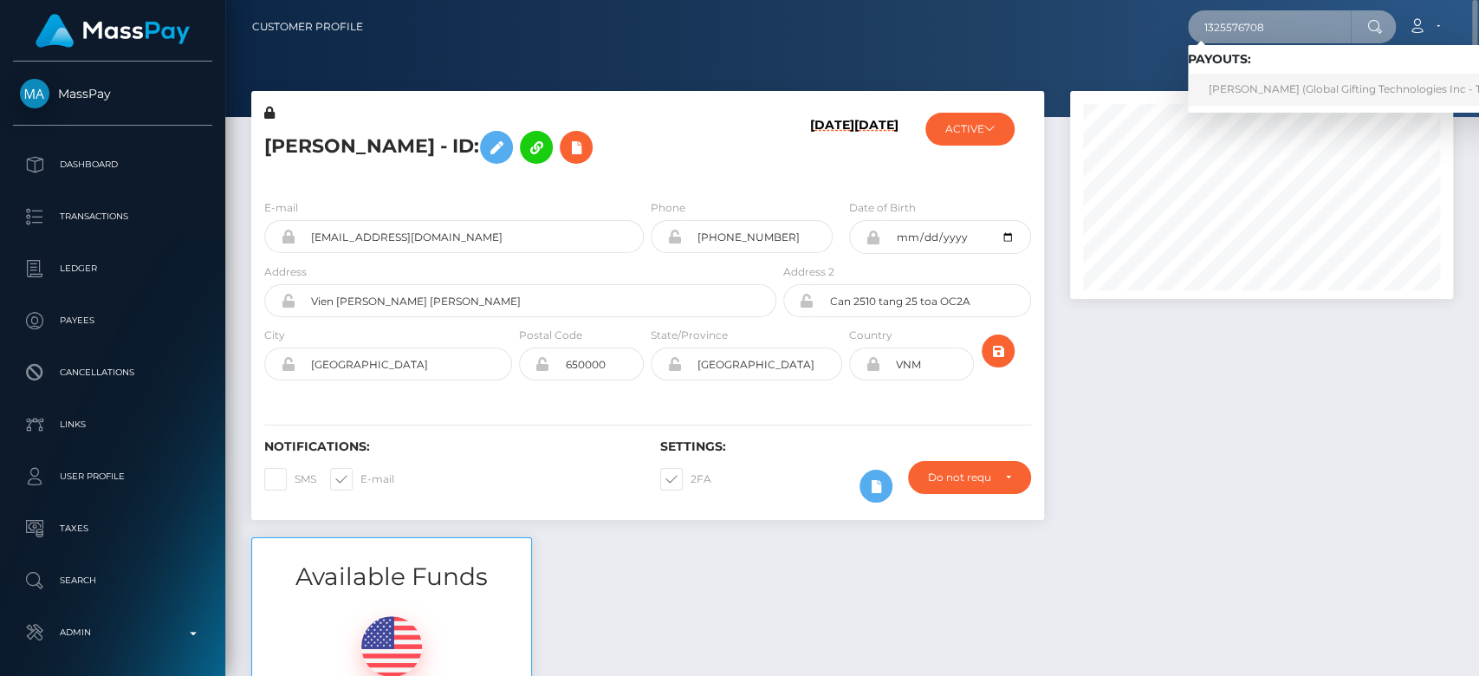
type input "1325576708"
click at [1273, 81] on link "SEEMA RAI (Global Gifting Technologies Inc - Throne)" at bounding box center [1362, 90] width 349 height 32
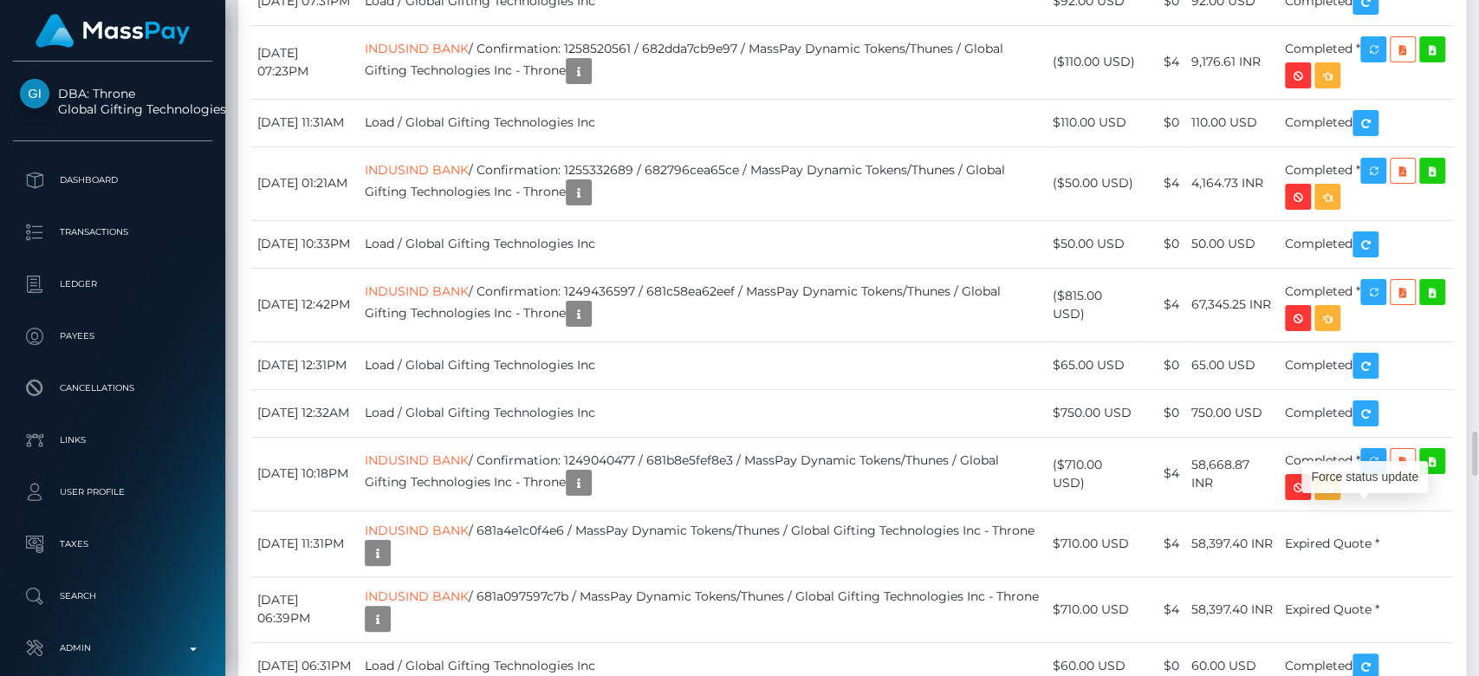
scroll to position [208, 383]
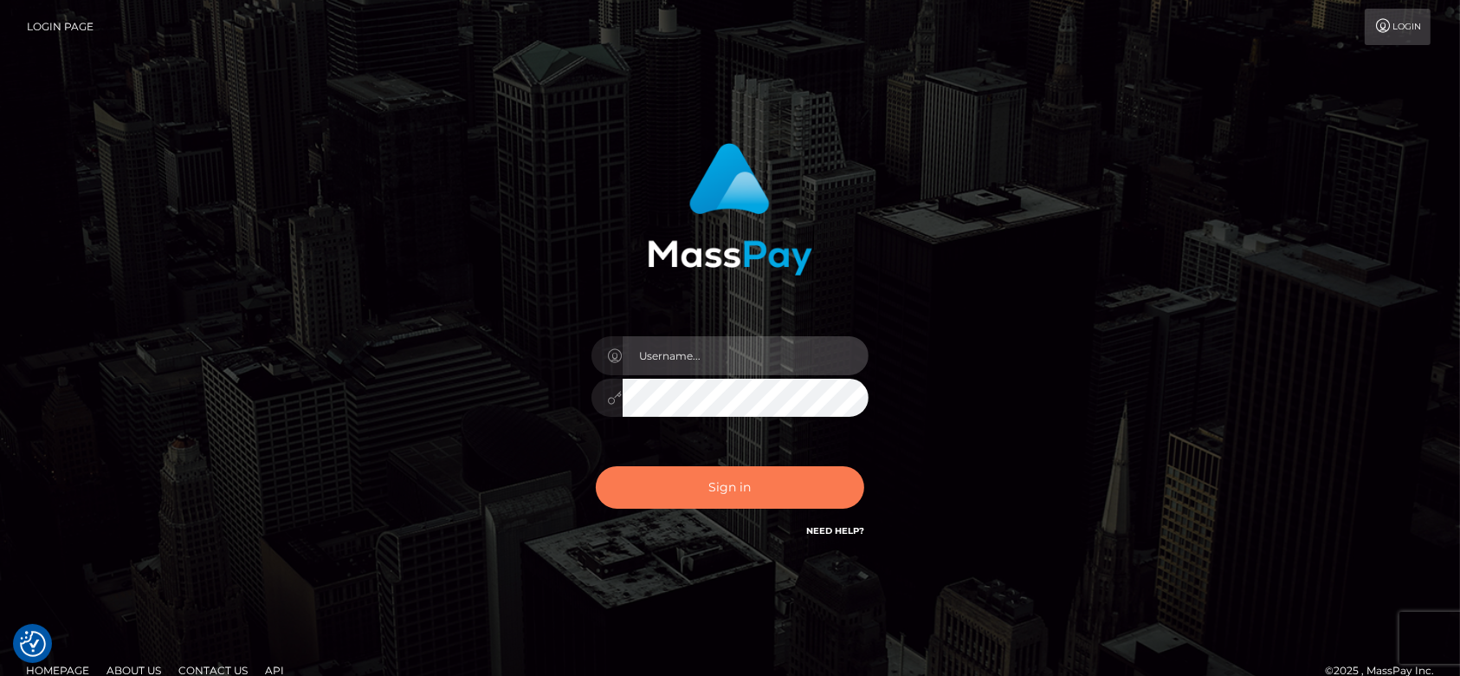
type input "[DOMAIN_NAME]"
click at [774, 481] on button "Sign in" at bounding box center [730, 487] width 269 height 42
type input "[DOMAIN_NAME]"
click at [774, 481] on button "Sign in" at bounding box center [730, 487] width 269 height 42
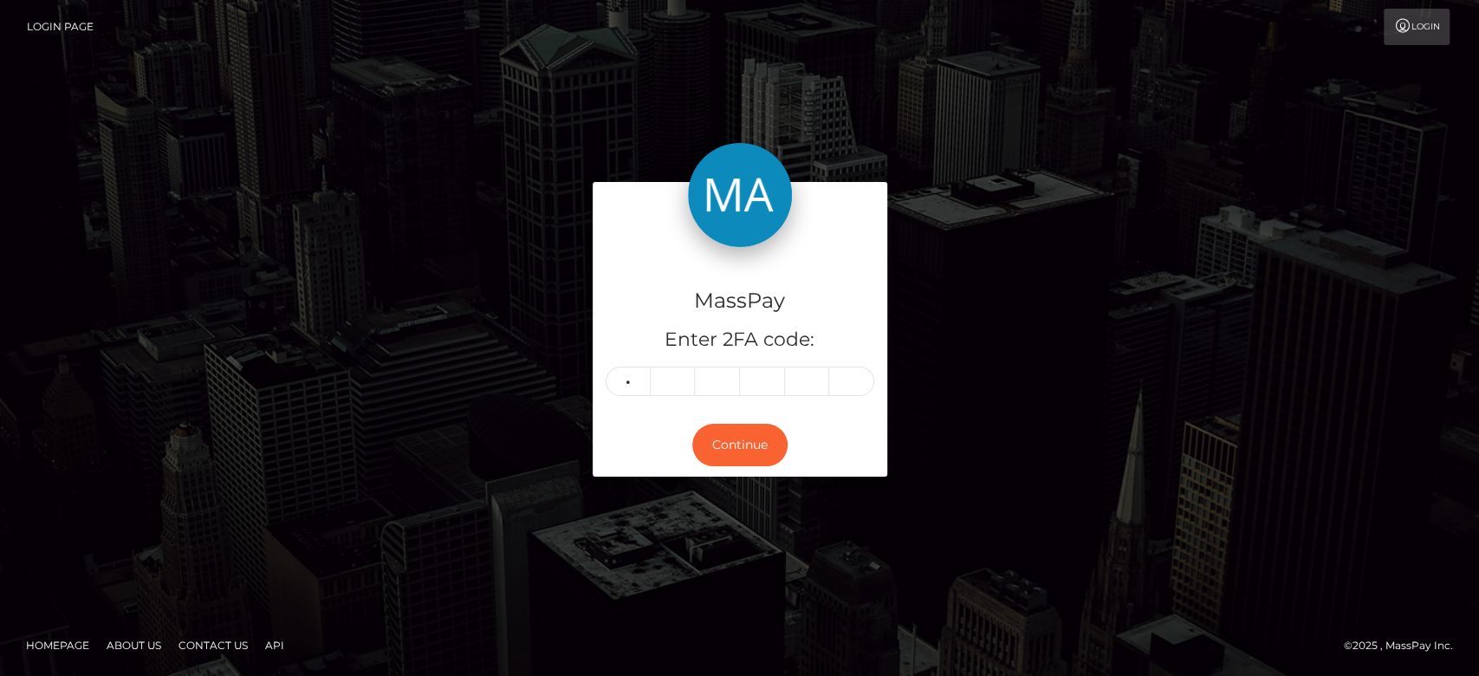
type input "9"
type input "0"
type input "9"
type input "0"
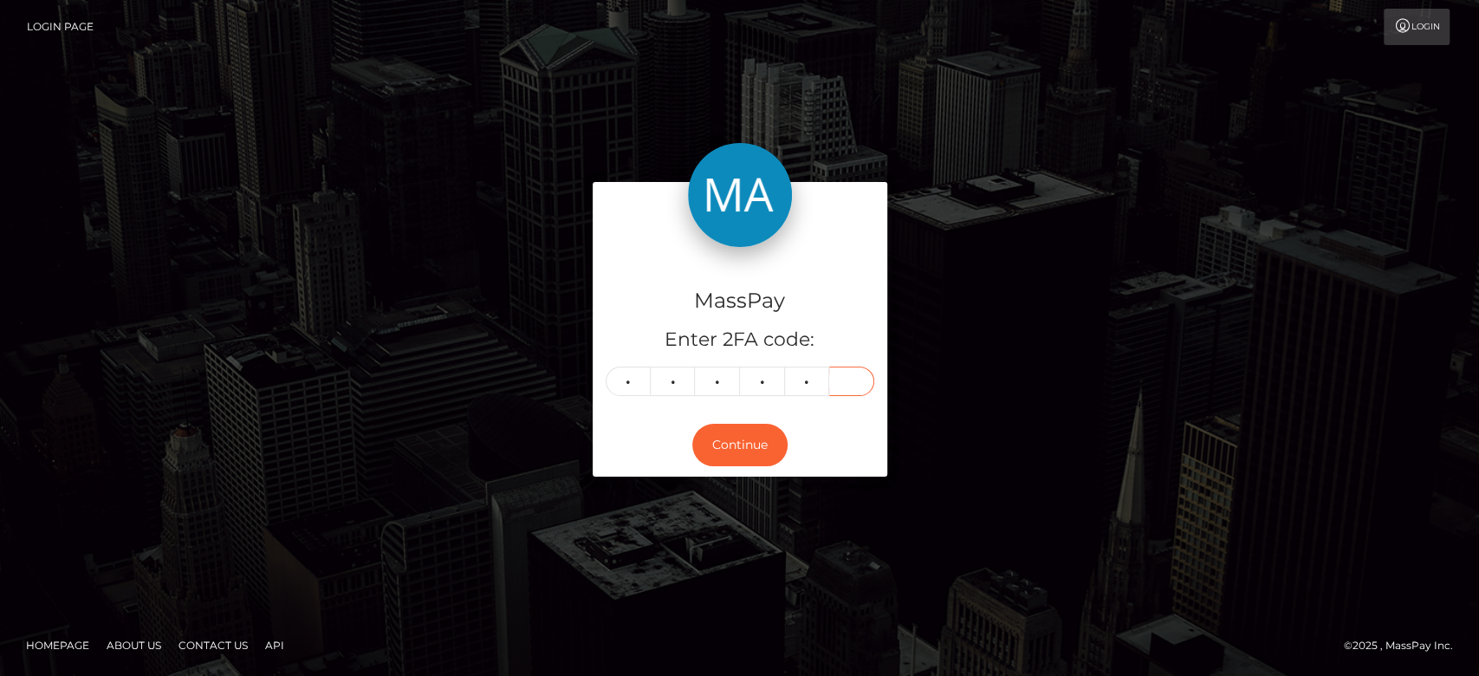
type input "1"
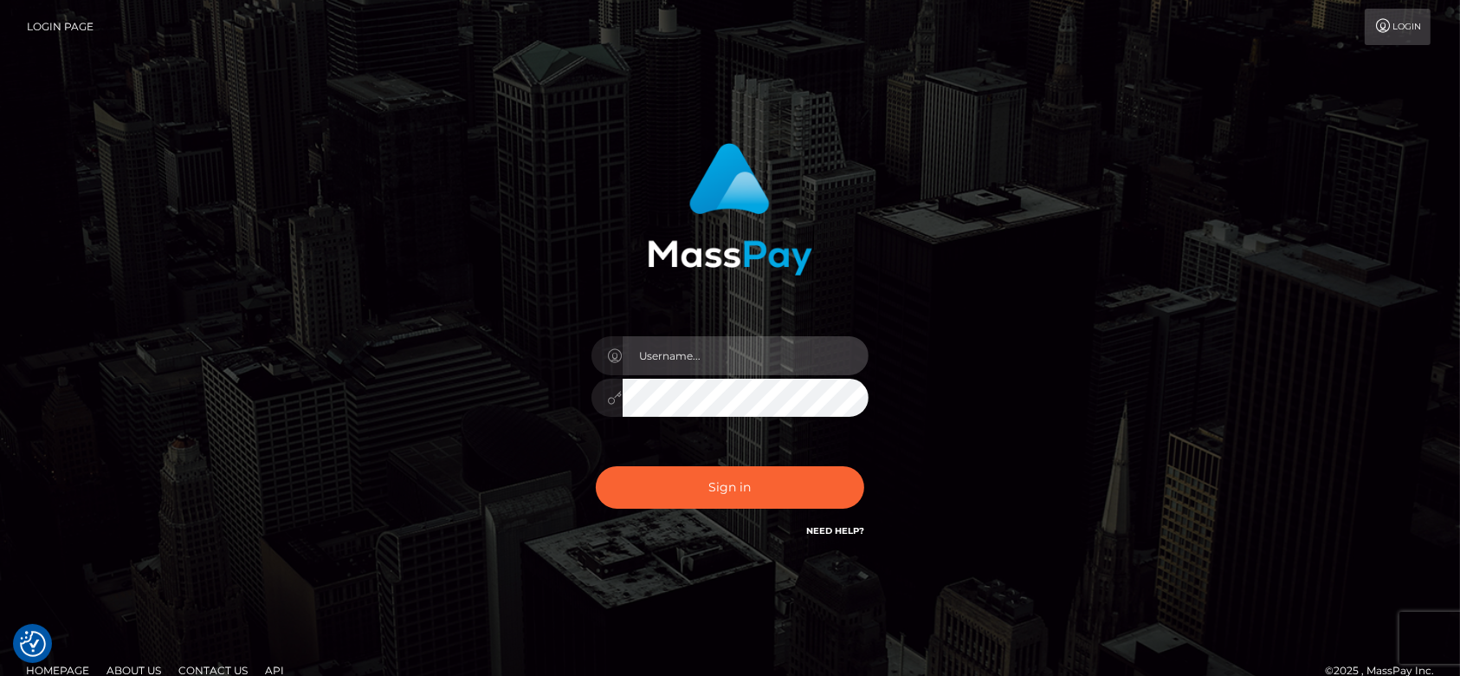
type input "[DOMAIN_NAME]"
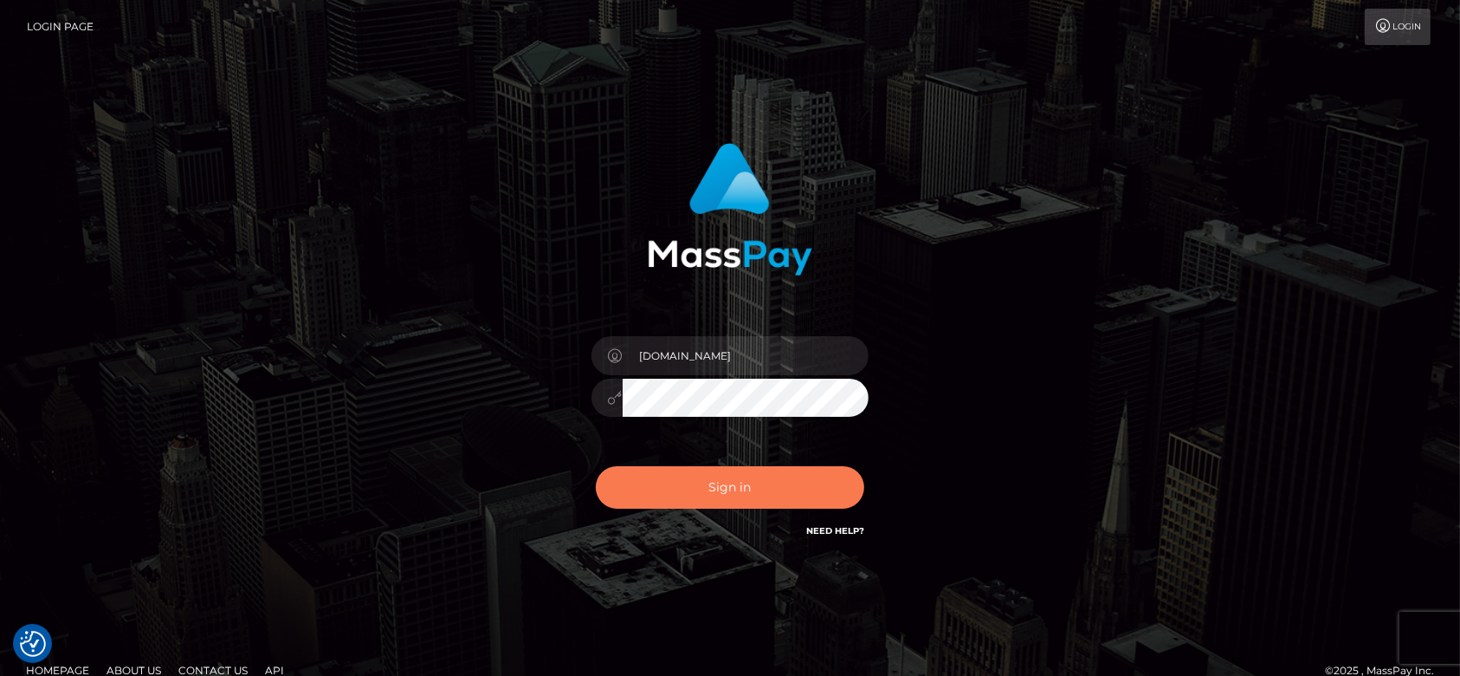
click at [725, 483] on button "Sign in" at bounding box center [730, 487] width 269 height 42
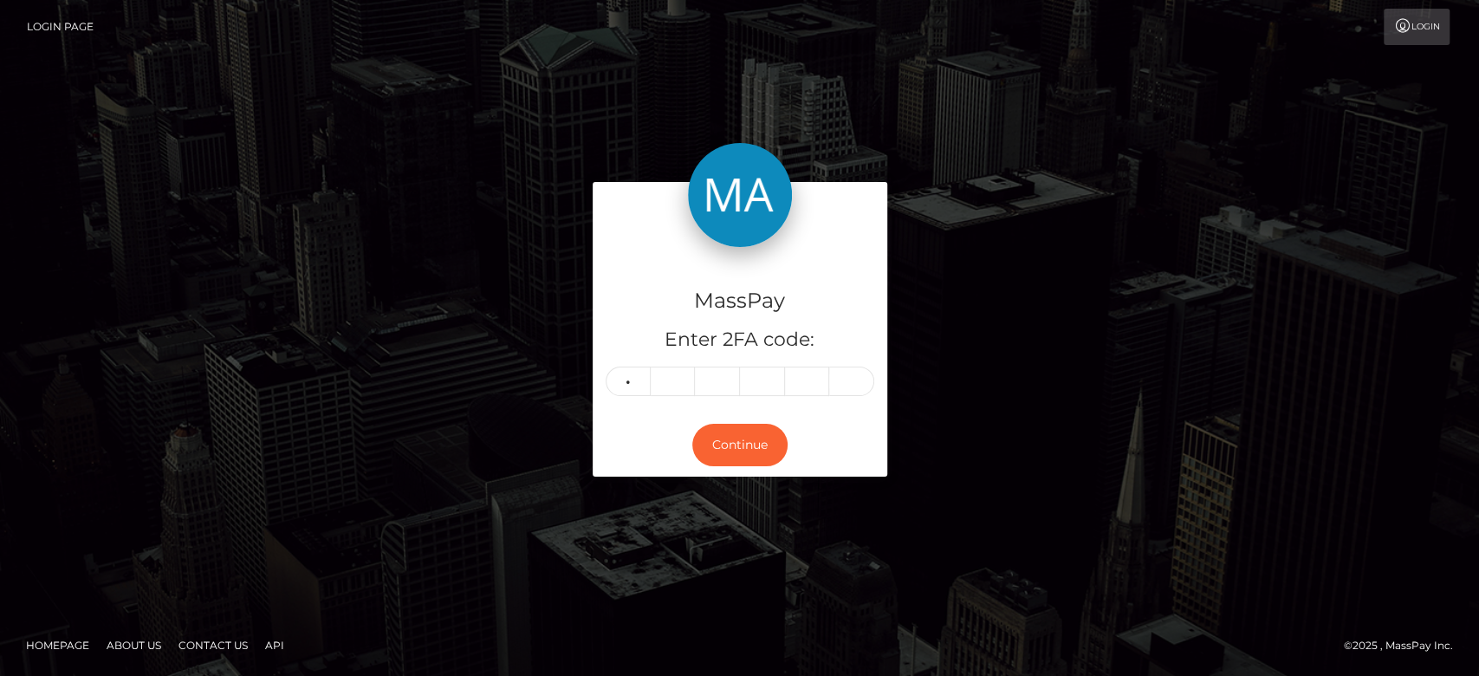
type input "0"
type input "9"
type input "1"
type input "7"
type input "2"
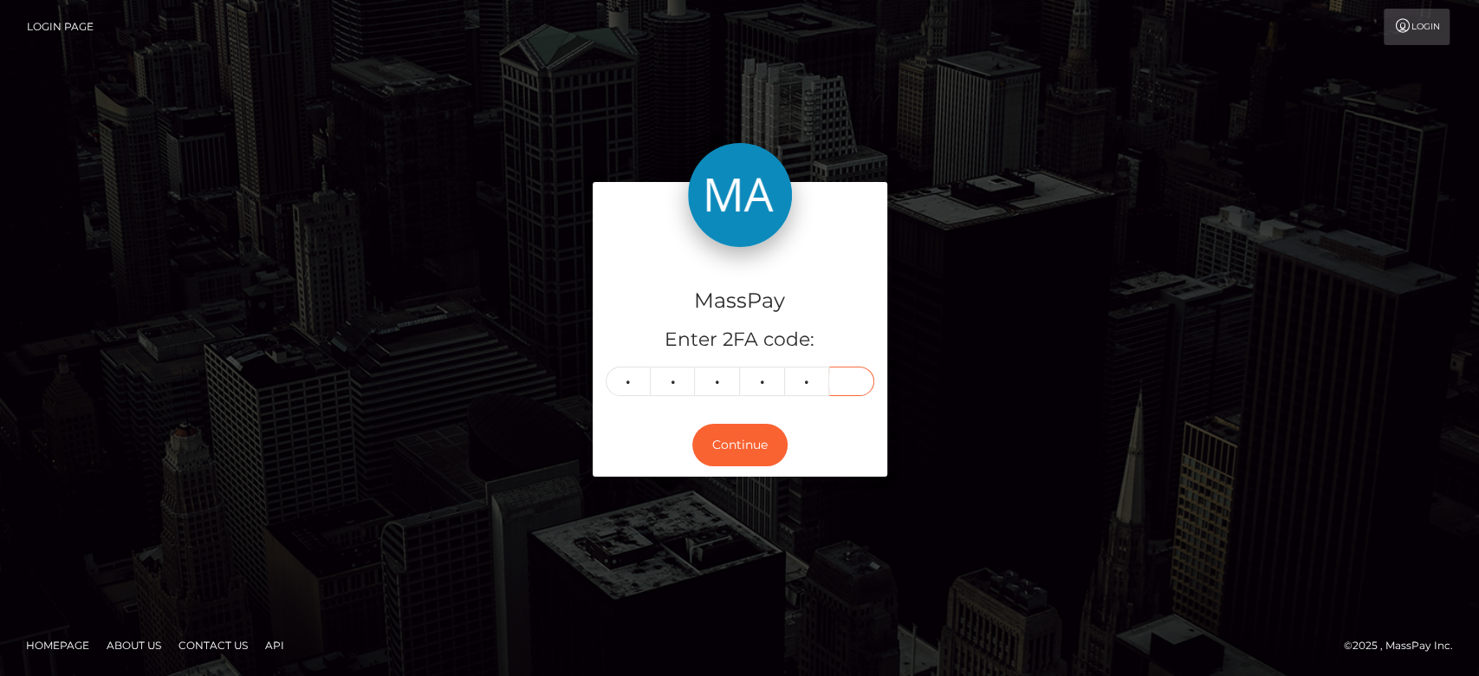
type input "4"
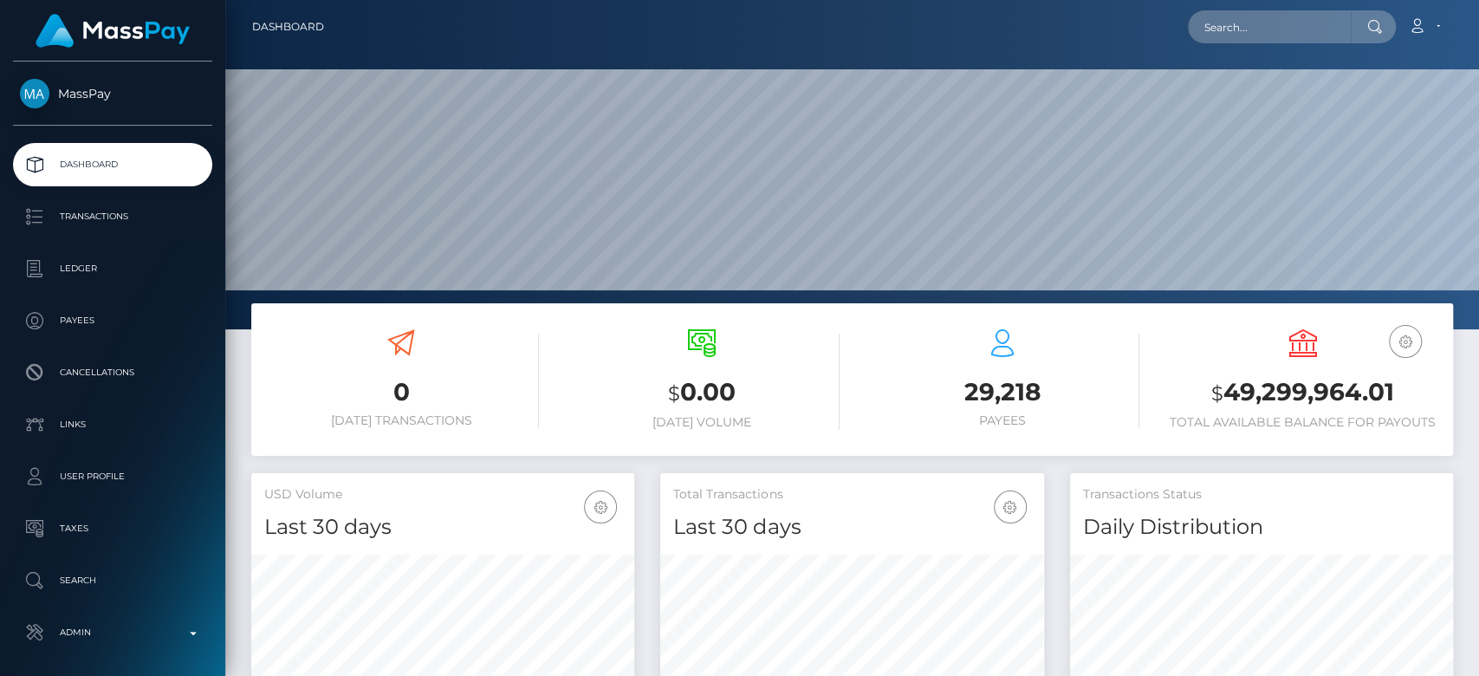
scroll to position [475, 383]
click at [1268, 10] on input "text" at bounding box center [1269, 26] width 163 height 33
paste input "MSPa8b3d6ecd1c0efa"
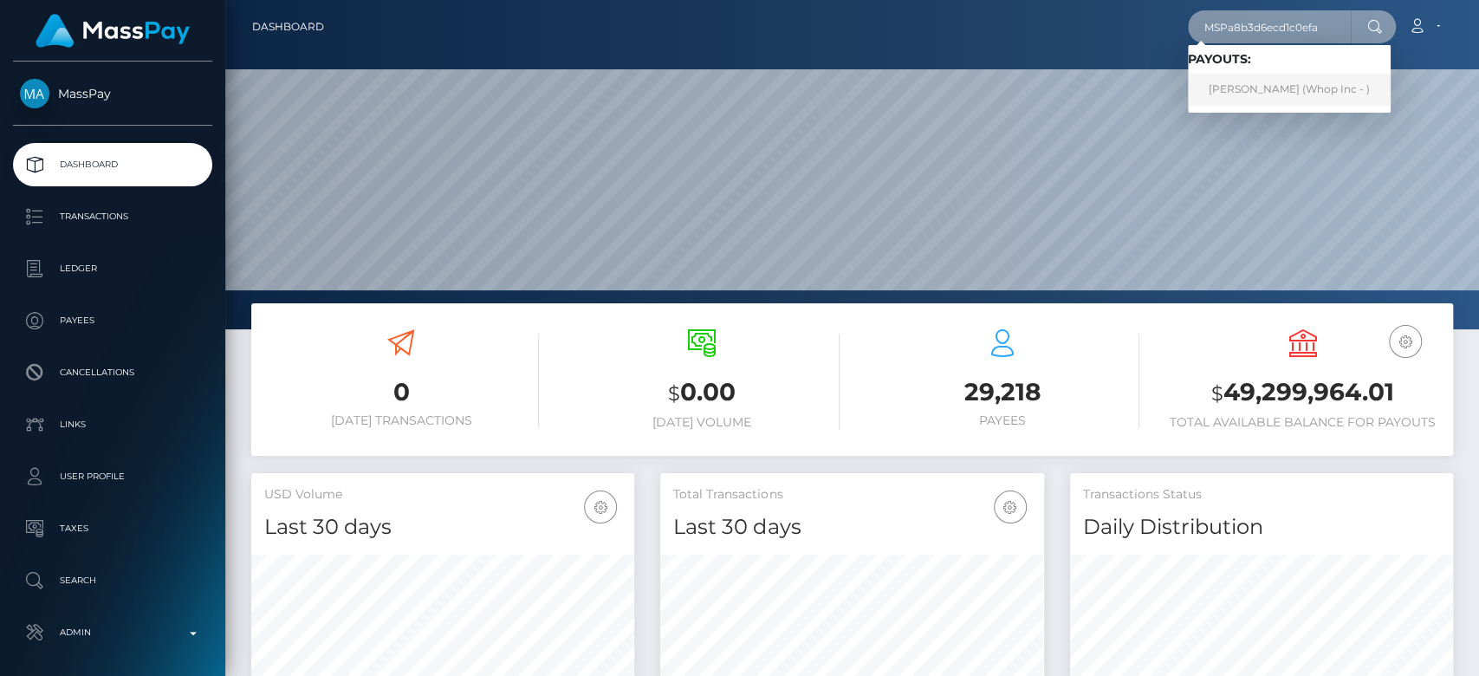
type input "MSPa8b3d6ecd1c0efa"
click at [1295, 100] on link "ABDUL SAMI (Whop Inc - )" at bounding box center [1289, 90] width 203 height 32
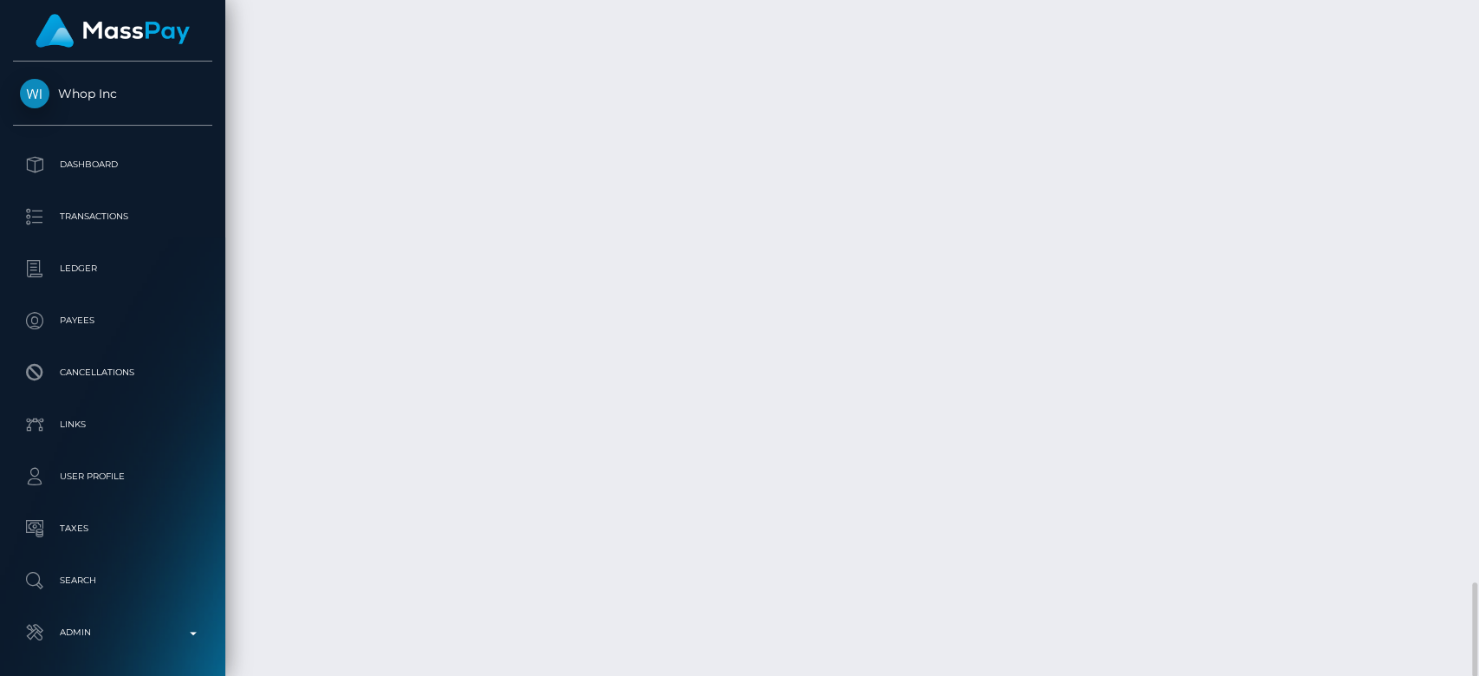
scroll to position [208, 383]
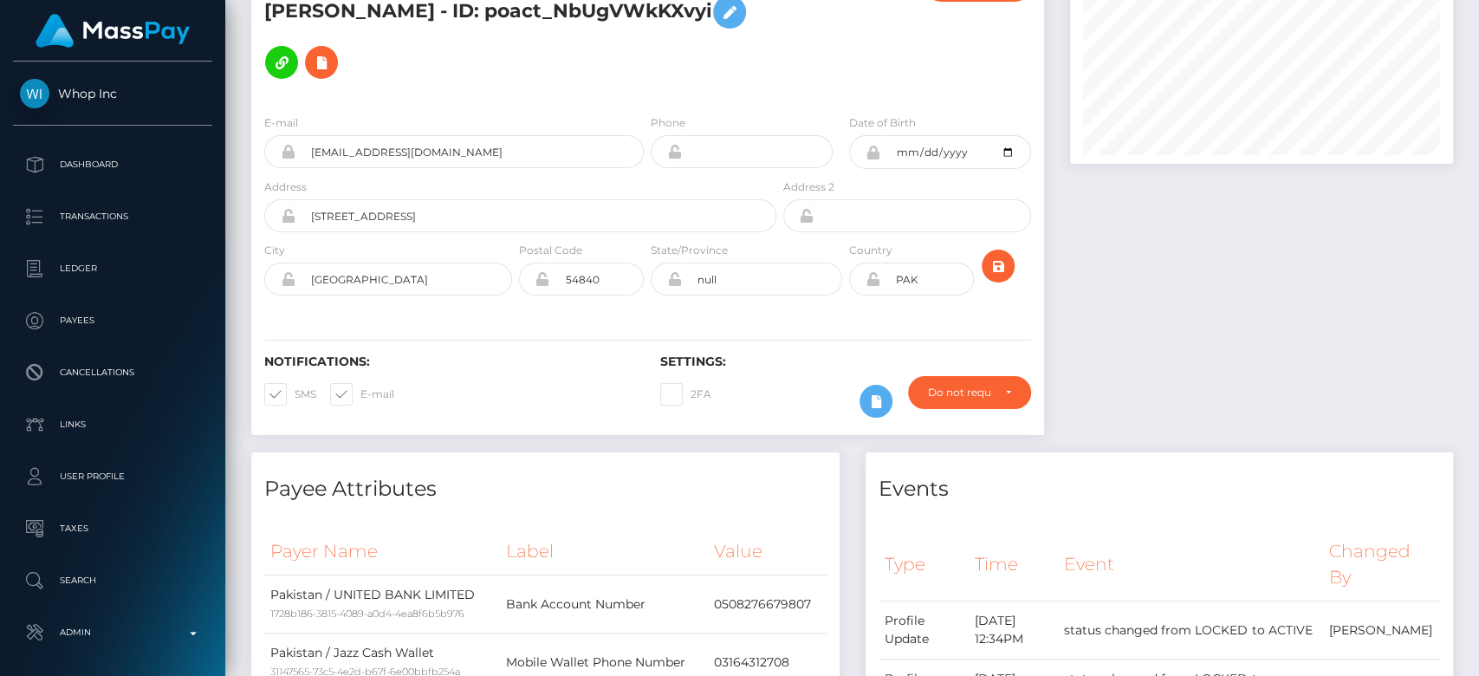
scroll to position [0, 0]
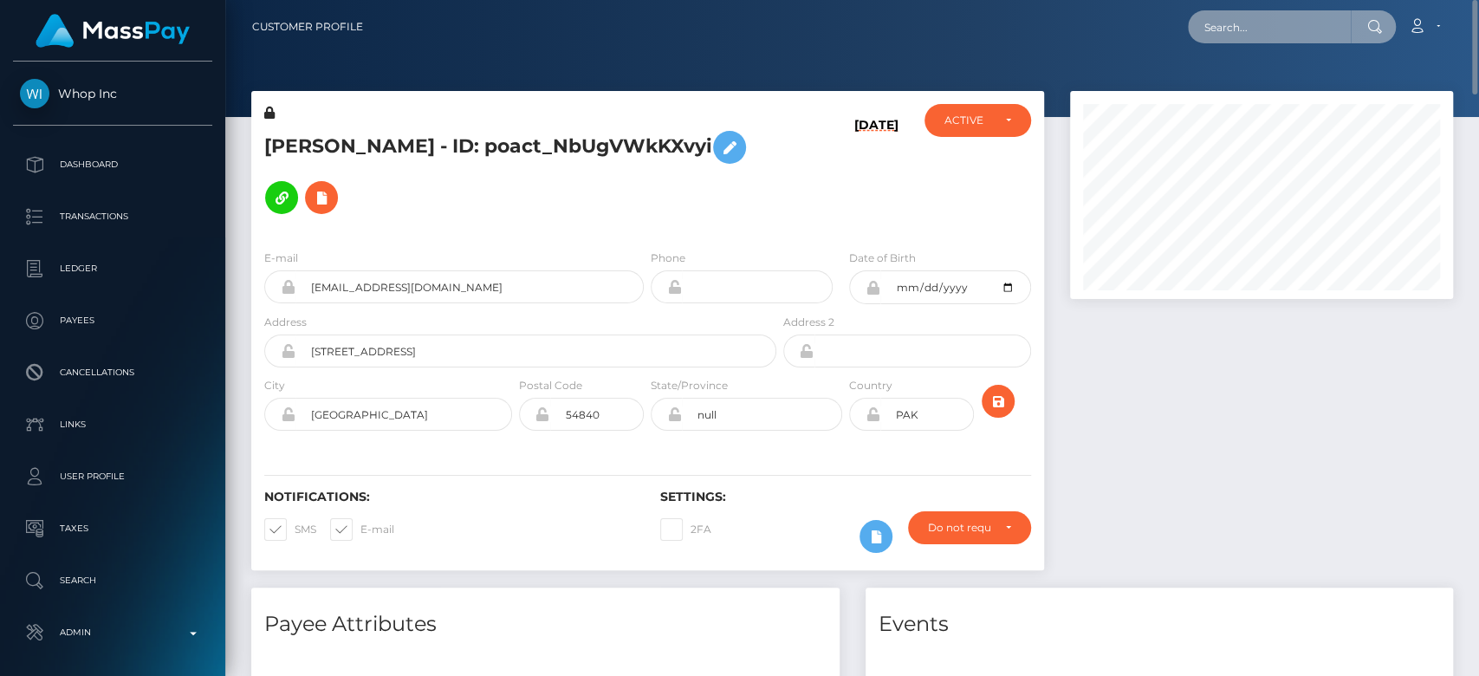
click at [1279, 24] on input "text" at bounding box center [1269, 26] width 163 height 33
paste input "MSP97e0433f03ff9b6"
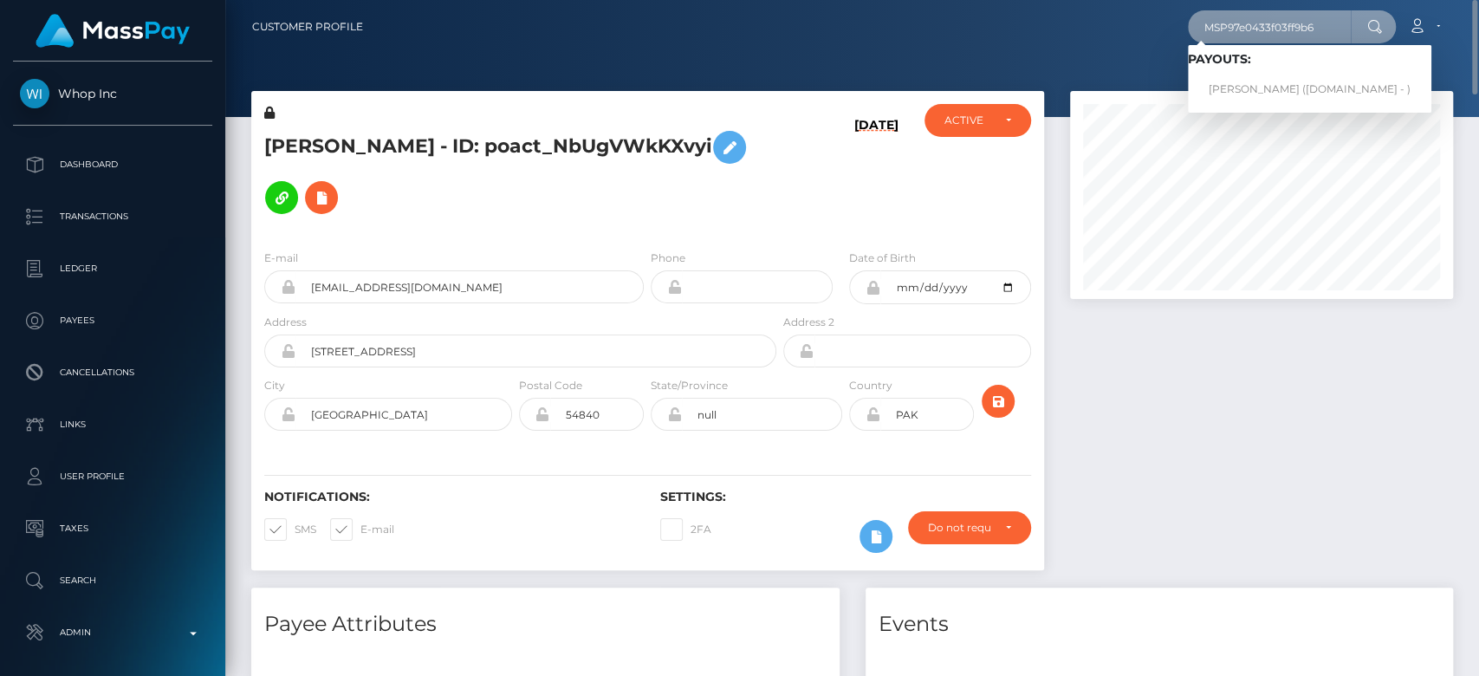
type input "MSP97e0433f03ff9b6"
click at [1247, 87] on link "ibrahim kilic (Skin.Land - )" at bounding box center [1309, 90] width 243 height 32
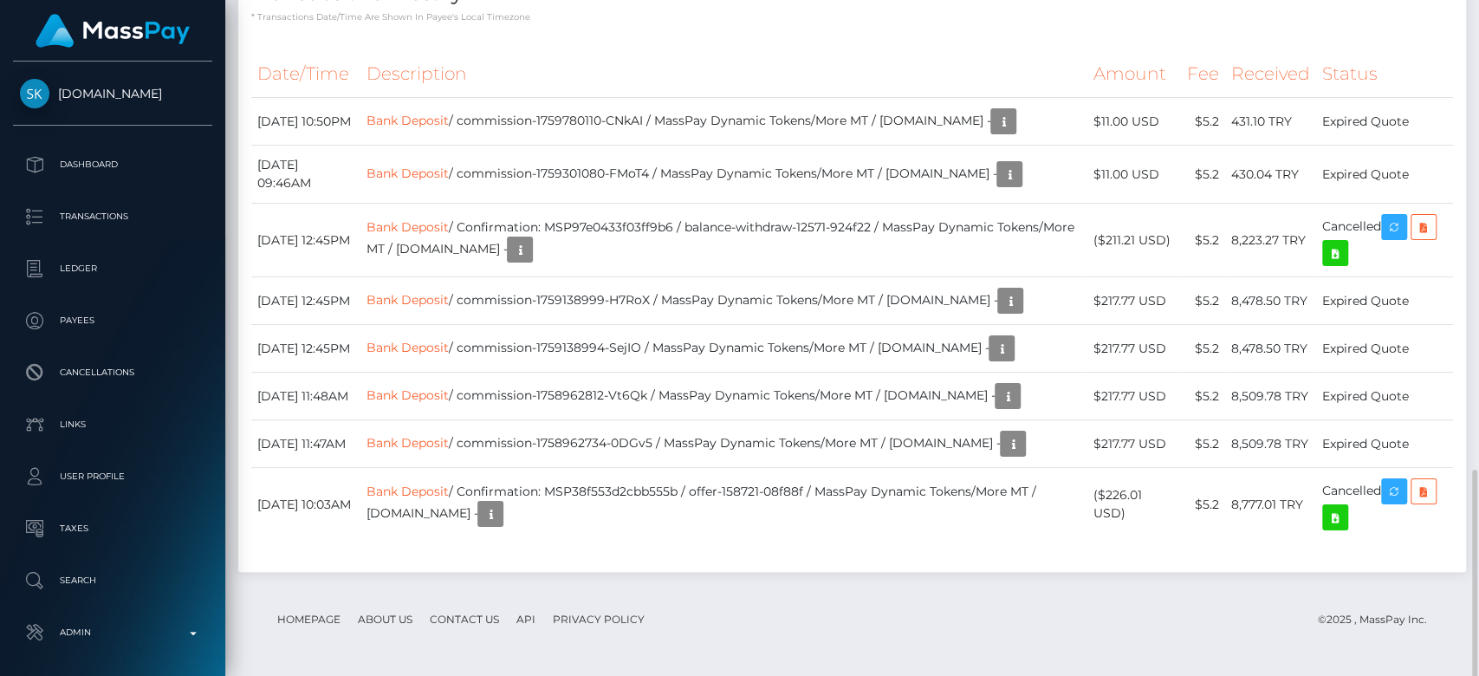
scroll to position [208, 383]
click at [739, 178] on td "Bank Deposit / commission-1759301080-FMoT4 / MassPay Dynamic Tokens/More MT / S…" at bounding box center [722, 175] width 727 height 58
click at [657, 237] on td "Bank Deposit / Confirmation: MSP97e0433f03ff9b6 / balance-withdraw-12571-924f22…" at bounding box center [722, 241] width 727 height 74
copy td "MSP97e0433f03ff9b6"
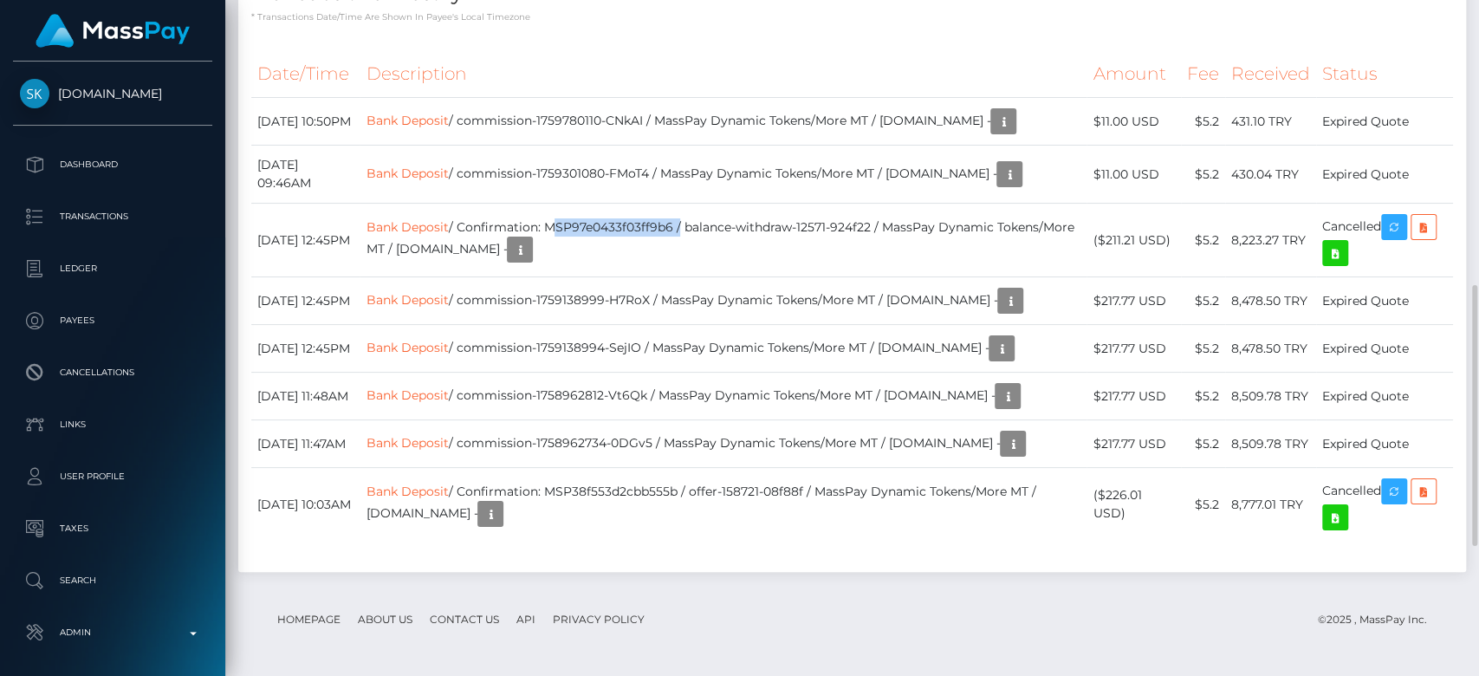
scroll to position [0, 0]
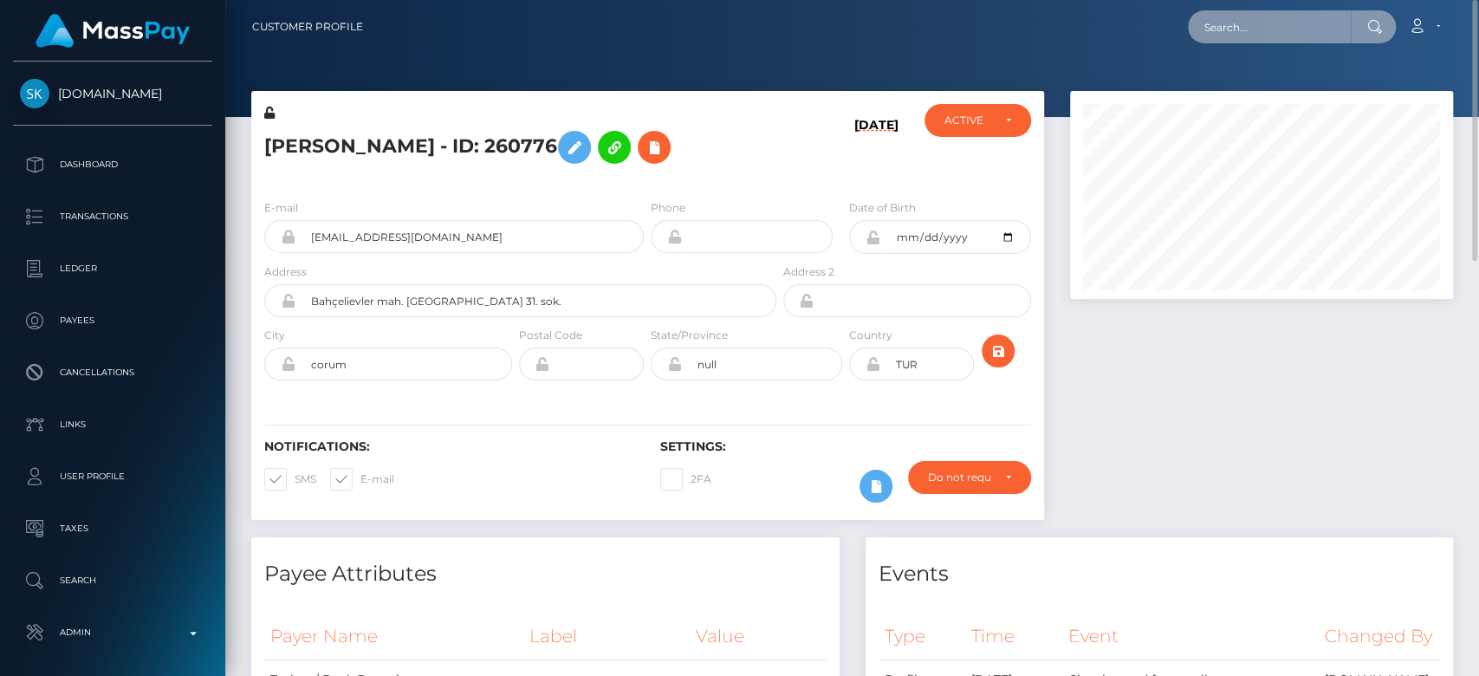
click at [1284, 12] on input "text" at bounding box center [1269, 26] width 163 height 33
paste input "atbeard@comcast.net"
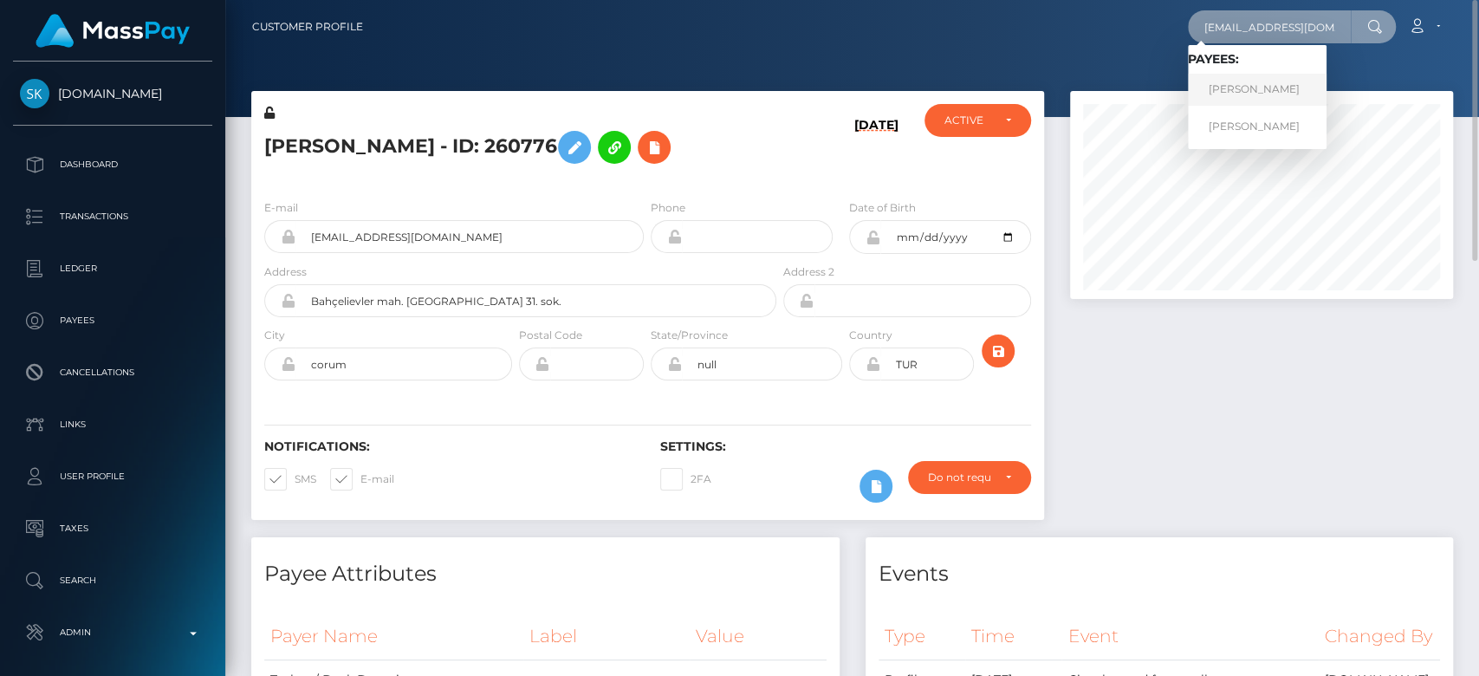
type input "atbeard@comcast.net"
click at [1258, 87] on link "ANDREW THOMAS BEARD" at bounding box center [1257, 90] width 139 height 32
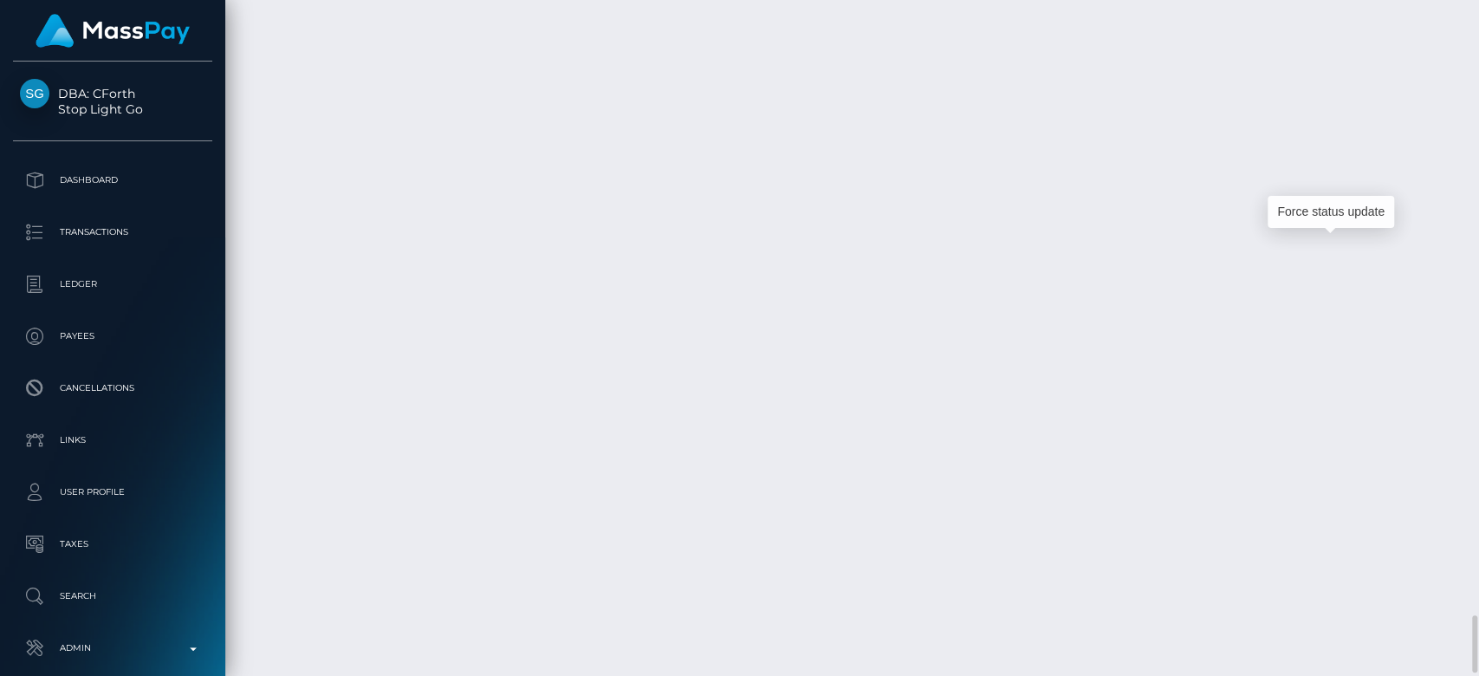
scroll to position [208, 383]
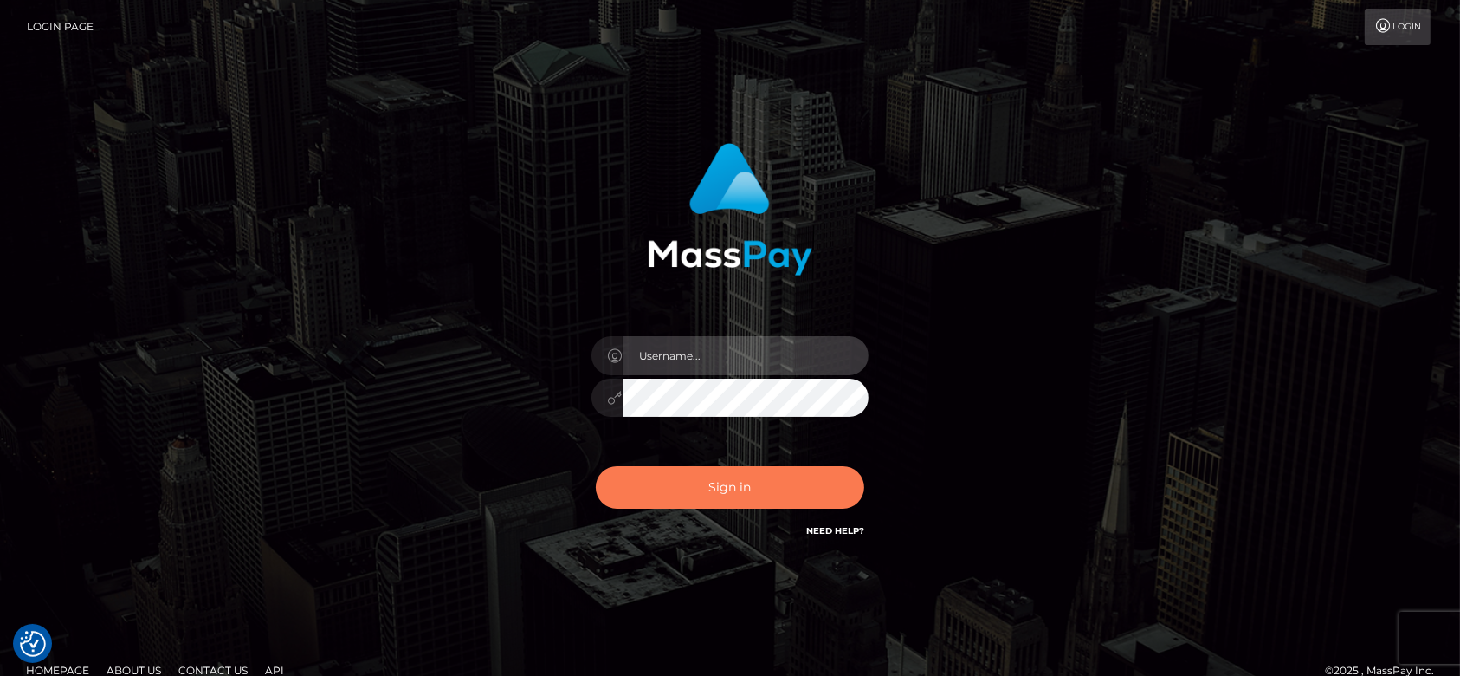
type input "[DOMAIN_NAME]"
click at [761, 475] on button "Sign in" at bounding box center [730, 487] width 269 height 42
type input "[DOMAIN_NAME]"
click at [711, 489] on button "Sign in" at bounding box center [730, 487] width 269 height 42
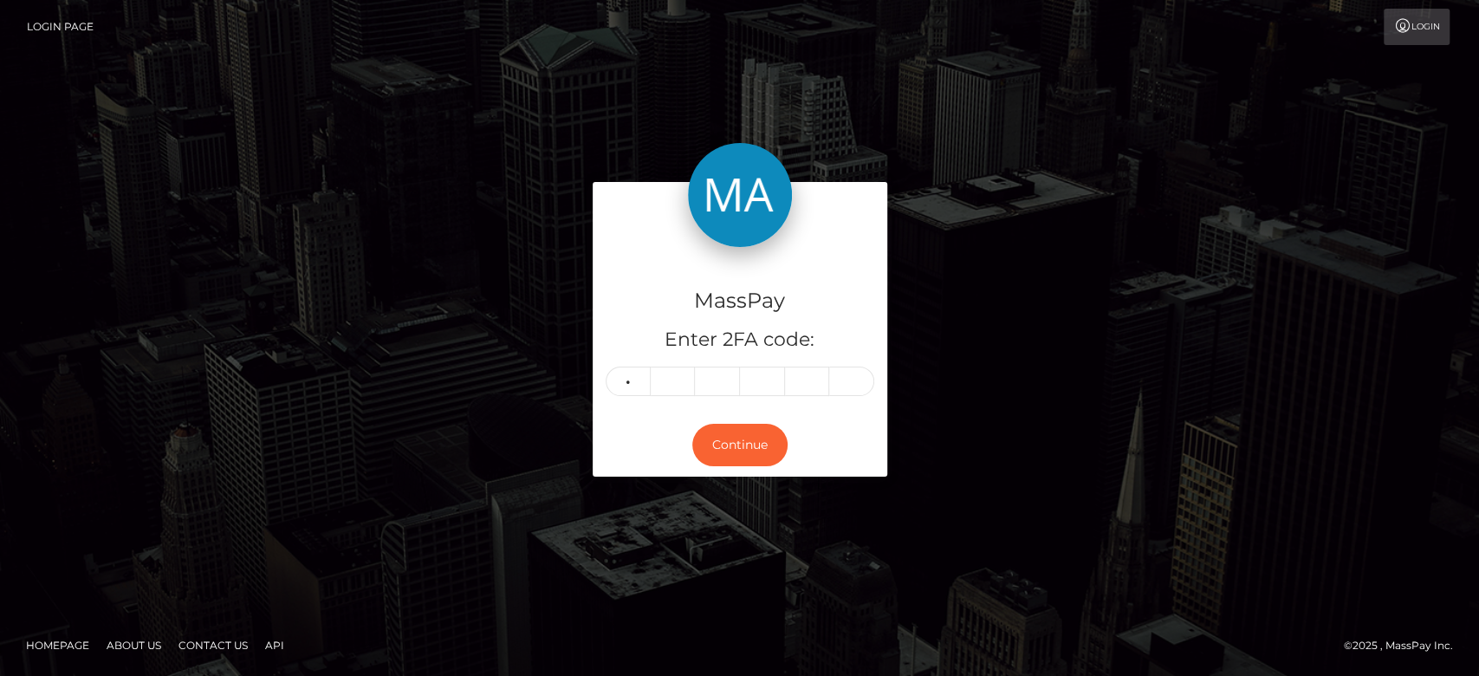
type input "1"
type input "7"
type input "0"
type input "6"
type input "9"
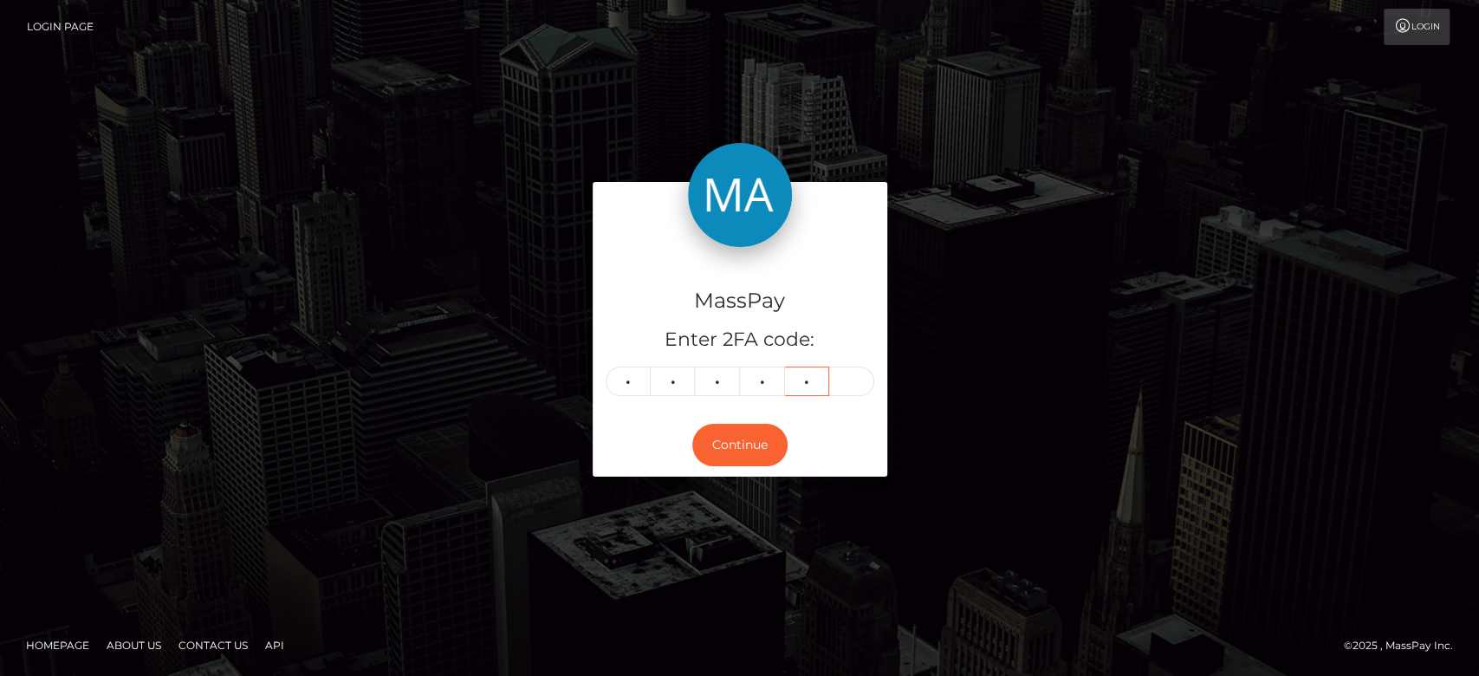
type input "6"
type input "9"
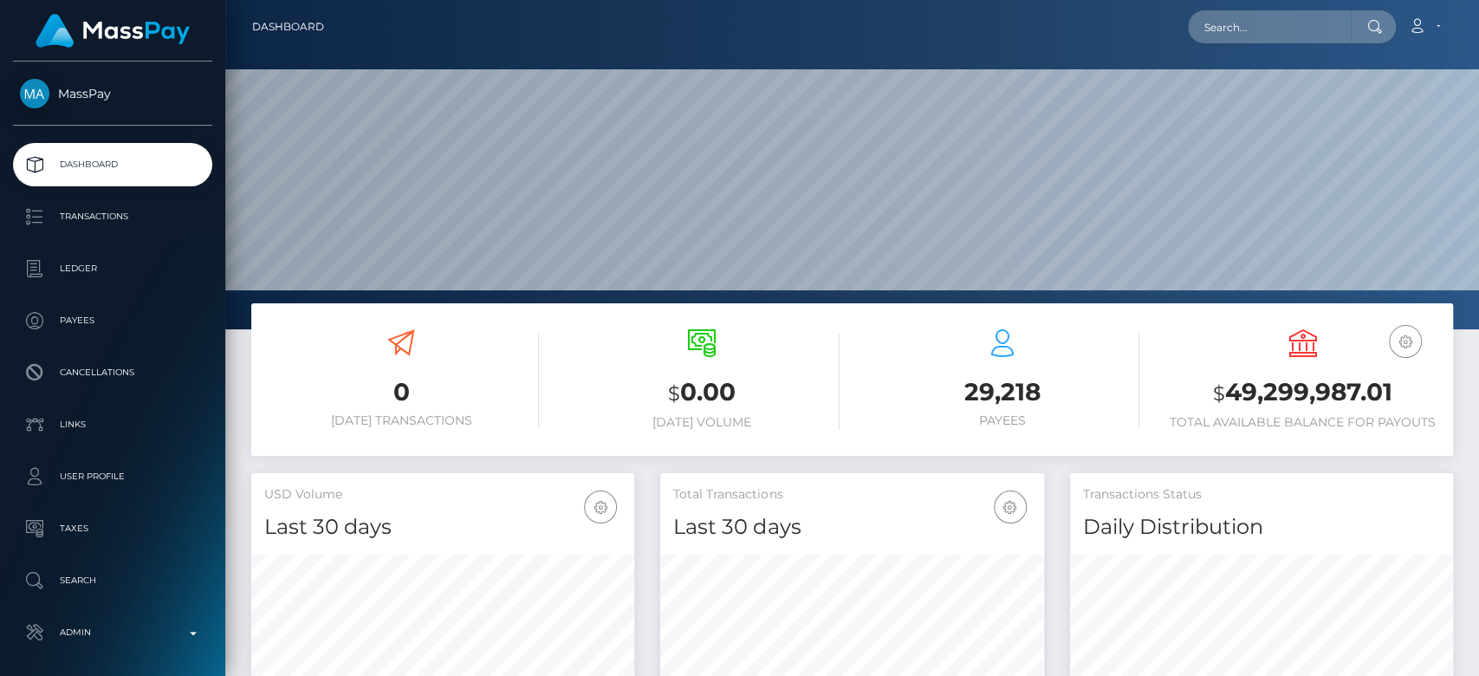
scroll to position [306, 383]
click at [1310, 28] on input "text" at bounding box center [1269, 26] width 163 height 33
paste input "RQ5o5QuDy7ANbkUJwWf796"
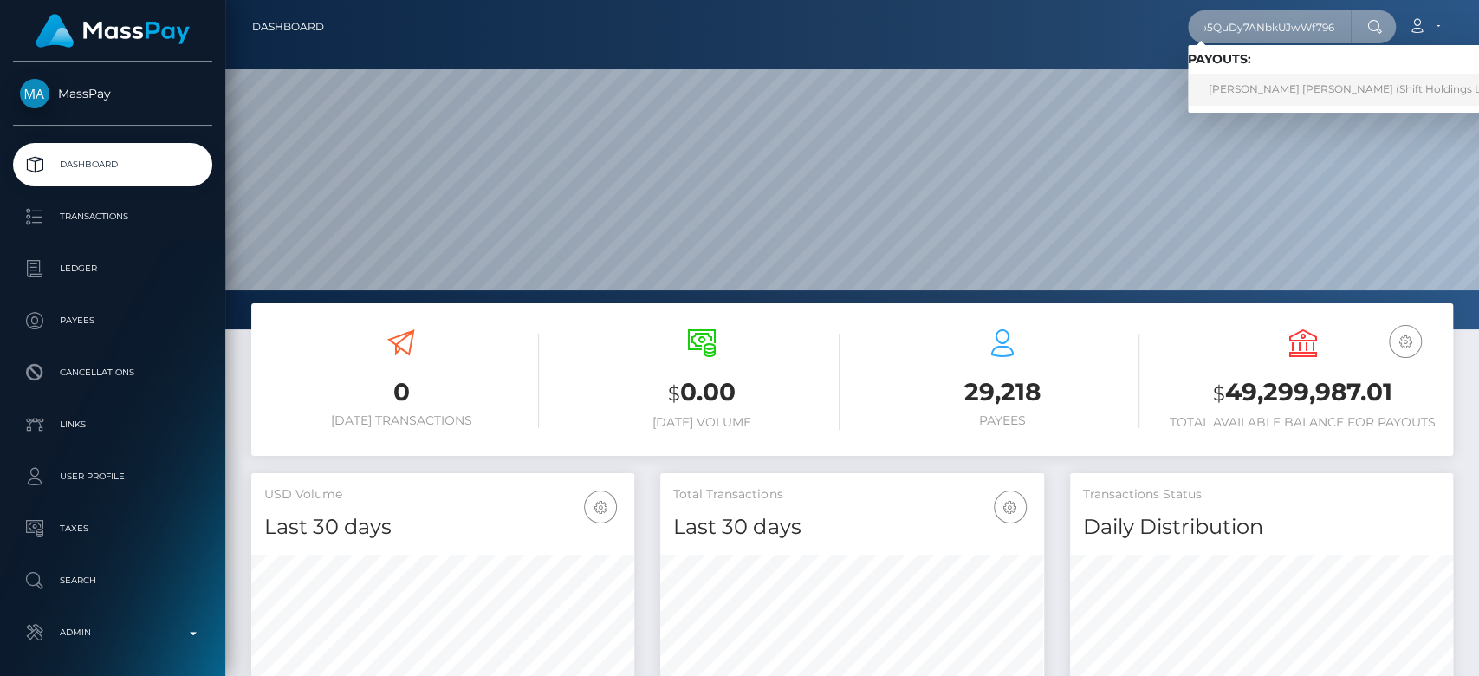
type input "RQ5o5QuDy7ANbkUJwWf796"
click at [1280, 85] on link "[PERSON_NAME] [PERSON_NAME] (Shift Holdings Ltd. - )" at bounding box center [1358, 90] width 340 height 32
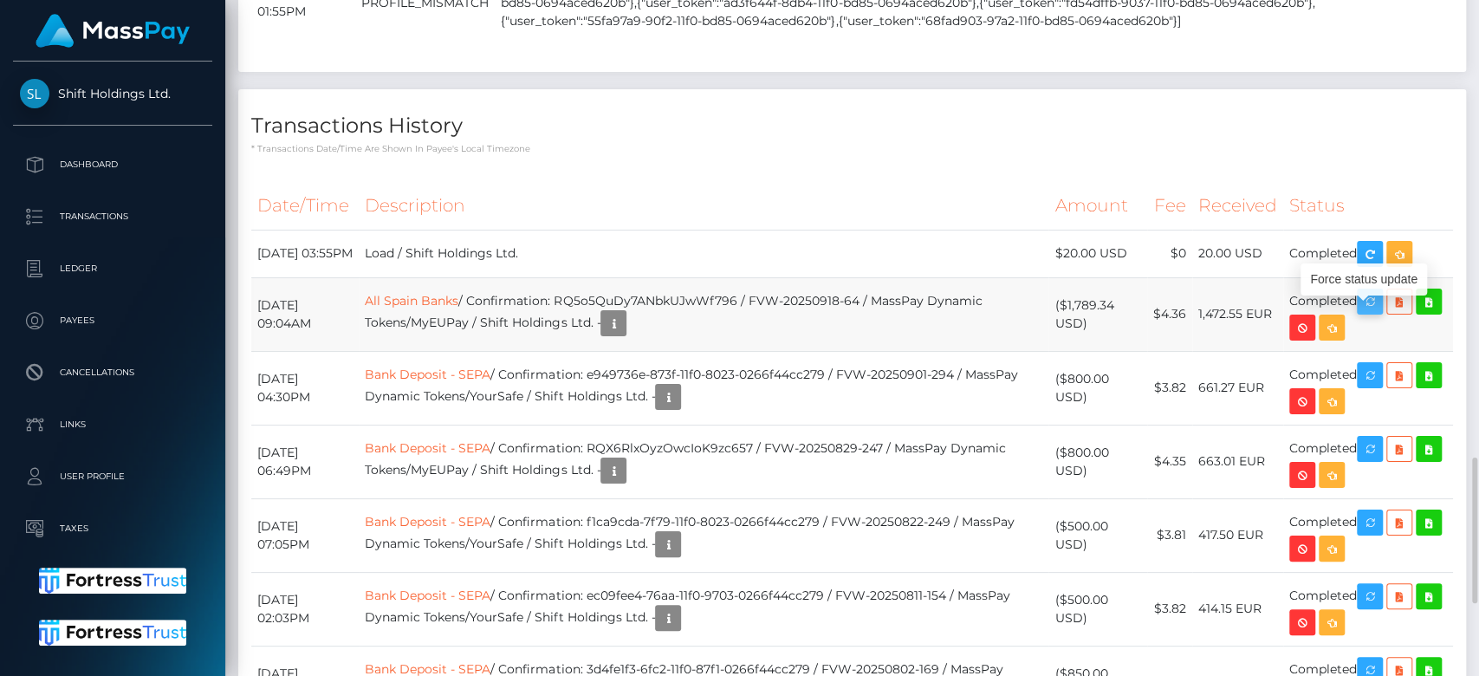
scroll to position [208, 383]
click at [1376, 313] on icon "button" at bounding box center [1369, 302] width 21 height 22
